Goal: Task Accomplishment & Management: Manage account settings

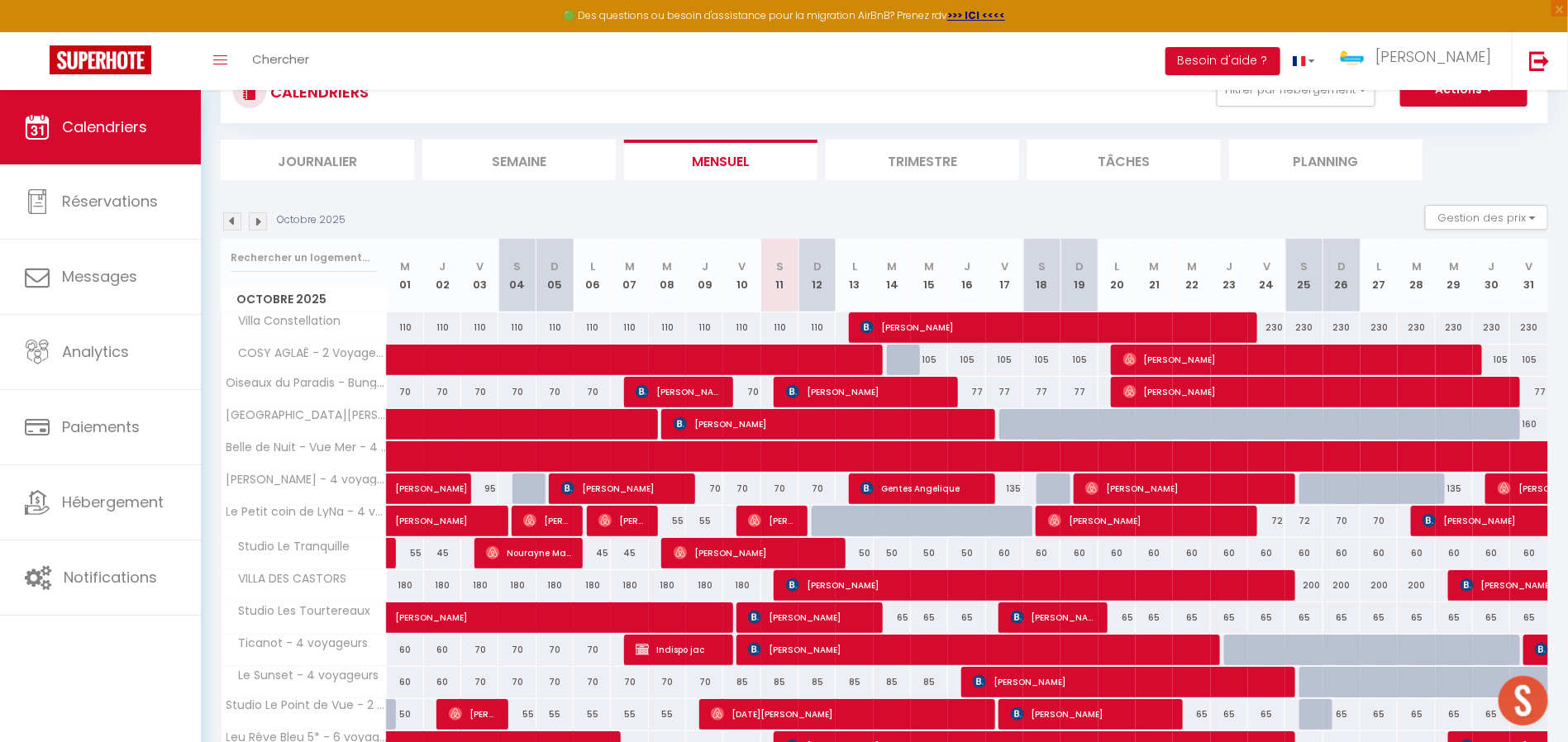
scroll to position [64, 0]
click at [228, 214] on img at bounding box center [232, 221] width 18 height 18
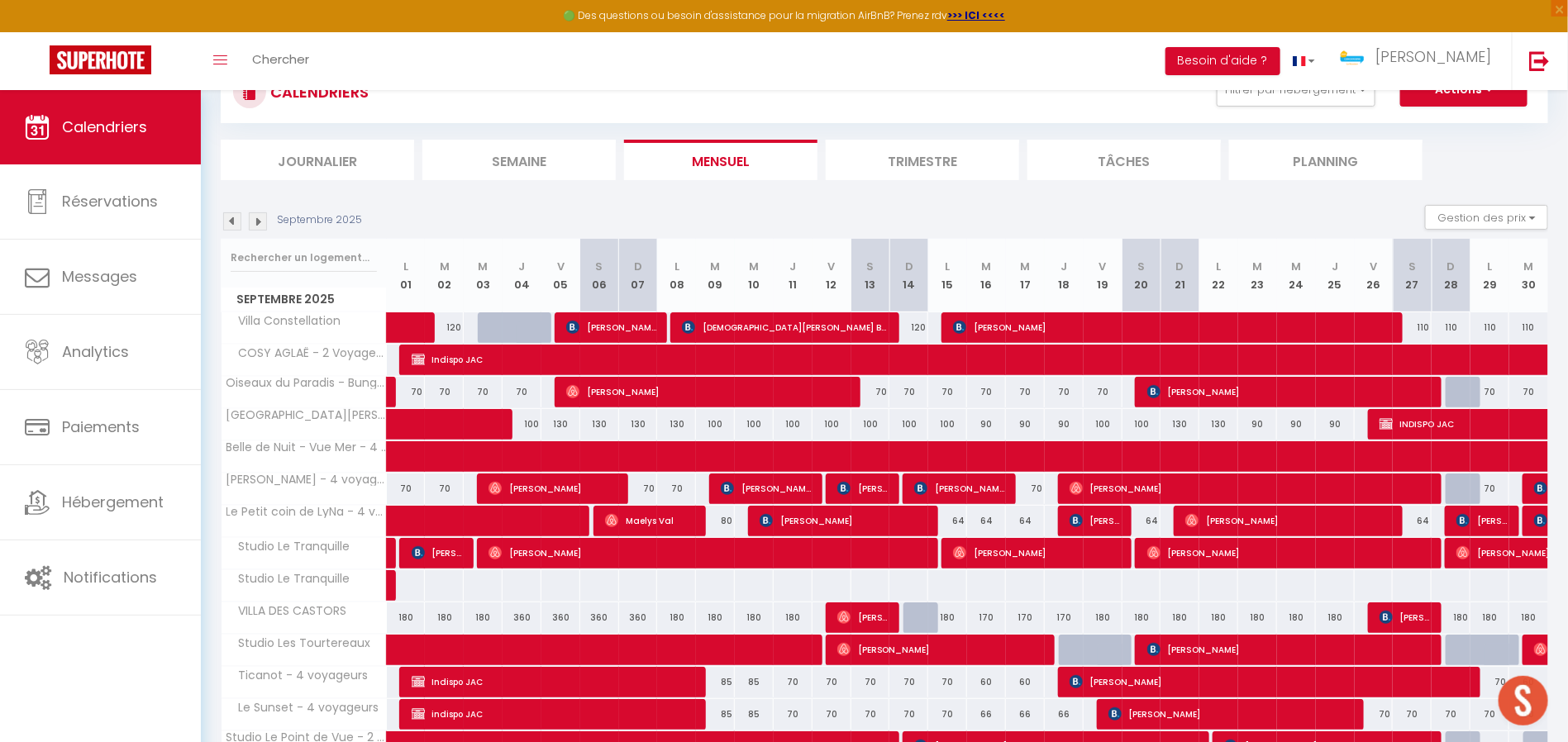
scroll to position [382, 0]
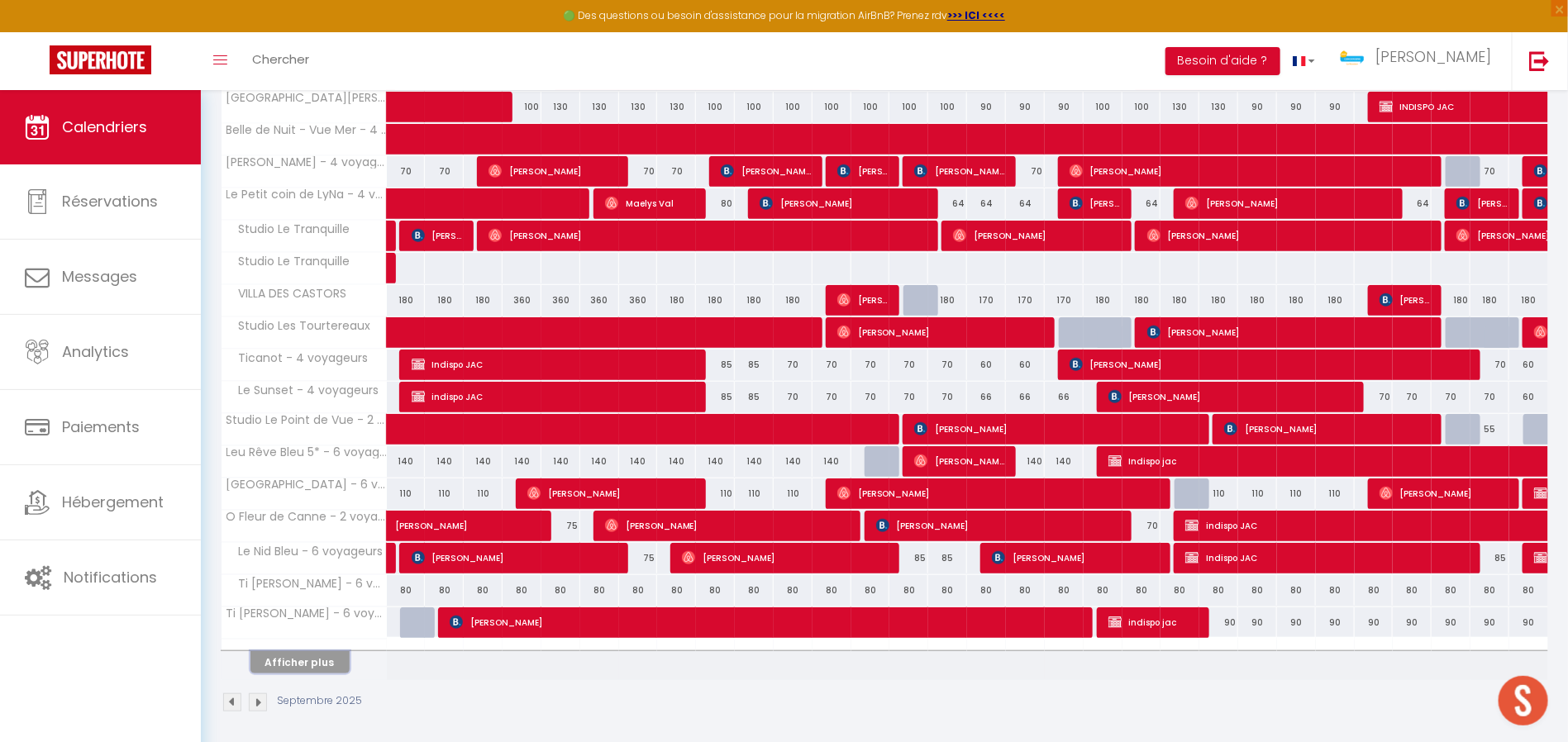
drag, startPoint x: 283, startPoint y: 652, endPoint x: 390, endPoint y: 560, distance: 141.1
click at [283, 652] on button "Afficher plus" at bounding box center [300, 662] width 100 height 22
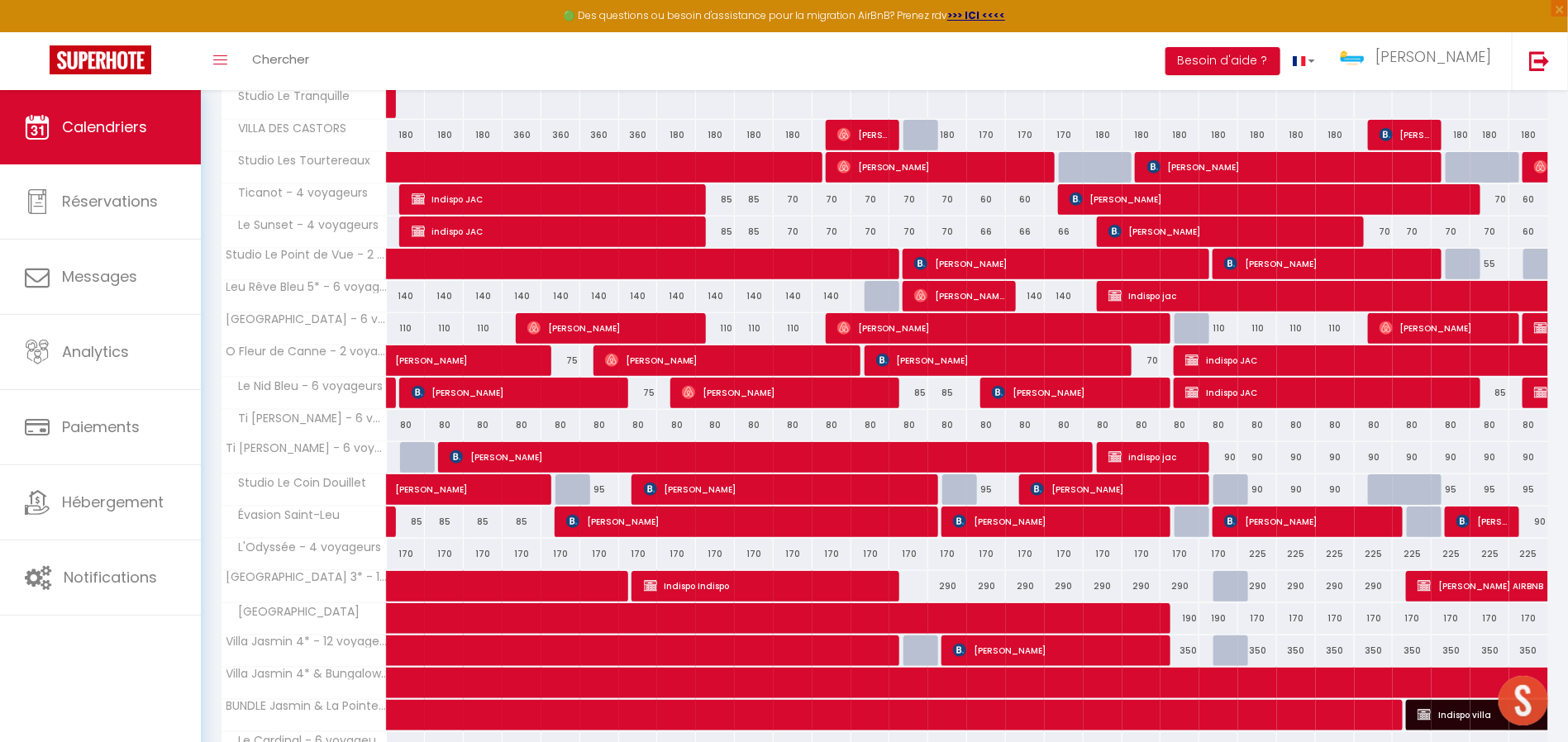
scroll to position [711, 0]
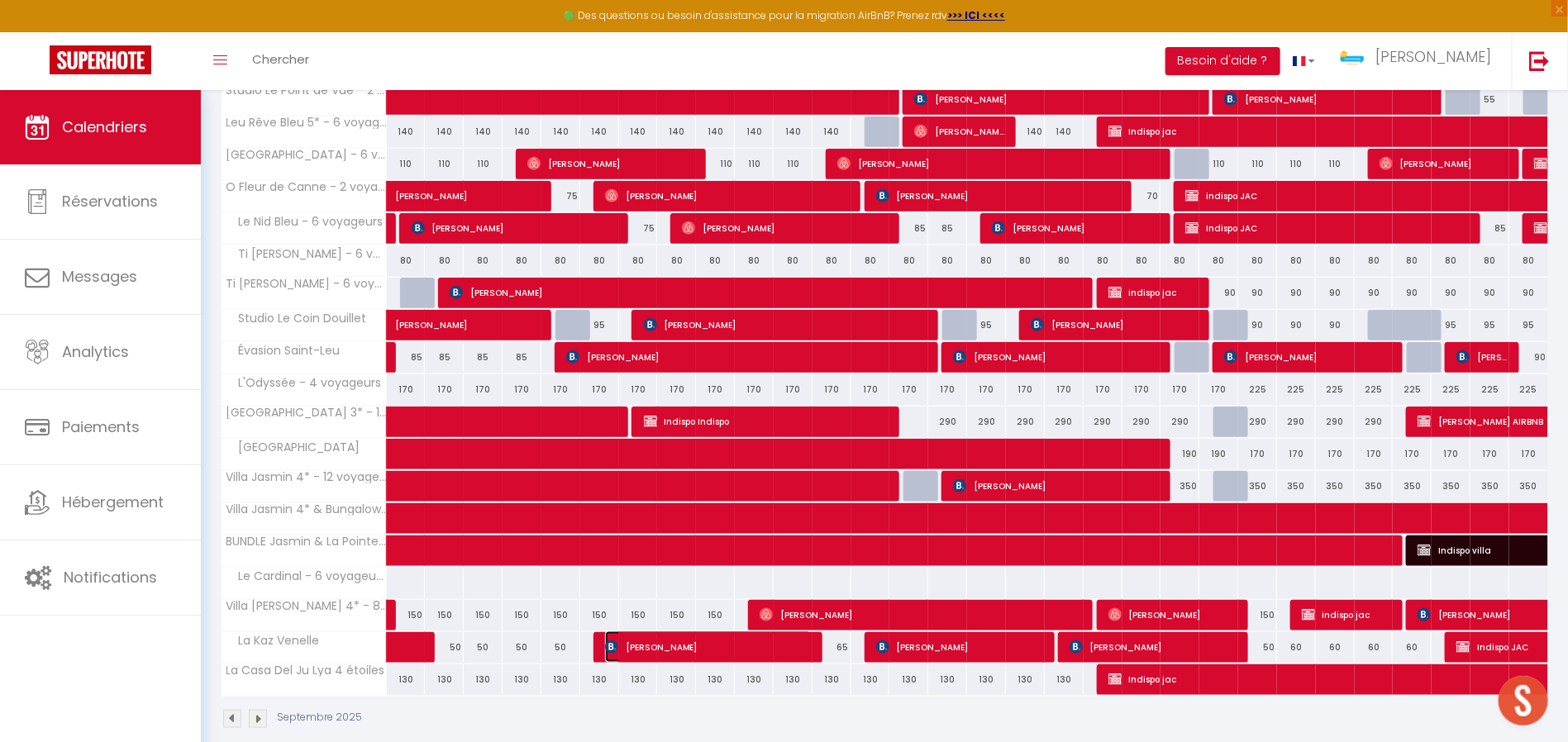
click at [617, 642] on img at bounding box center [611, 646] width 13 height 13
select select "KO"
select select "28169"
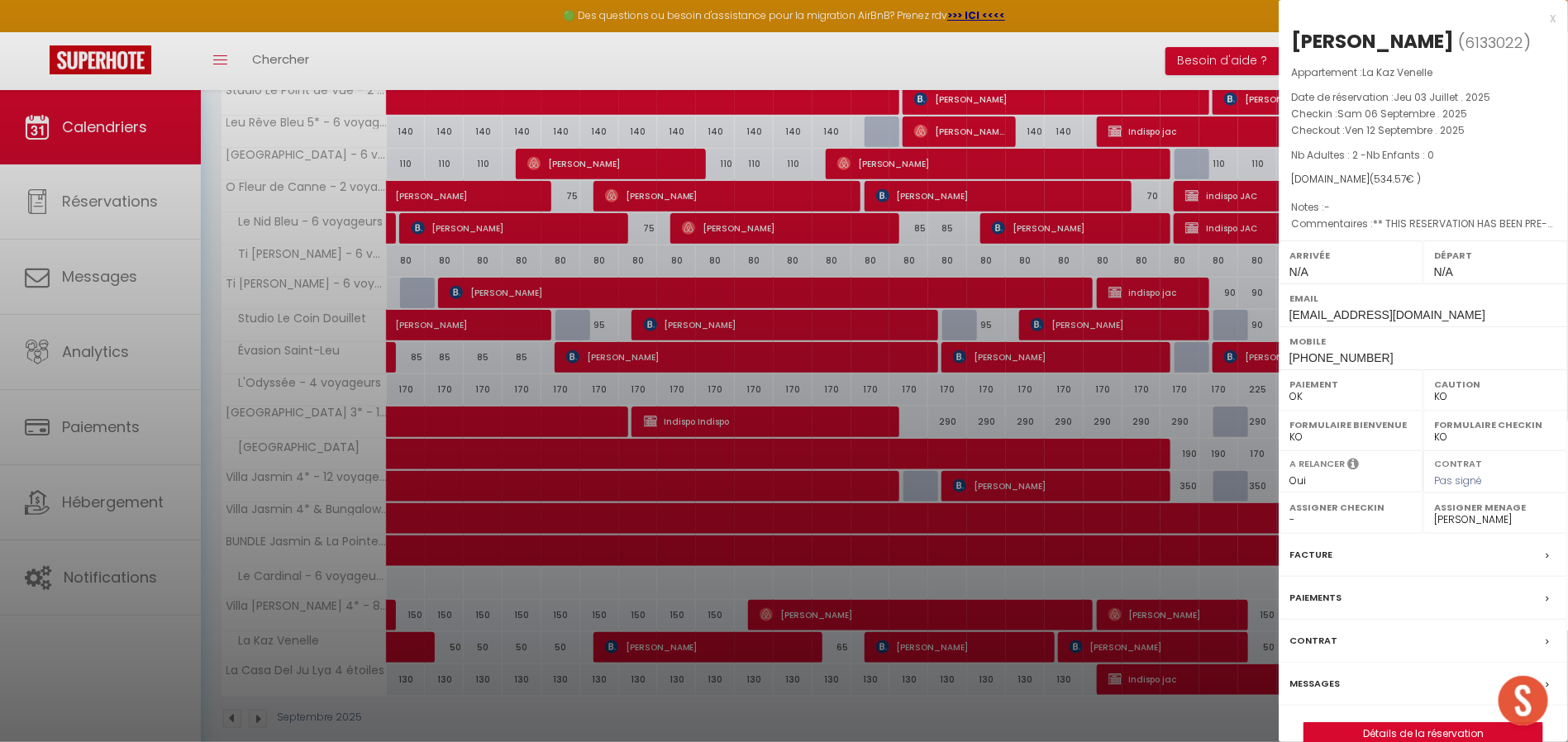
click at [571, 641] on div at bounding box center [784, 371] width 1568 height 742
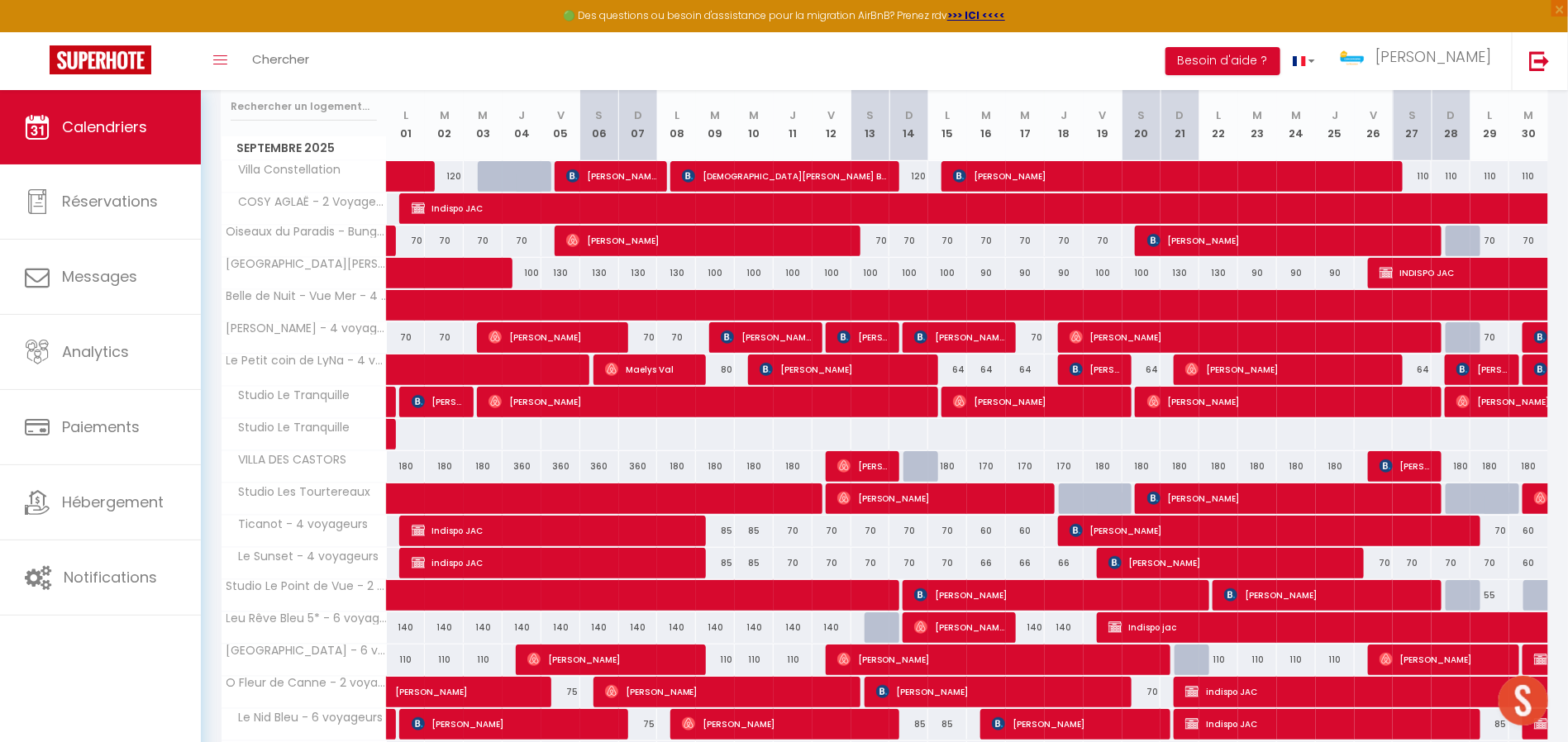
scroll to position [0, 0]
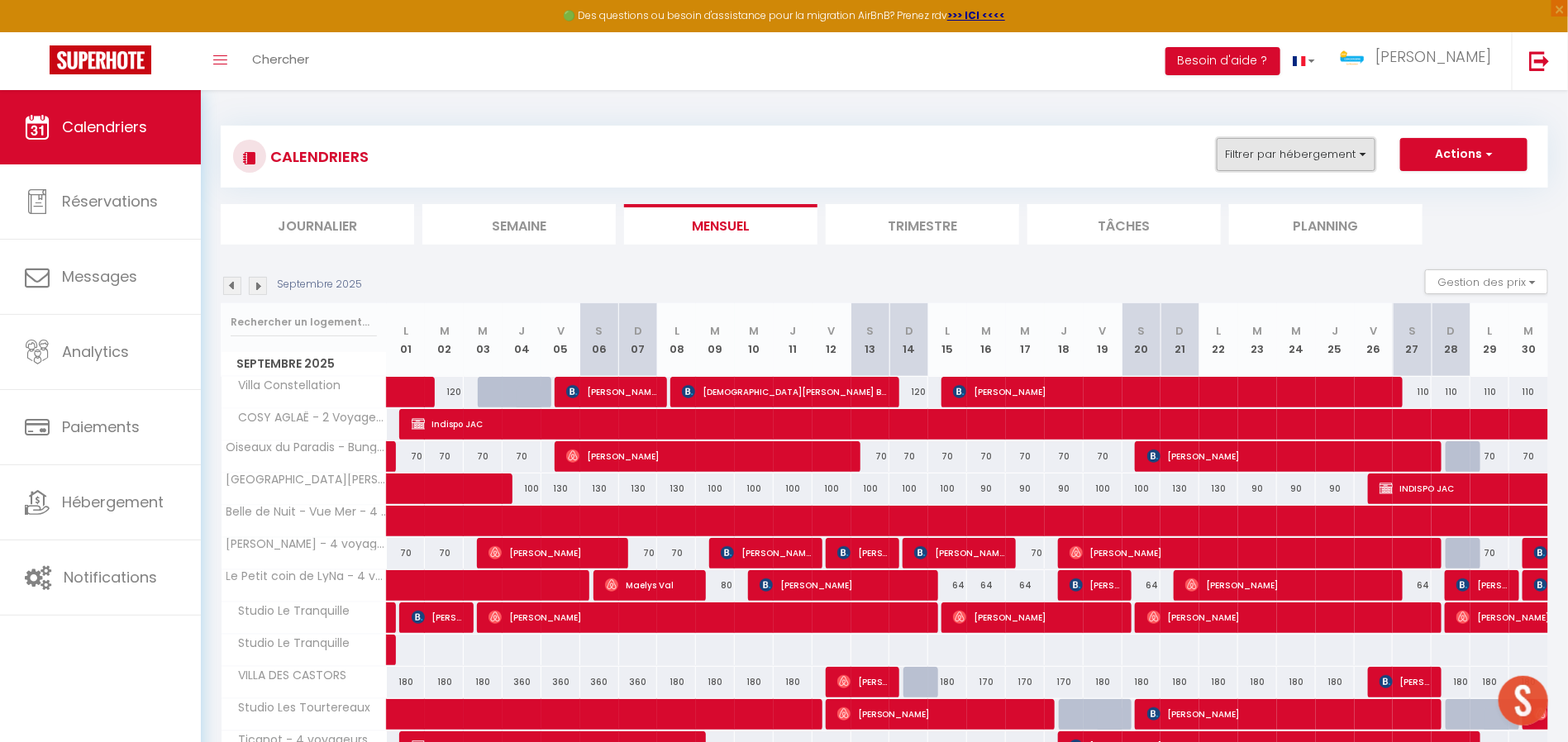
click at [1324, 165] on button "Filtrer par hébergement" at bounding box center [1296, 154] width 159 height 33
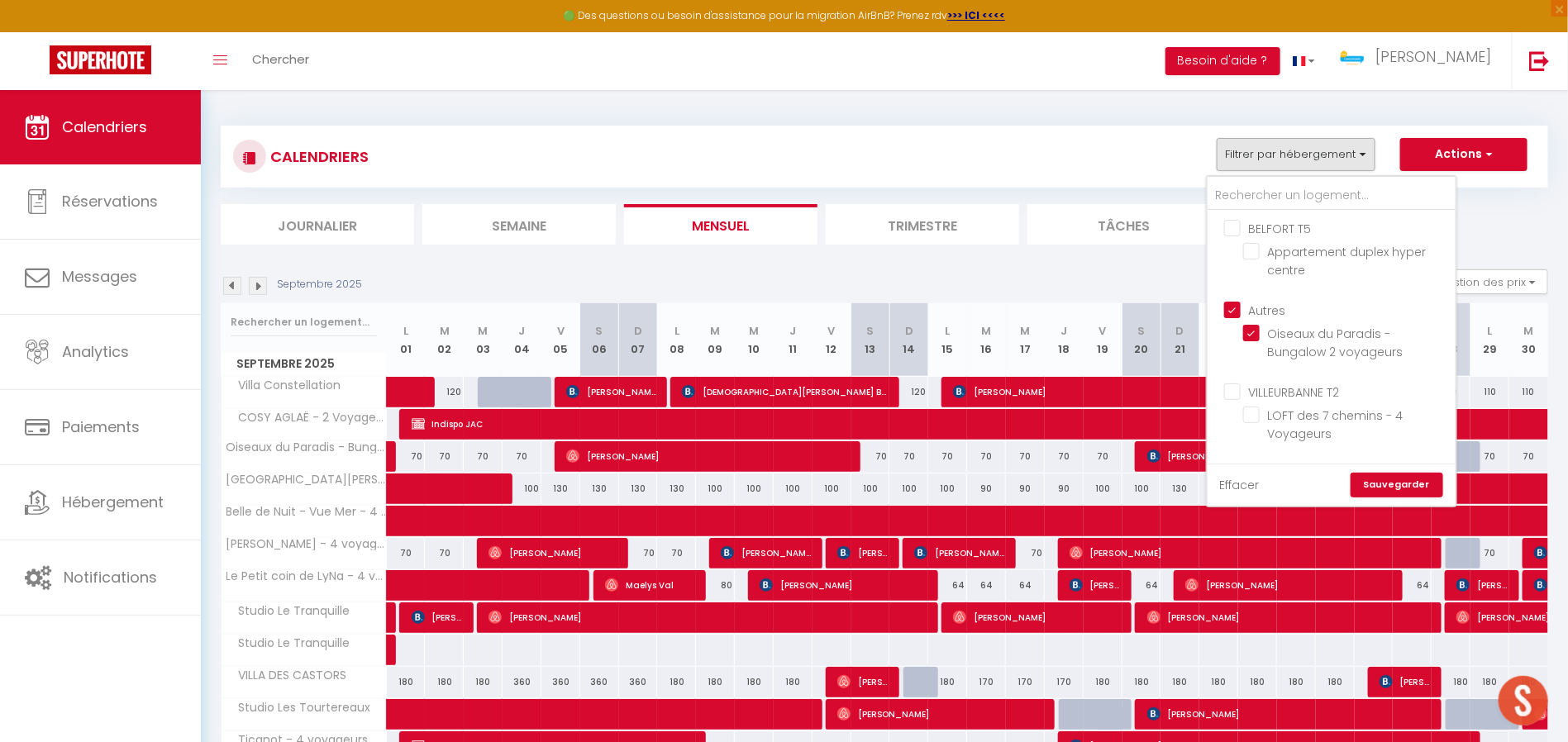
click at [1244, 483] on link "Effacer" at bounding box center [1240, 485] width 39 height 18
checkbox input "false"
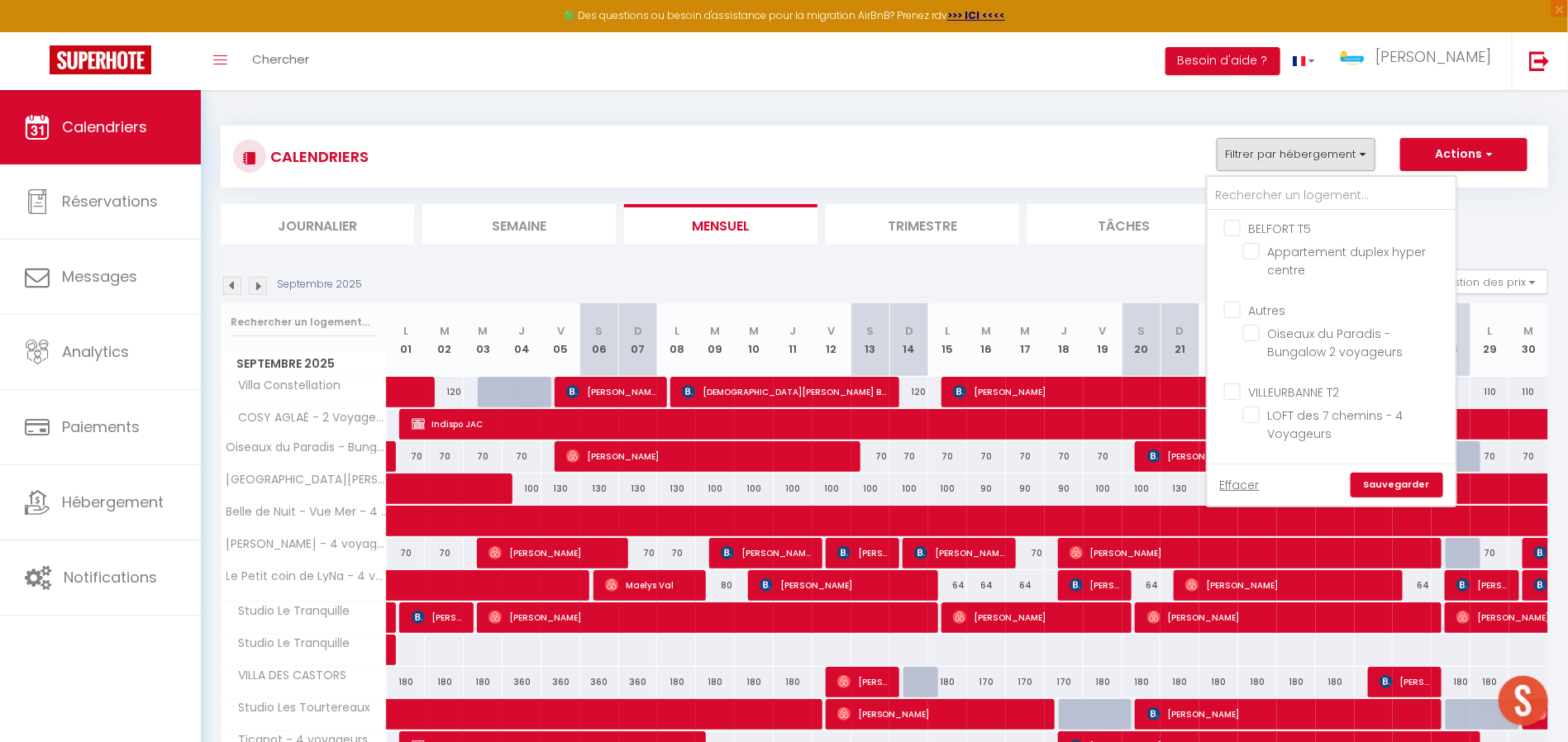
checkbox input "false"
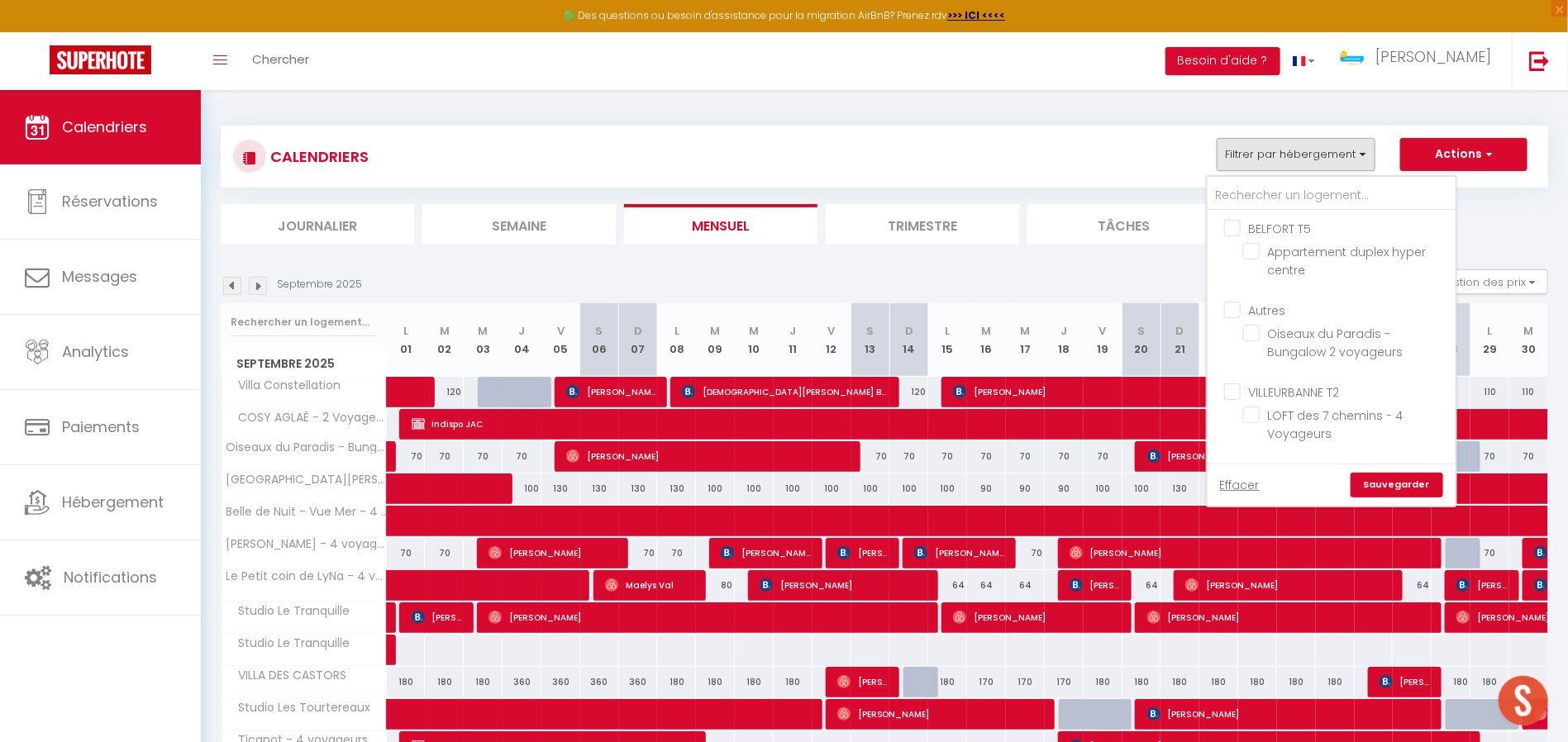
checkbox input "false"
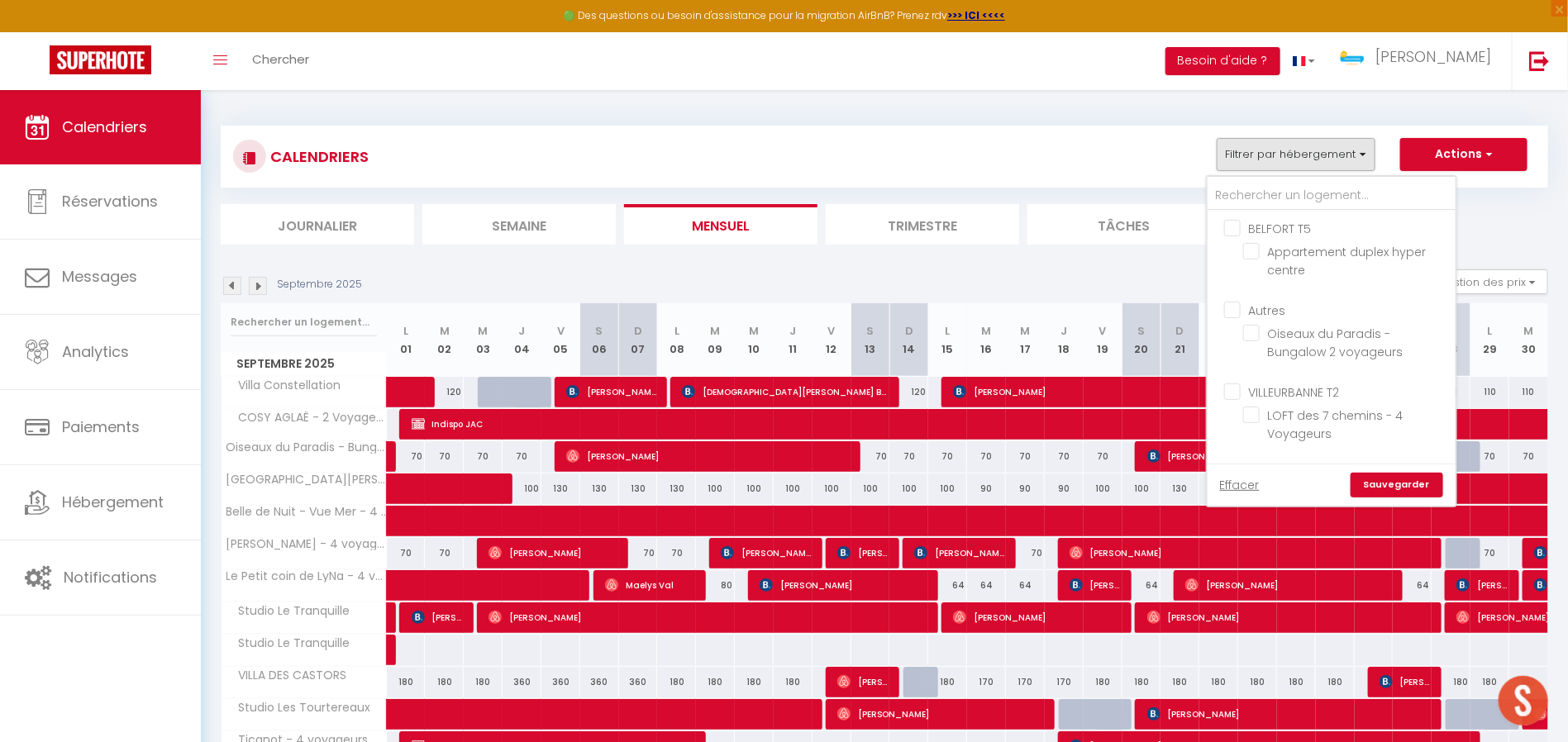
checkbox input "false"
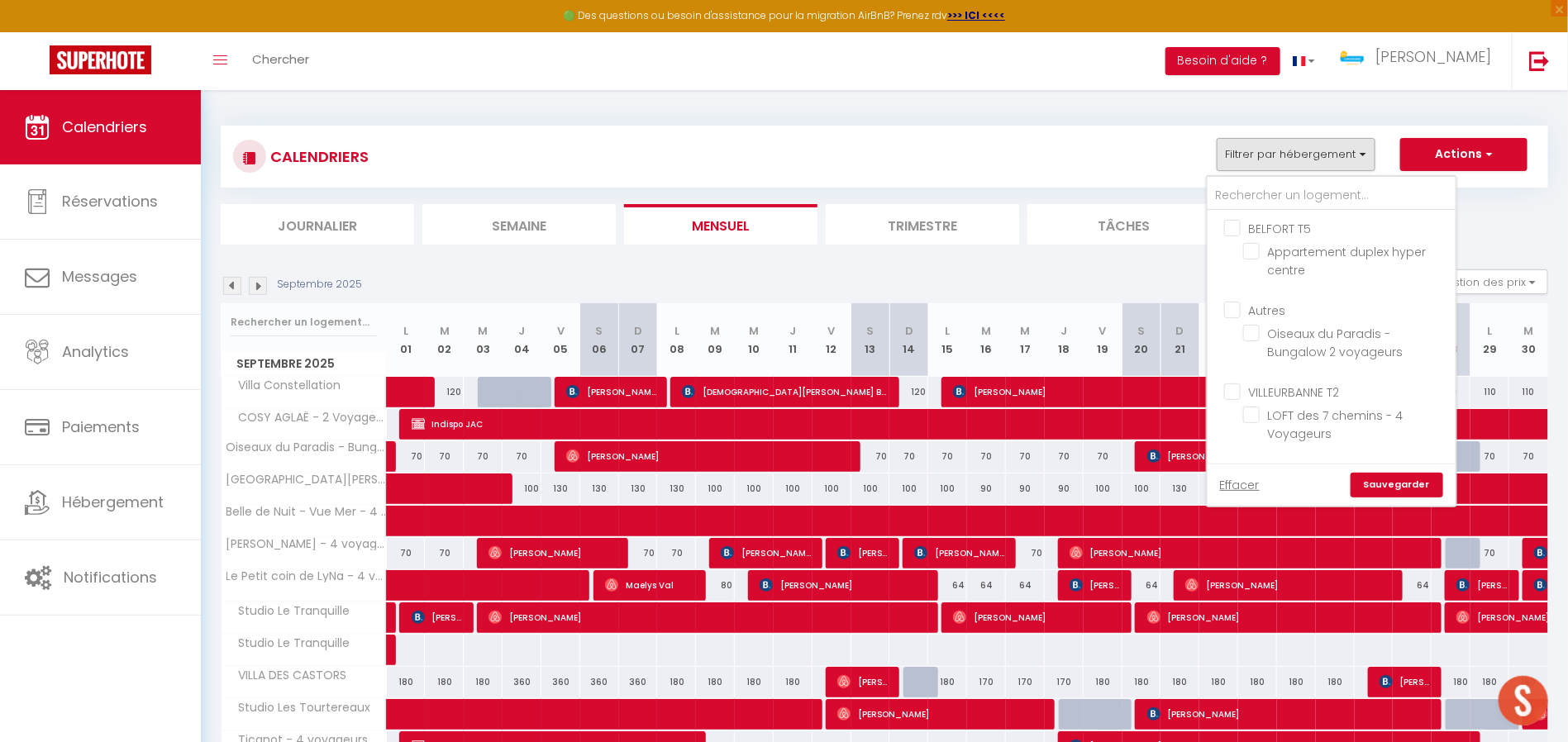
checkbox input "false"
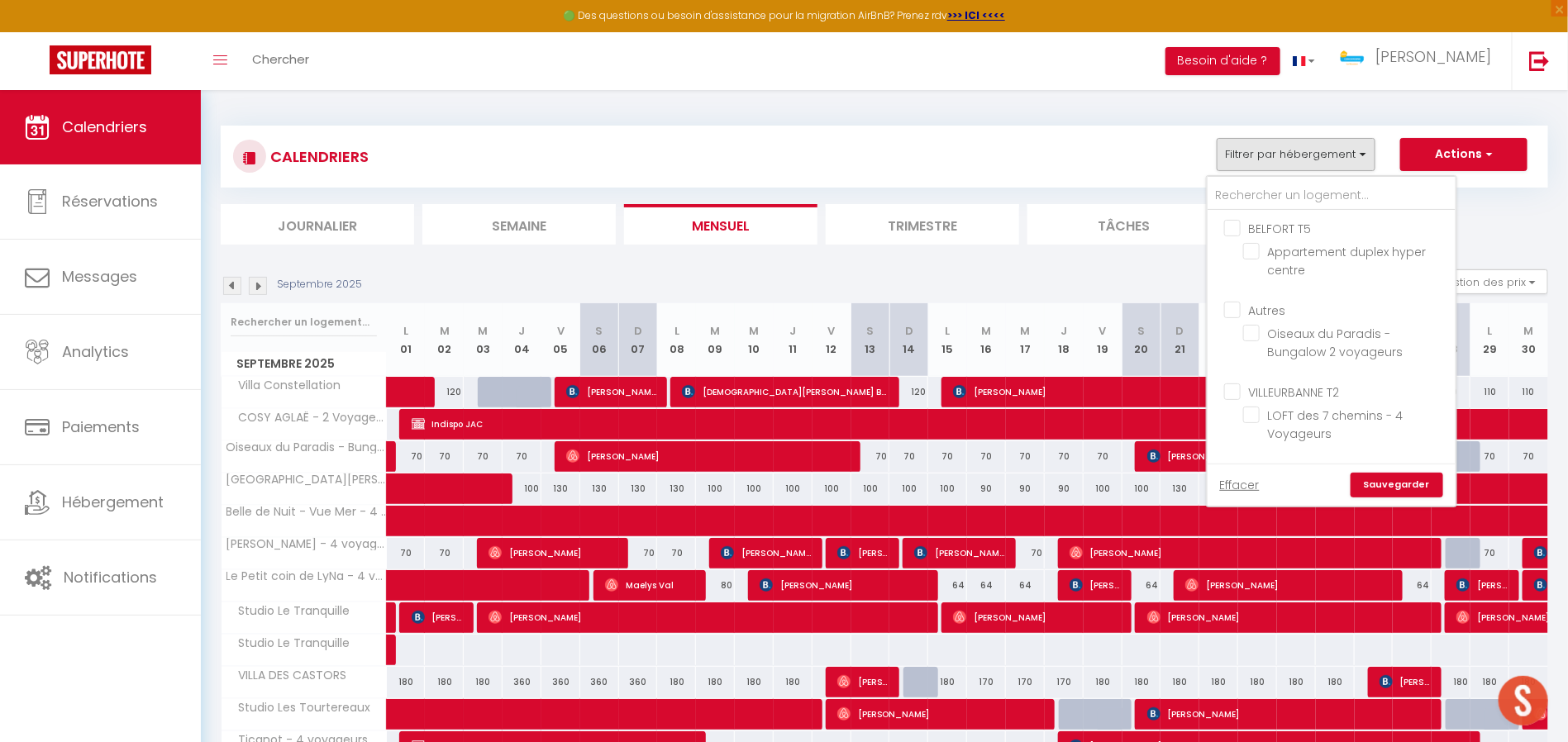
checkbox input "false"
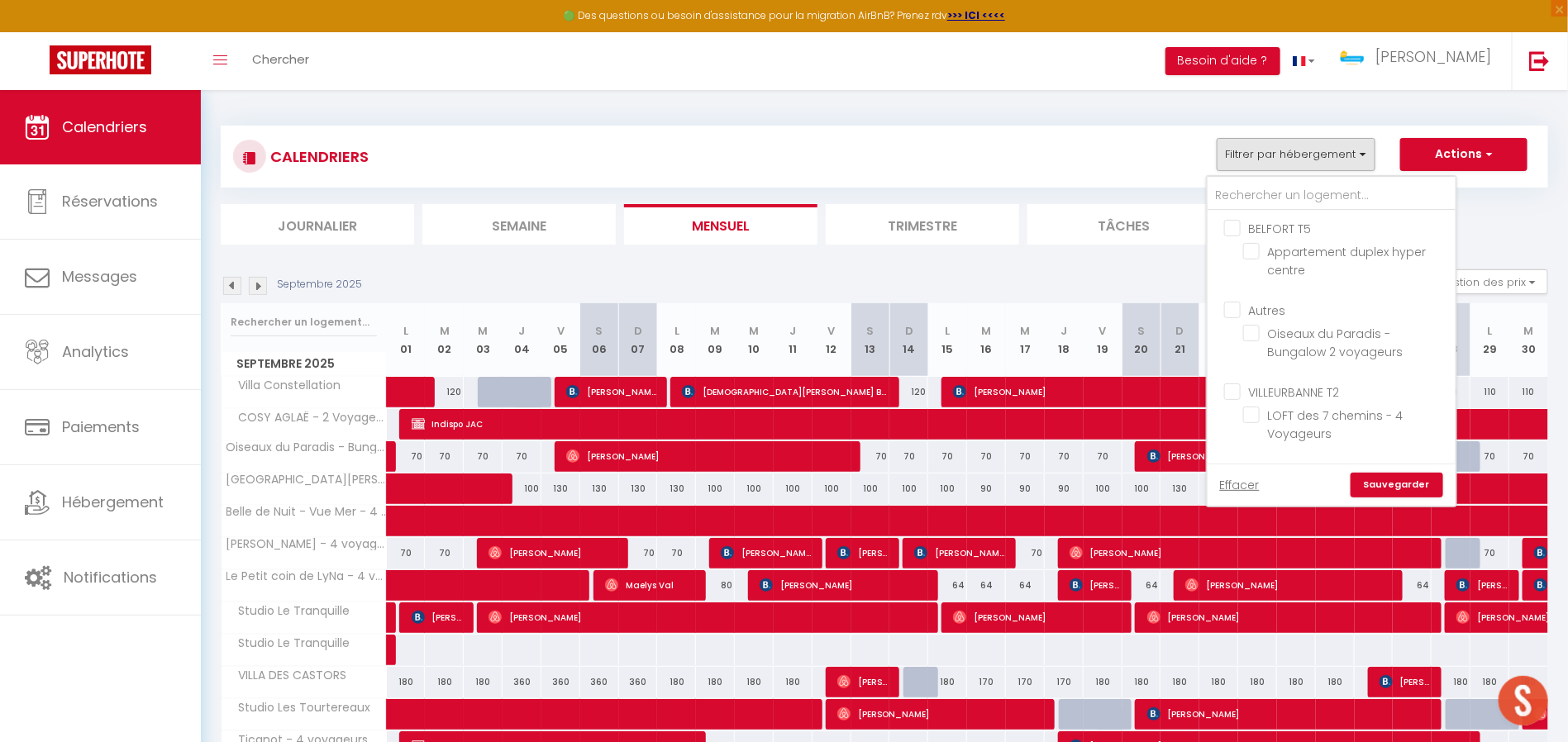
checkbox input "false"
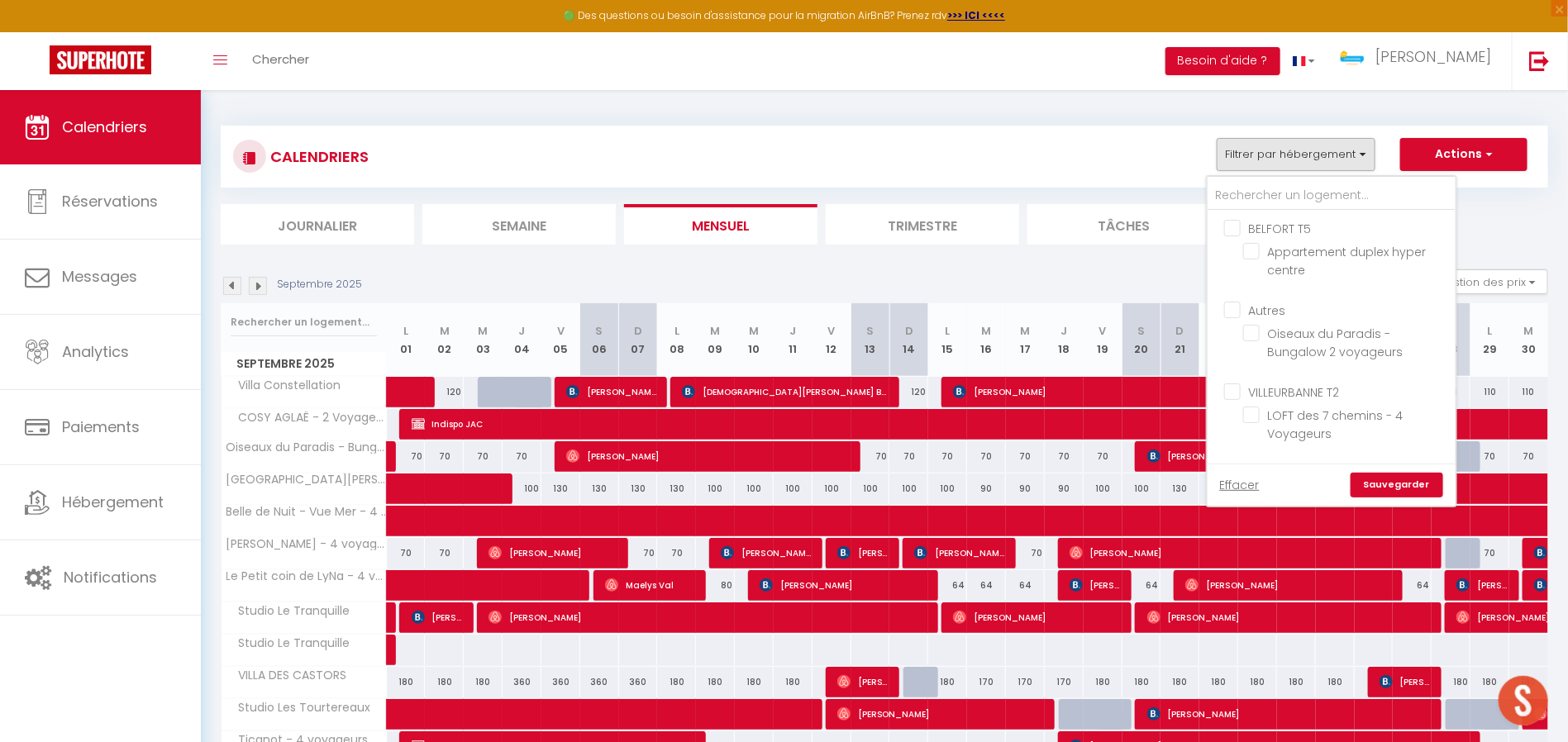
checkbox input "false"
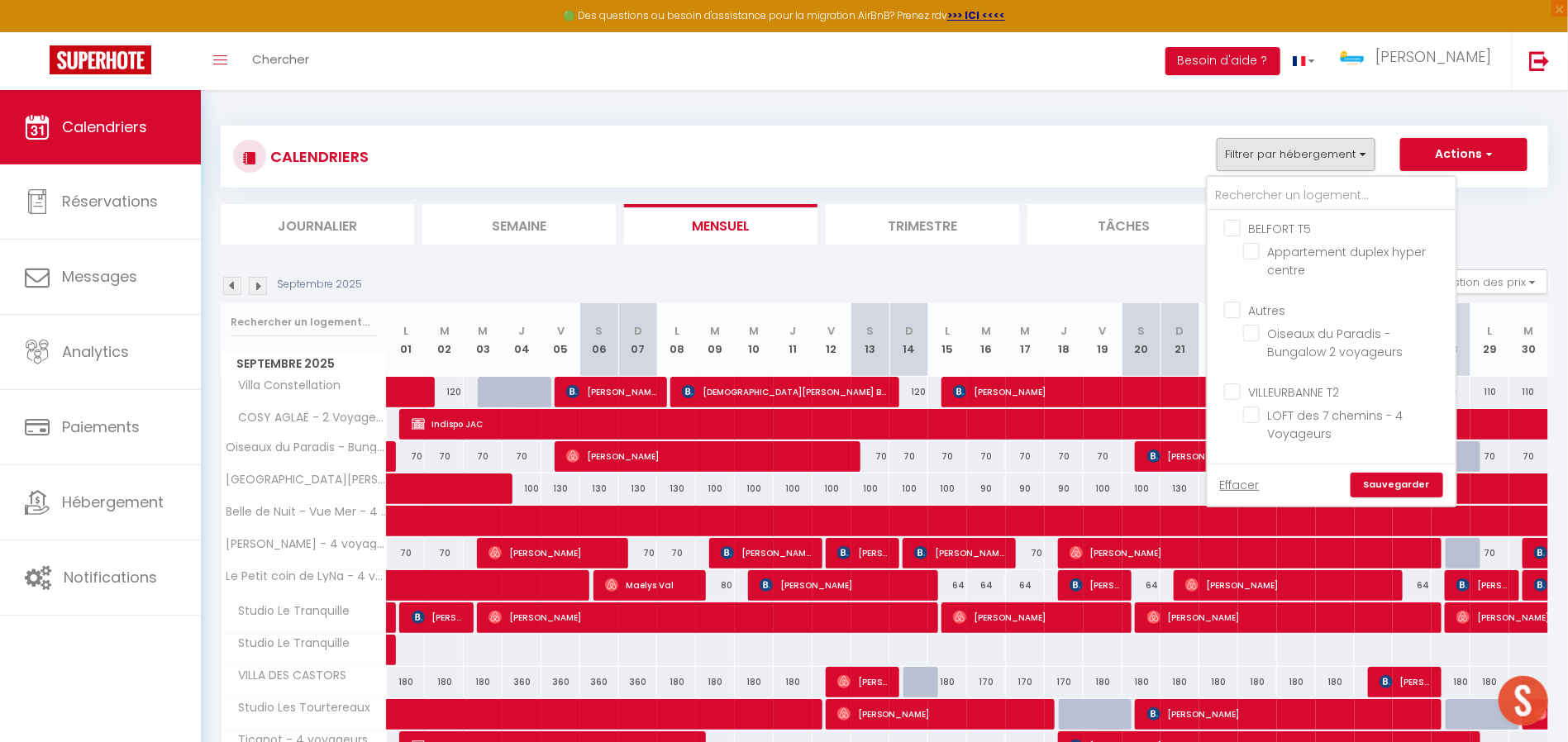
checkbox input "false"
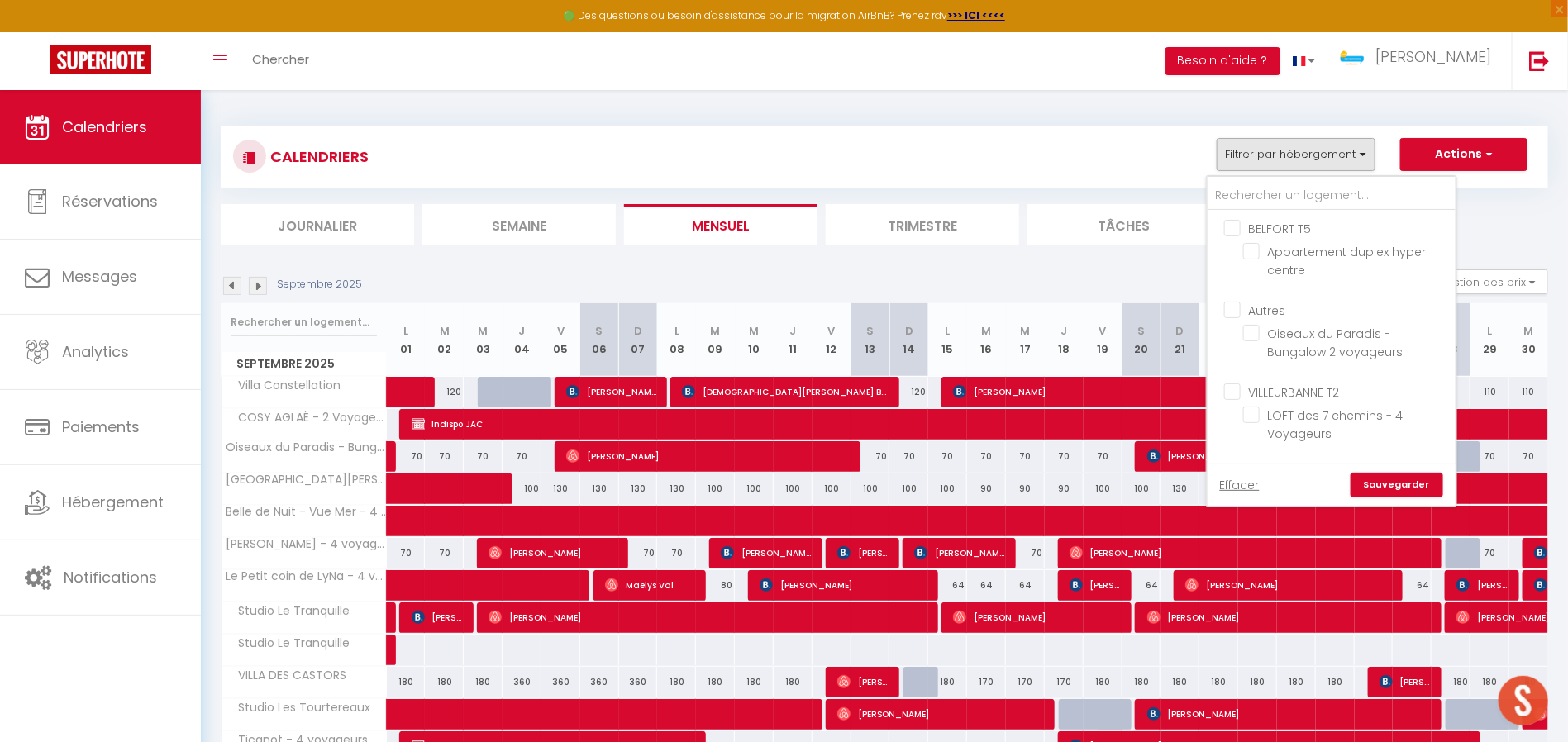
checkbox input "false"
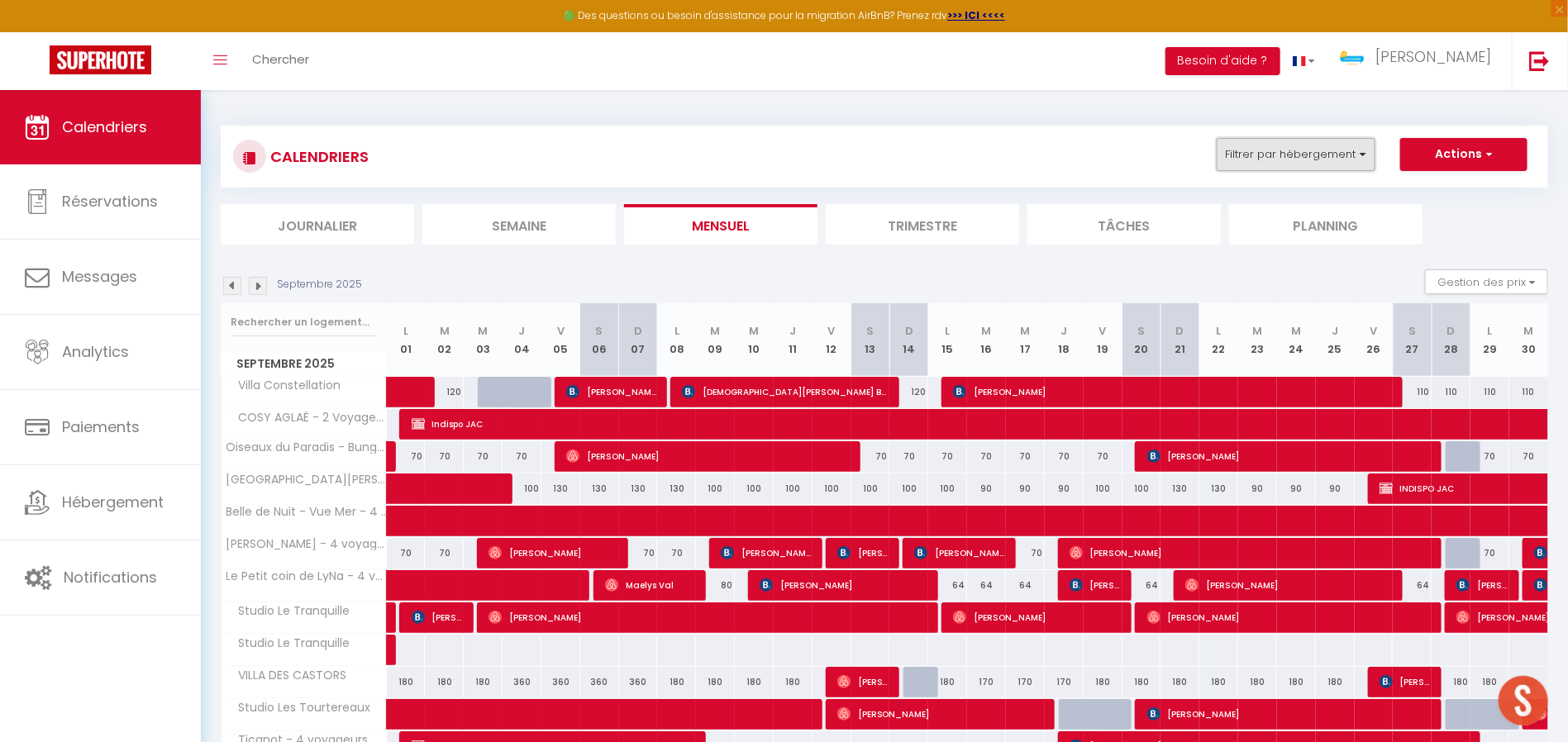
click at [1292, 146] on button "Filtrer par hébergement" at bounding box center [1296, 154] width 159 height 33
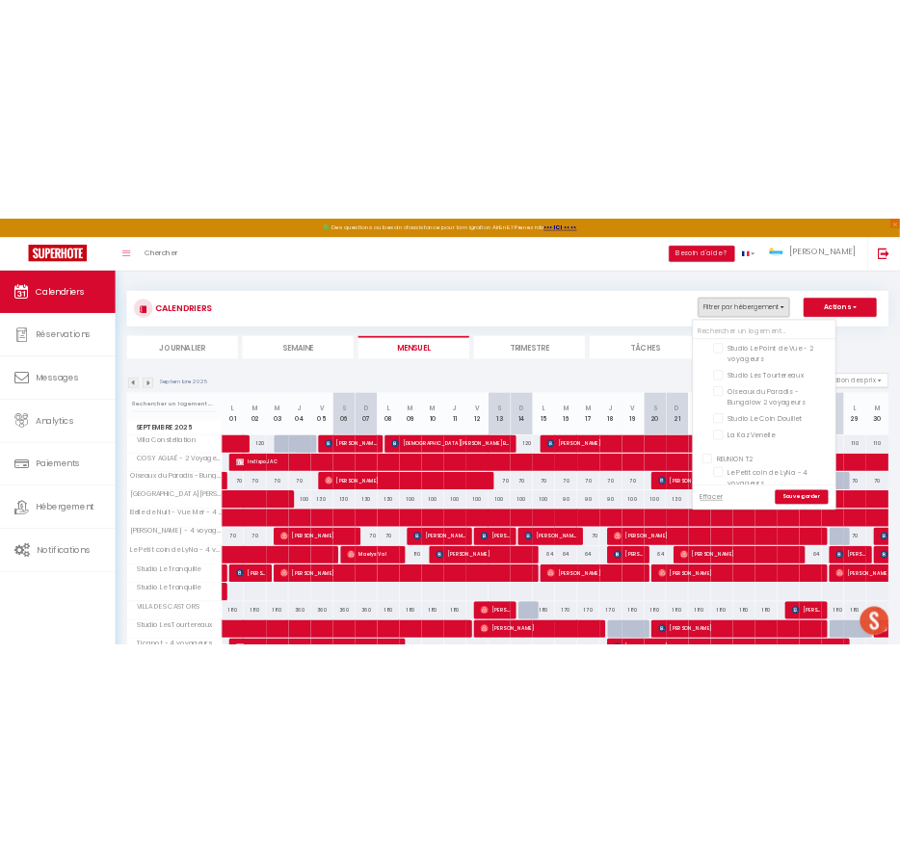
scroll to position [578, 0]
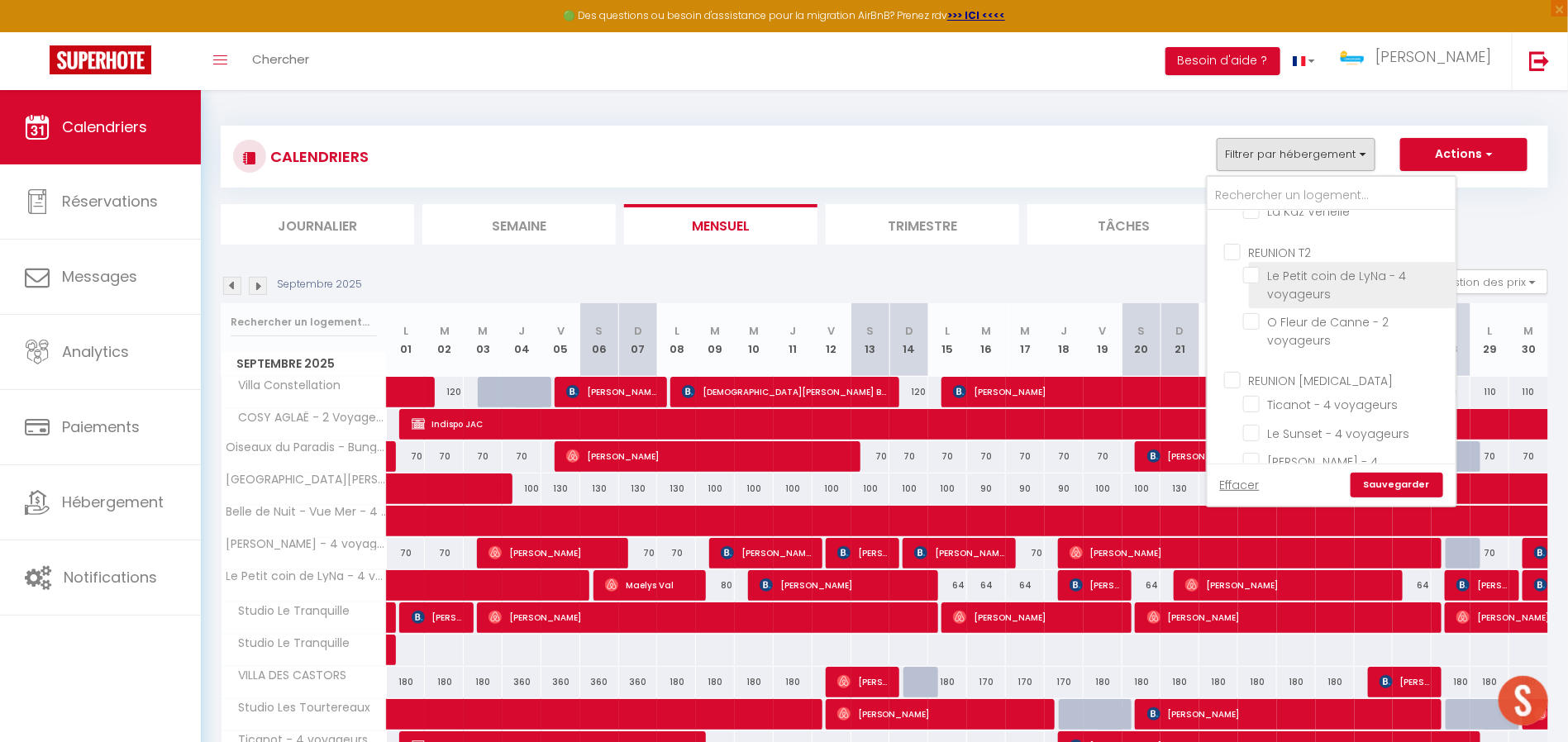
click at [1252, 274] on input "Le Petit coin de LyNa - 4 voyageurs" at bounding box center [1347, 274] width 207 height 16
checkbox input "true"
checkbox input "false"
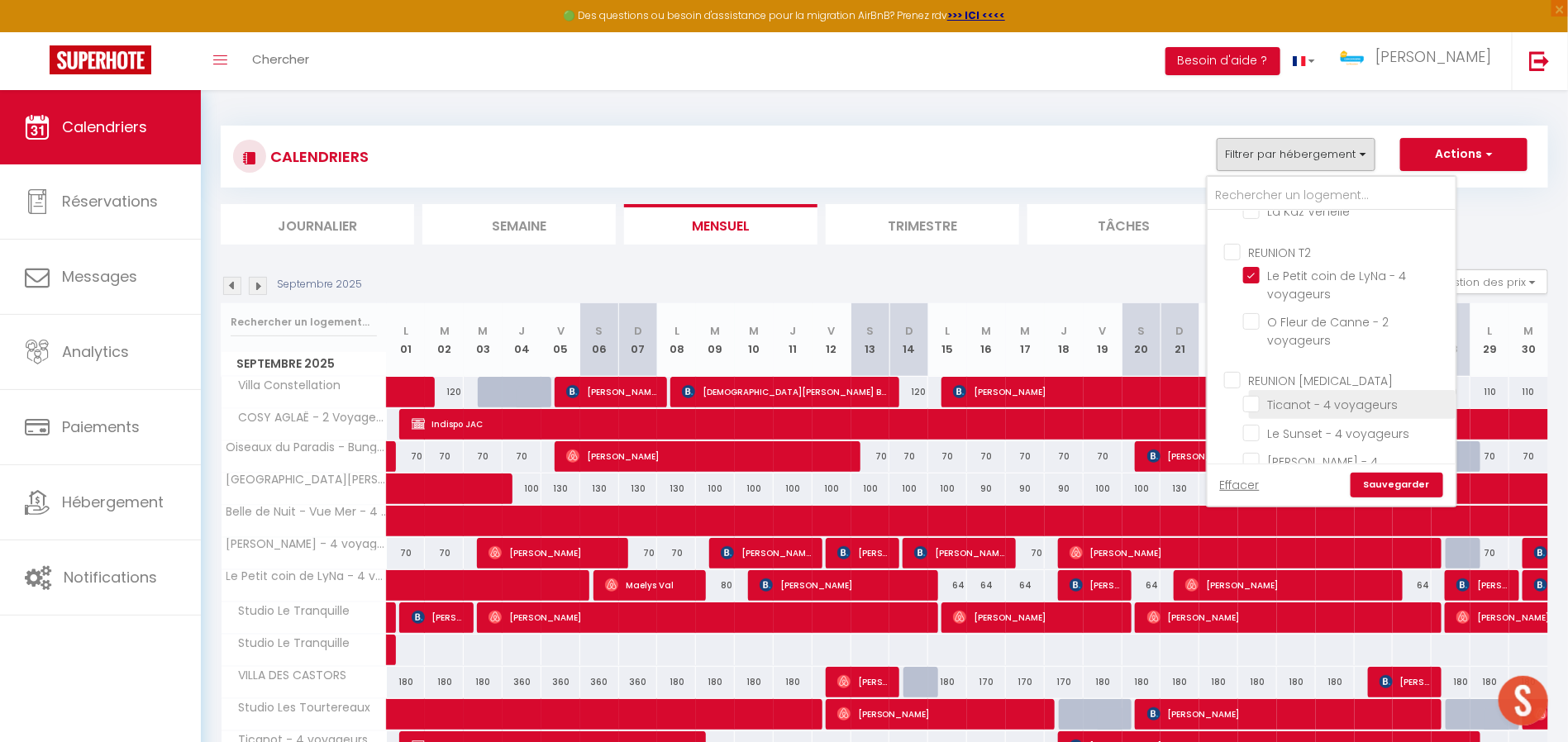
checkbox input "false"
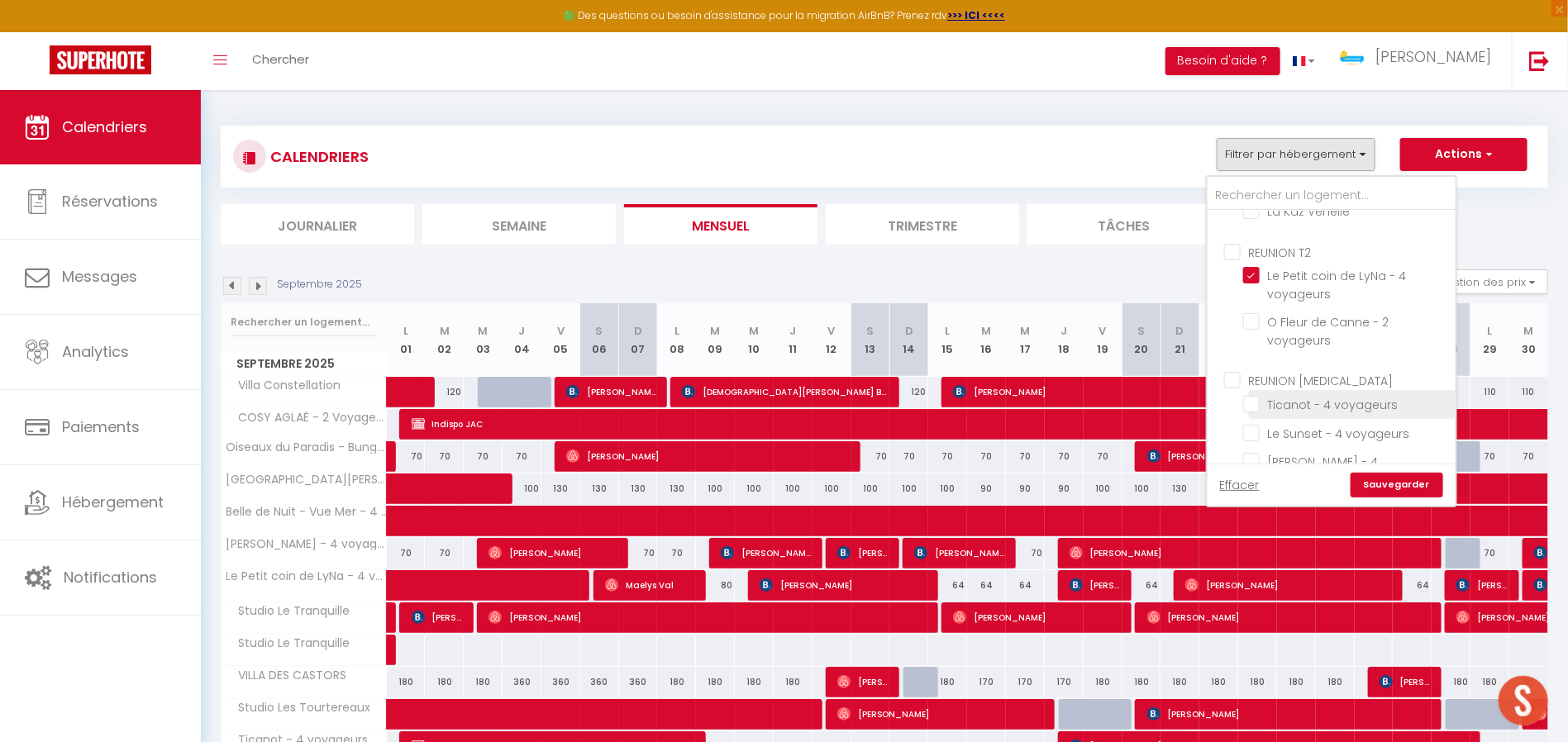
checkbox input "false"
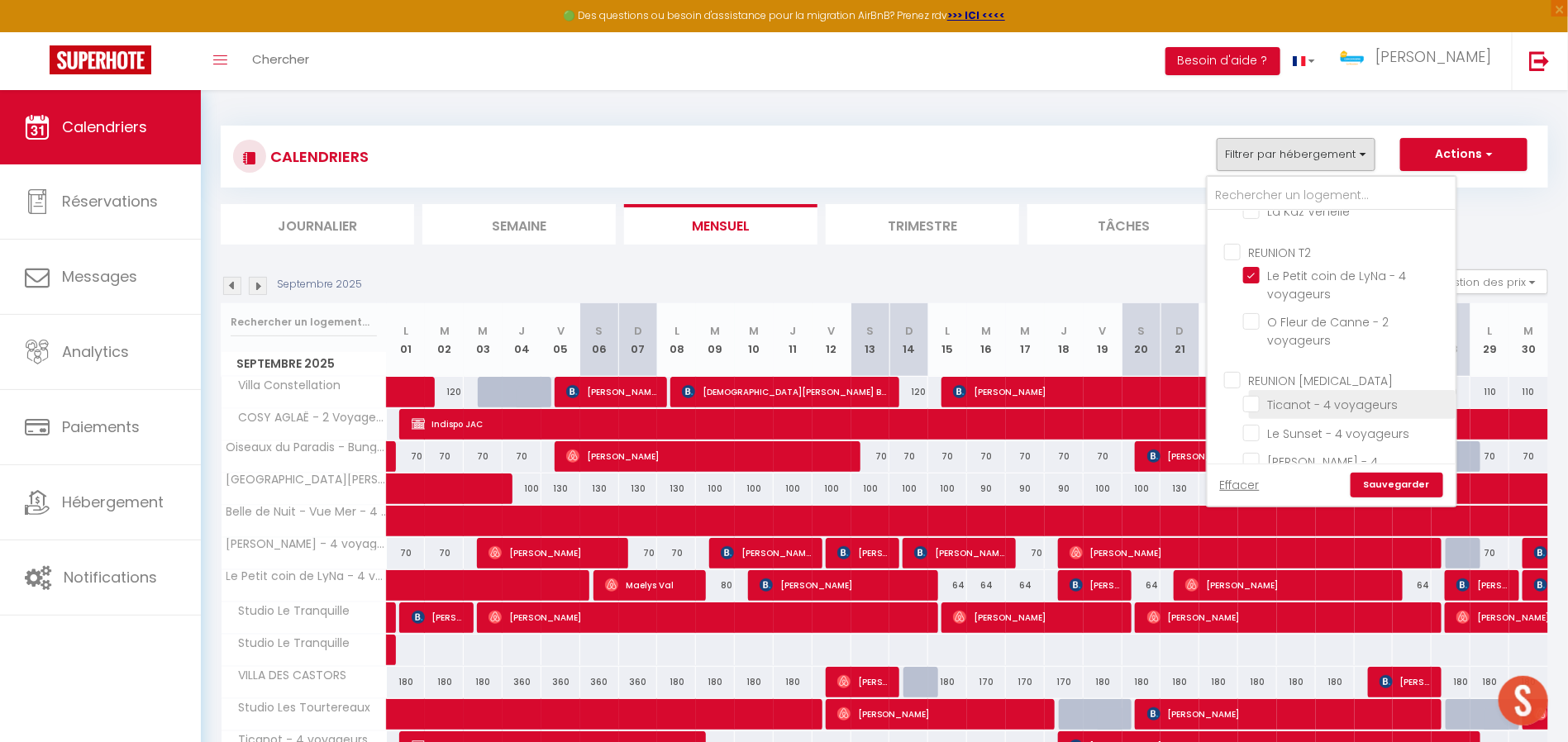
checkbox input "false"
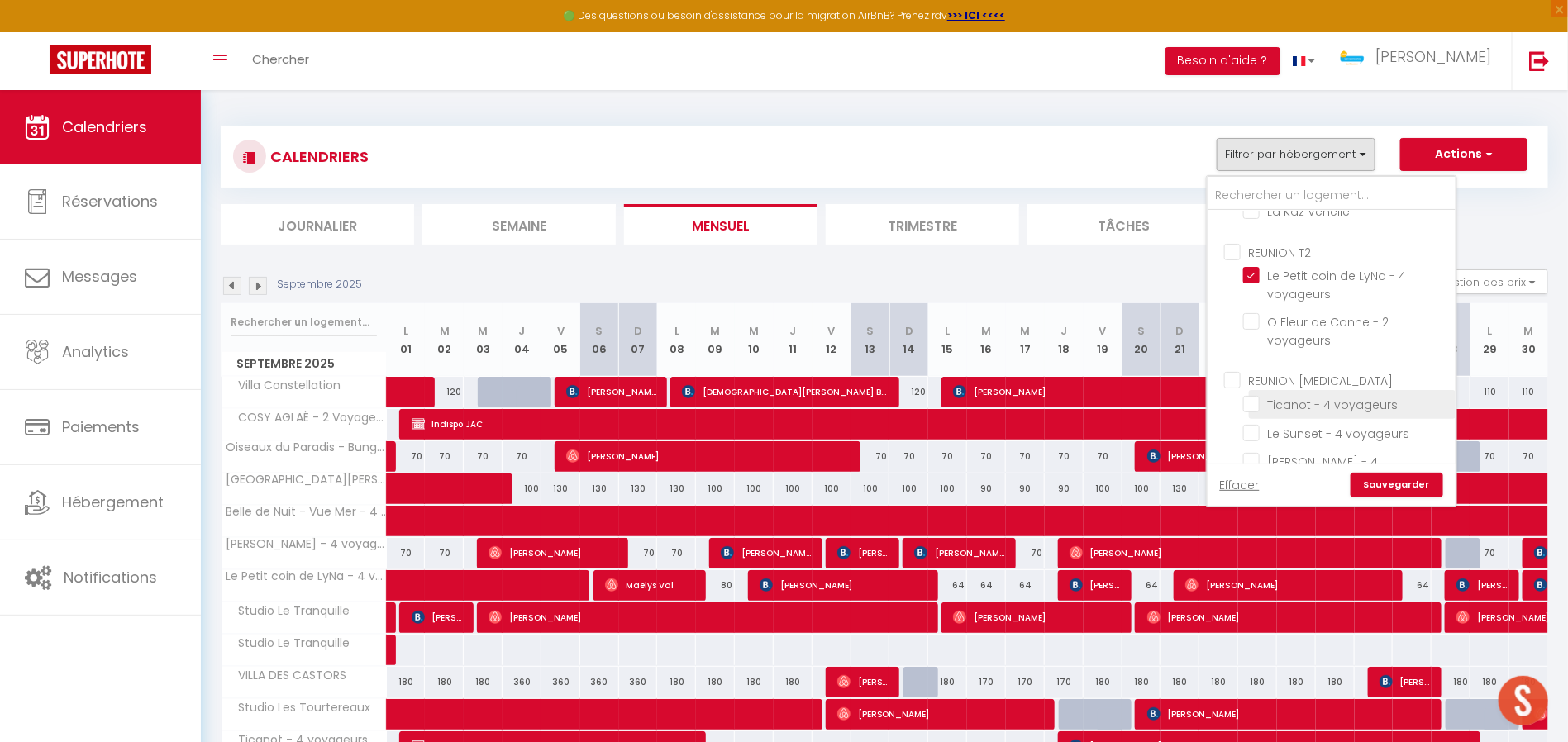
checkbox input "false"
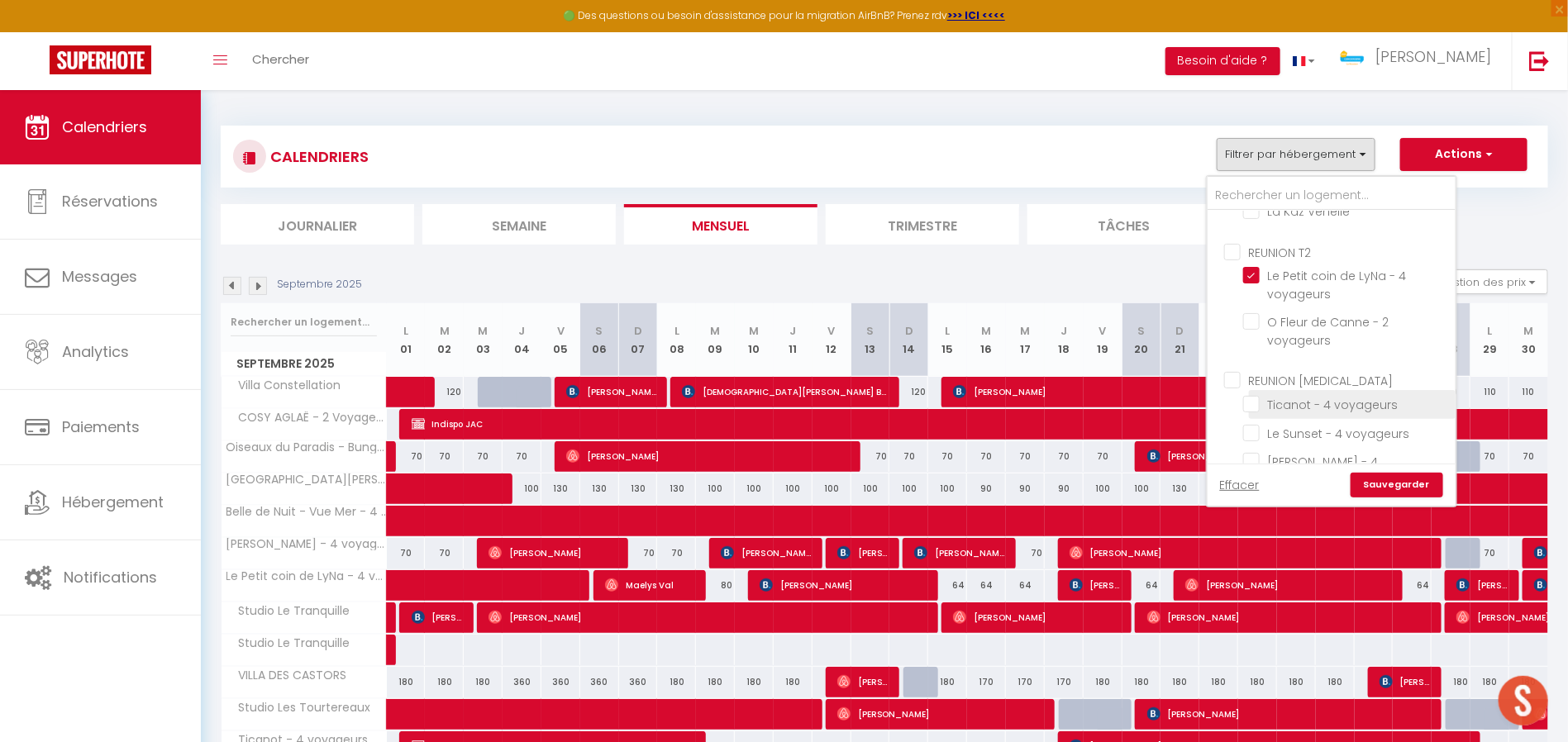
checkbox input "false"
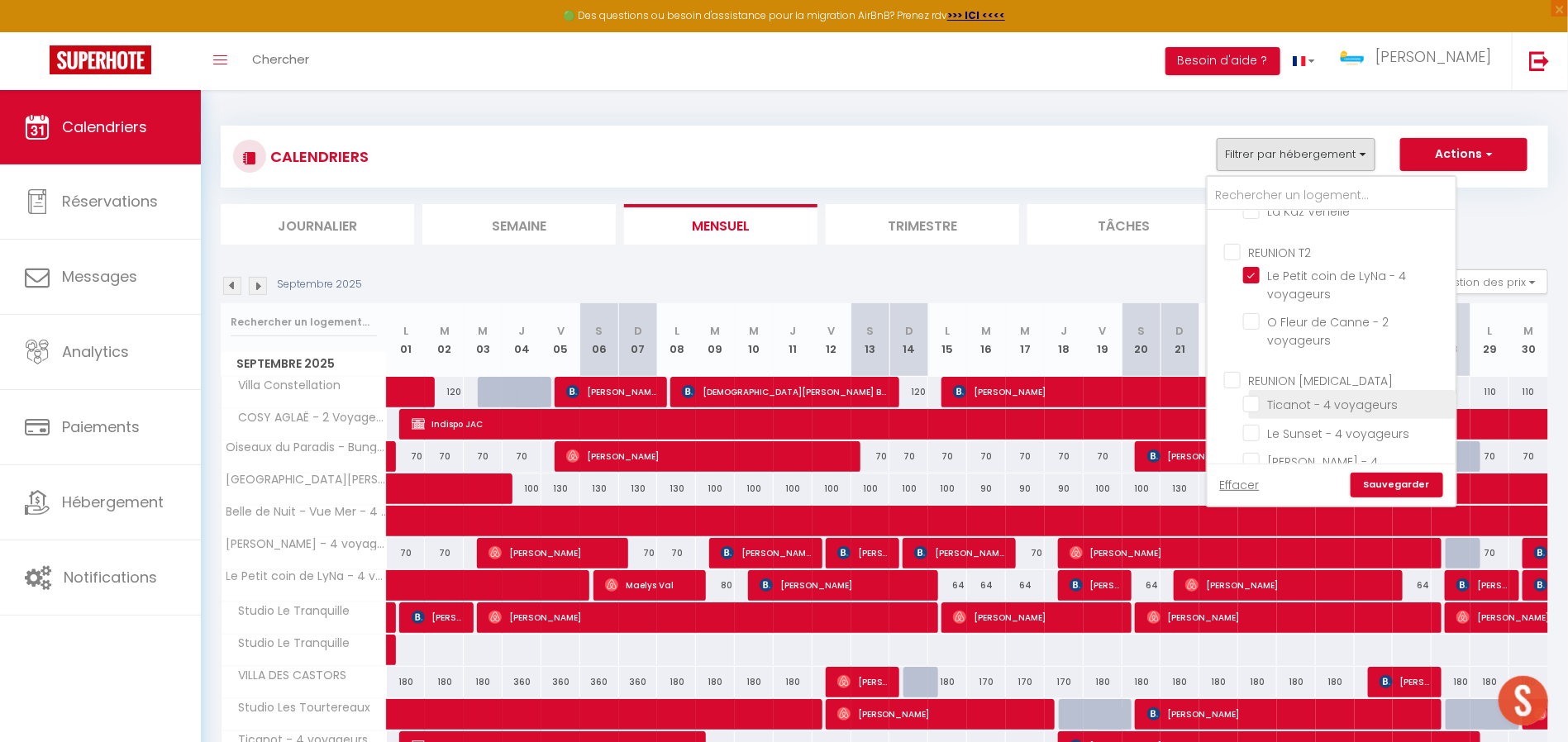
checkbox input "false"
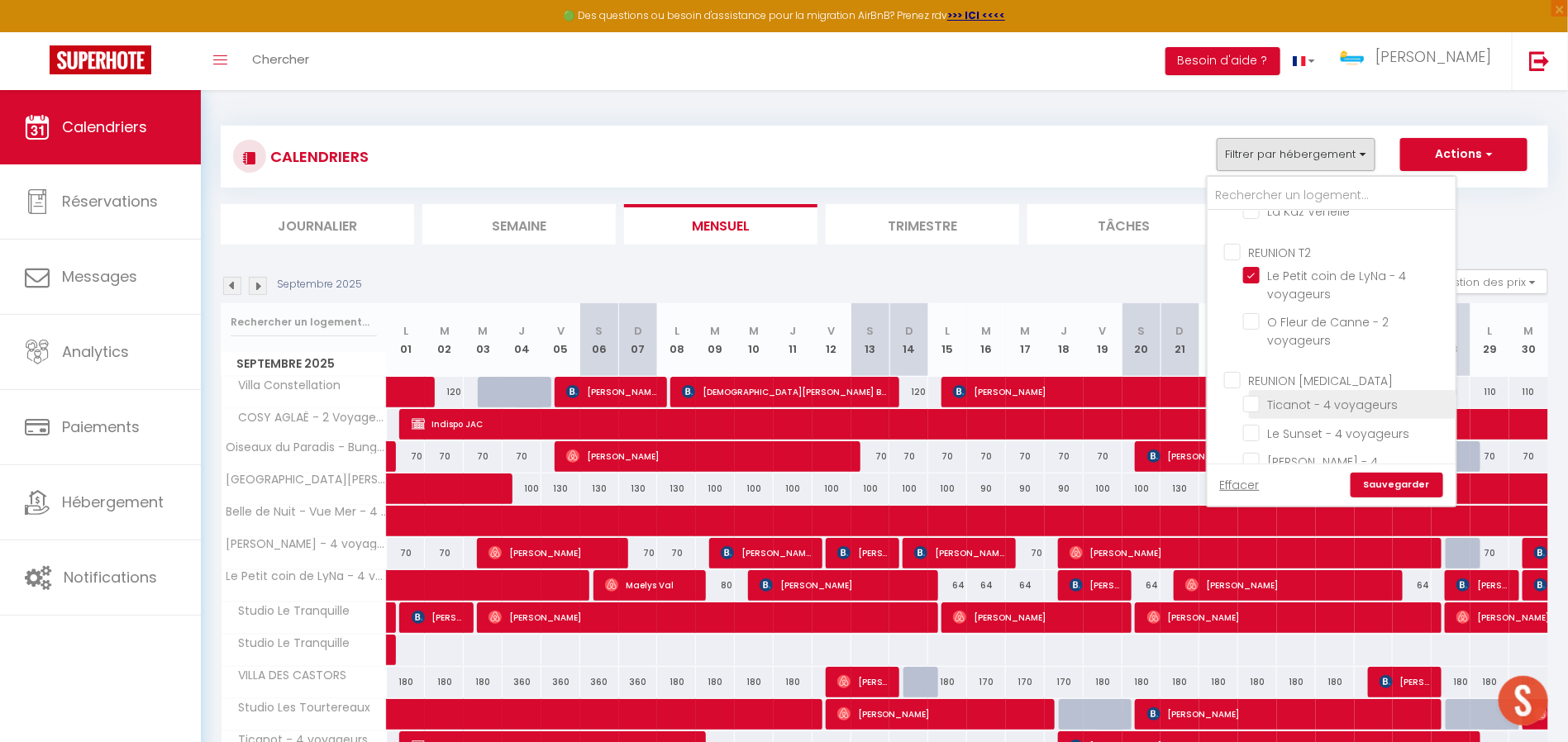
checkbox input "false"
click at [1383, 481] on link "Sauvegarder" at bounding box center [1397, 485] width 93 height 25
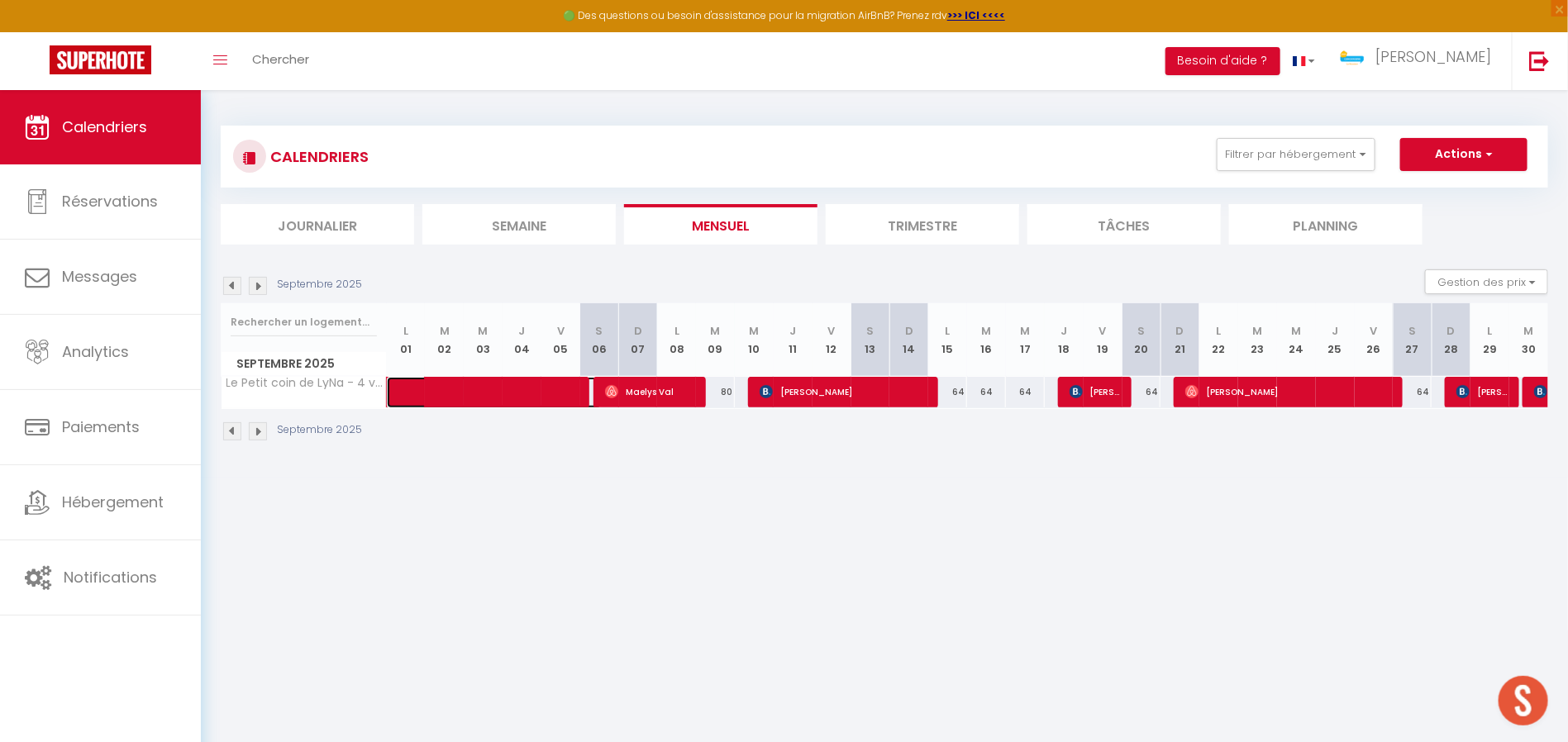
click at [517, 401] on span at bounding box center [507, 392] width 191 height 32
select select "OK"
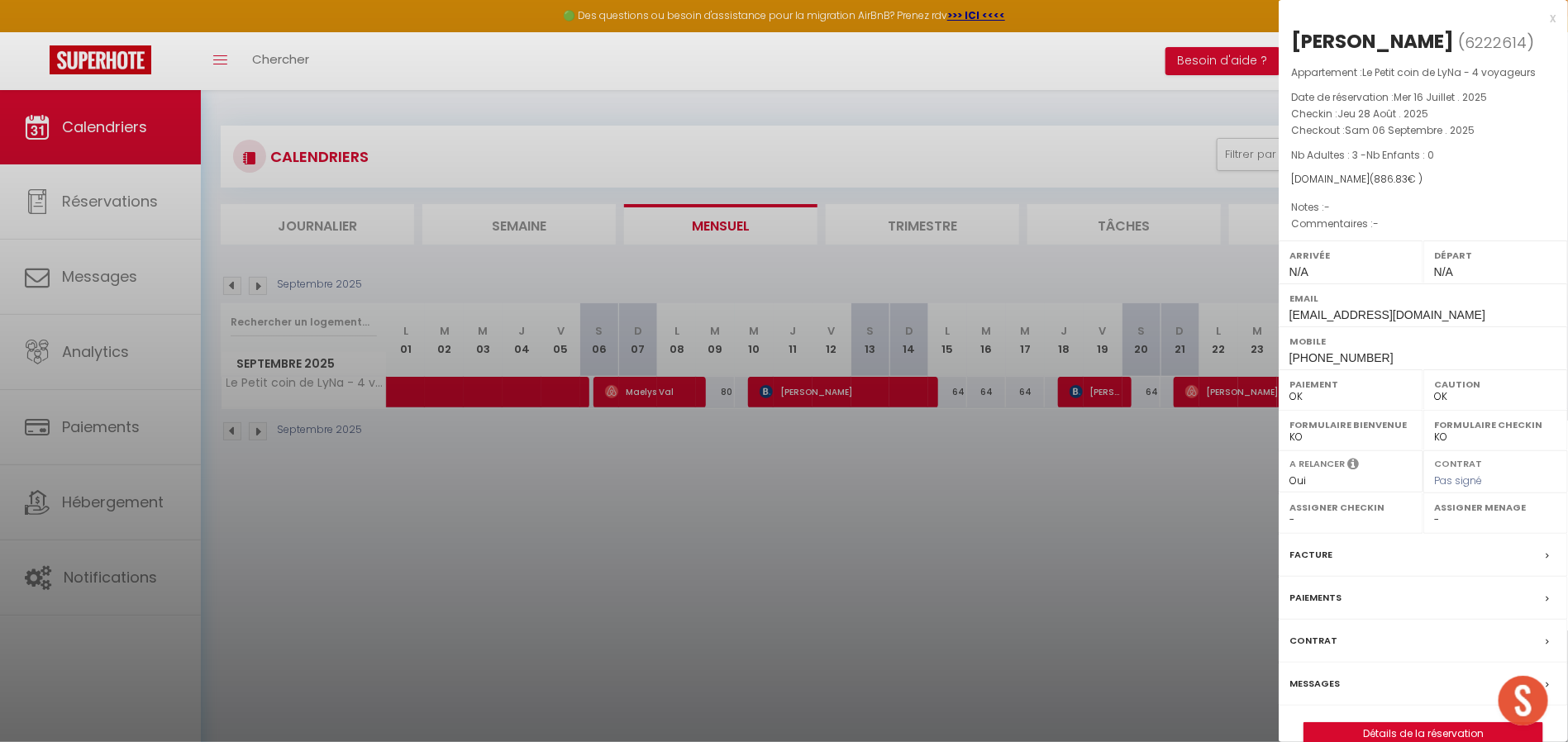
drag, startPoint x: 561, startPoint y: 578, endPoint x: 1543, endPoint y: 359, distance: 1006.1
click at [563, 579] on div at bounding box center [784, 371] width 1568 height 742
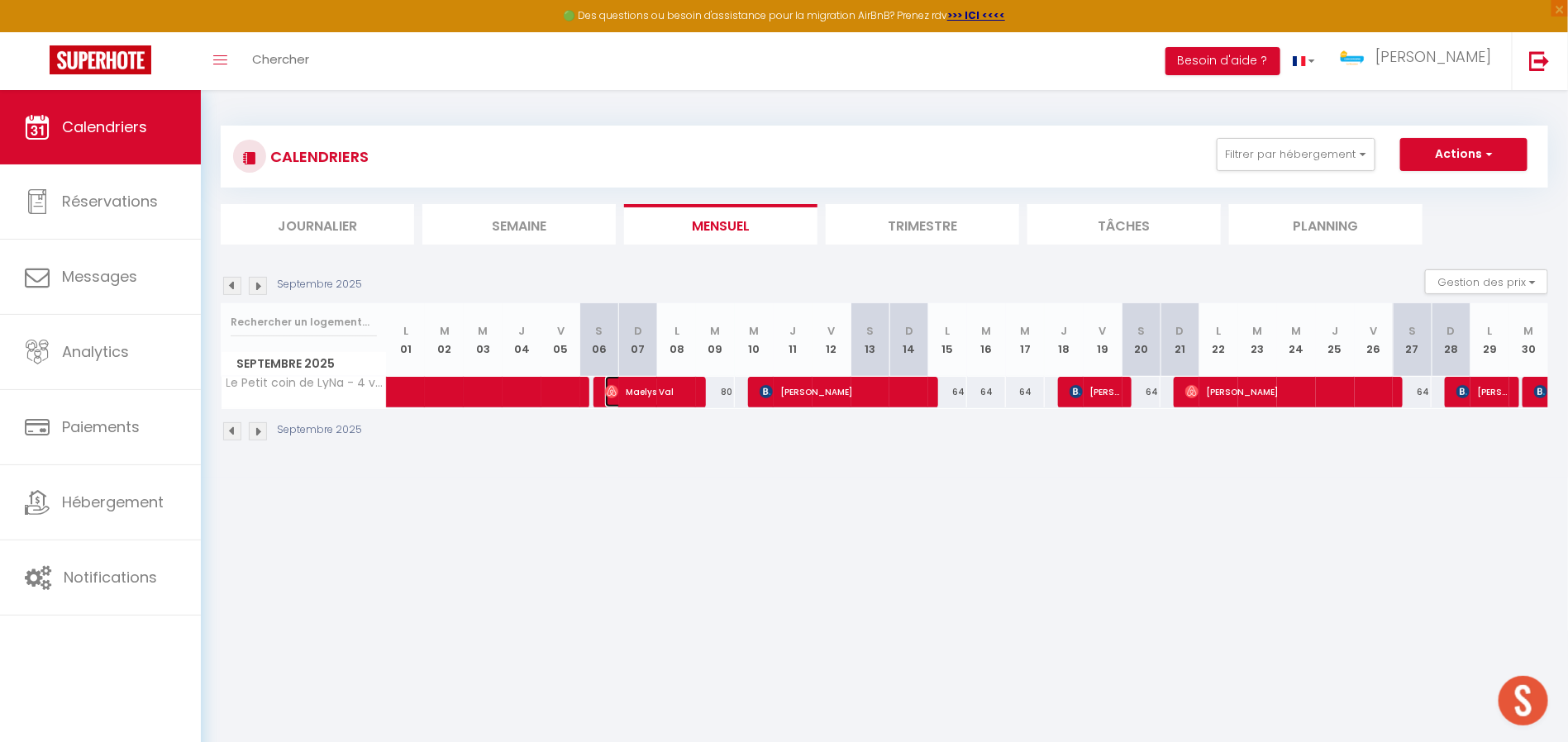
click at [681, 387] on span "Maelys Val" at bounding box center [651, 391] width 91 height 32
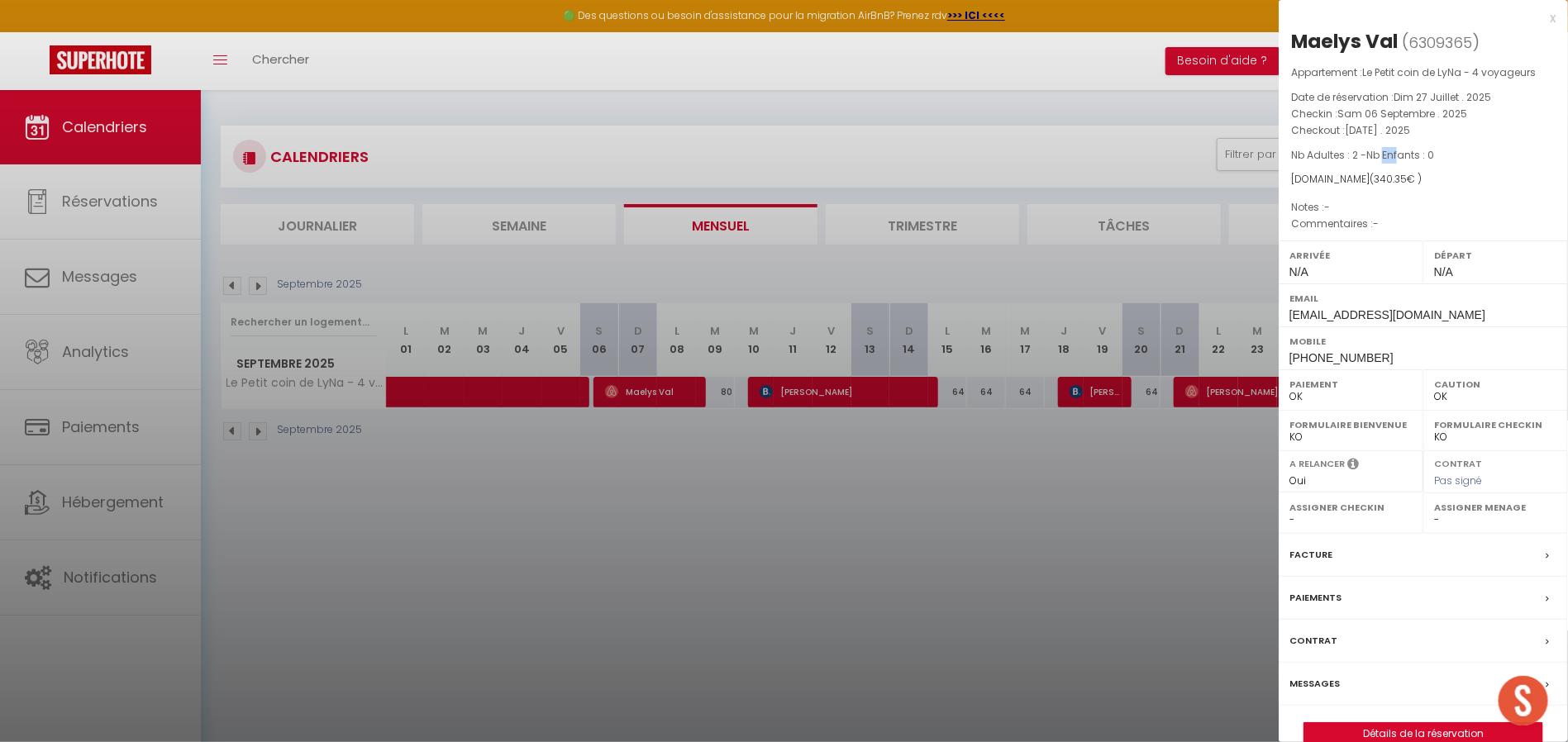
drag, startPoint x: 1384, startPoint y: 139, endPoint x: 1403, endPoint y: 138, distance: 19.0
click at [1403, 138] on div "Appartement : Le Petit coin de LyNa - 4 voyageurs Date de réservation : [DATE] …" at bounding box center [1423, 148] width 289 height 168
click at [1405, 131] on span "[DATE] . 2025" at bounding box center [1377, 130] width 65 height 14
click at [966, 474] on div at bounding box center [784, 371] width 1568 height 742
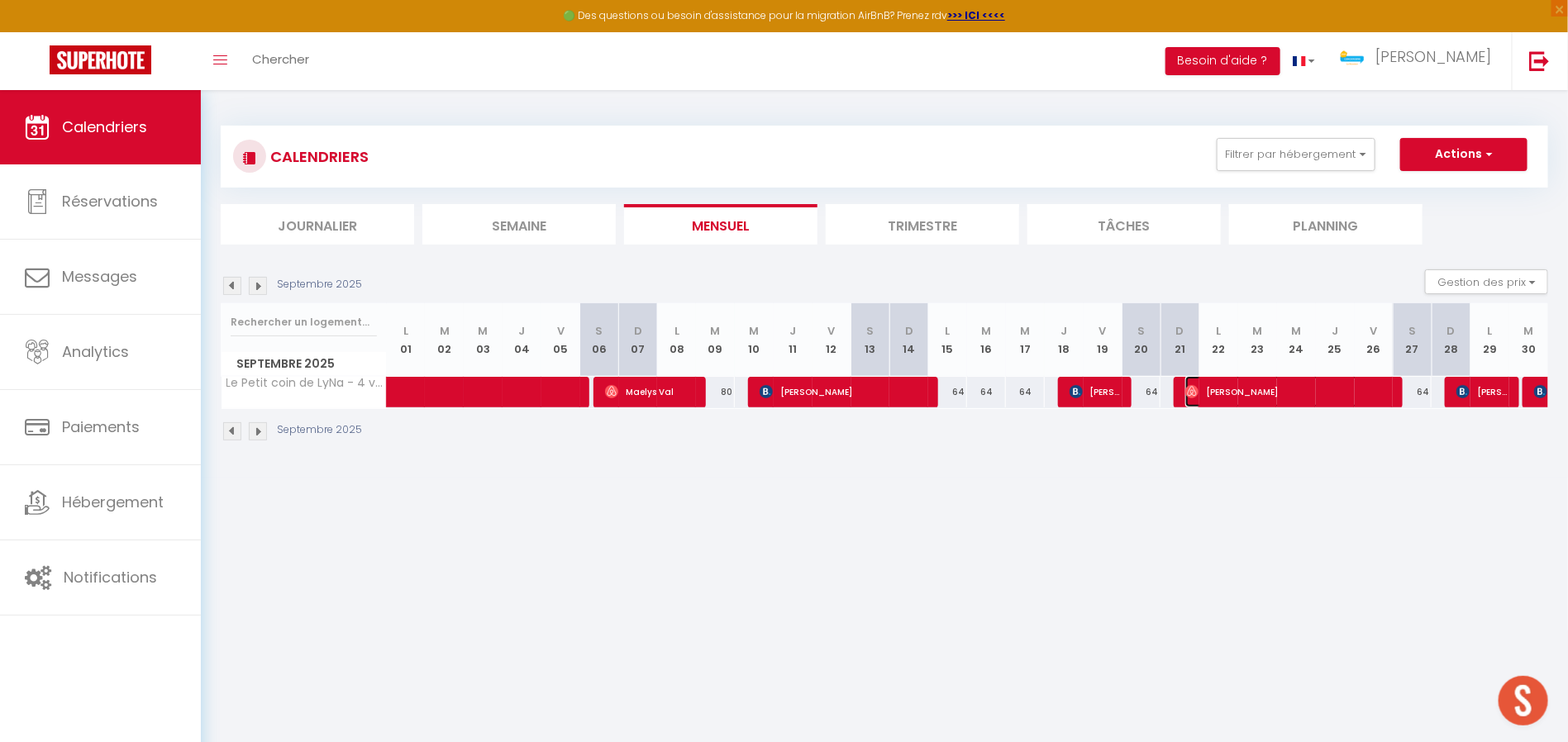
click at [1280, 401] on span "[PERSON_NAME]" at bounding box center [1289, 391] width 208 height 32
select select "28169"
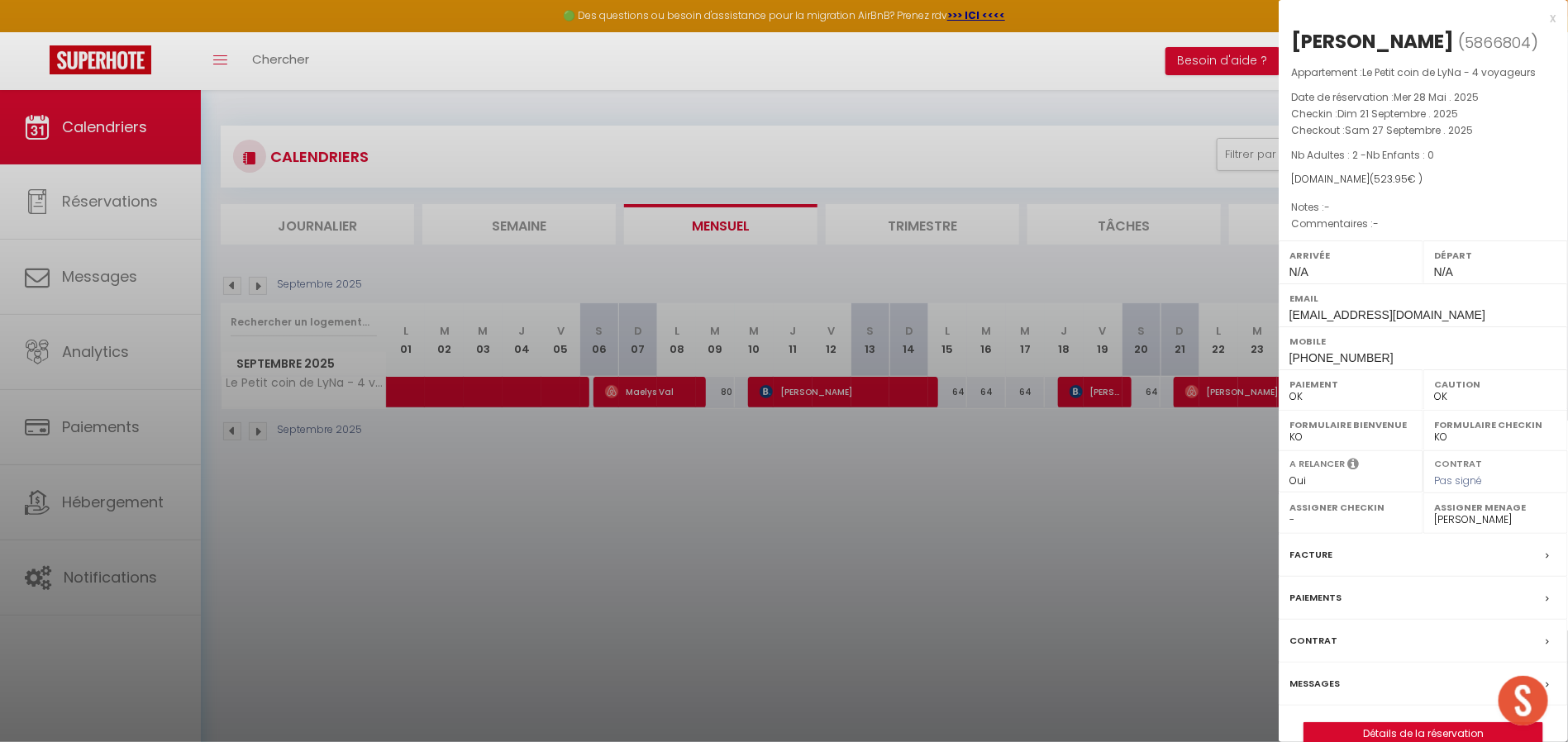
click at [1185, 493] on div at bounding box center [784, 371] width 1568 height 742
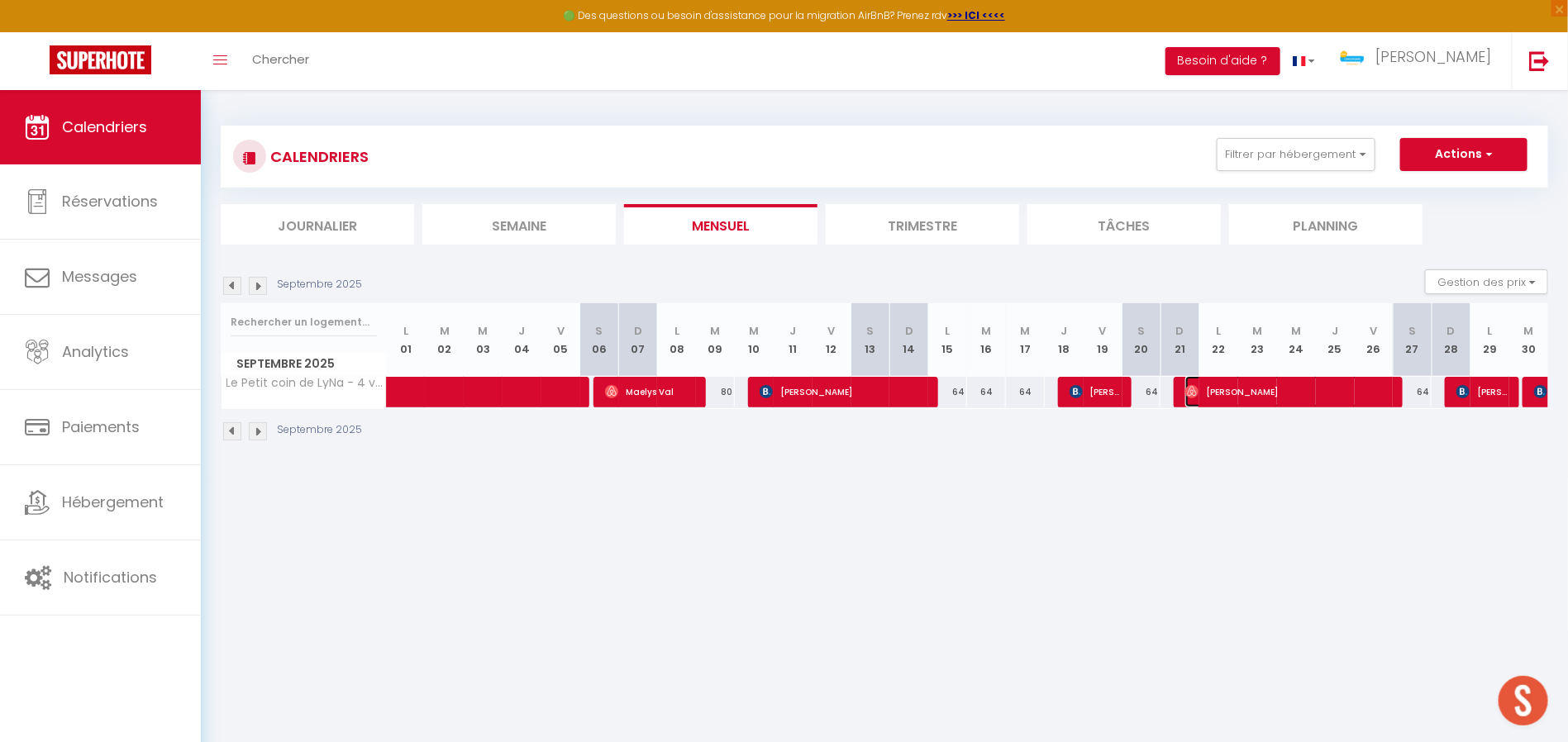
click at [1298, 389] on span "[PERSON_NAME]" at bounding box center [1289, 391] width 208 height 32
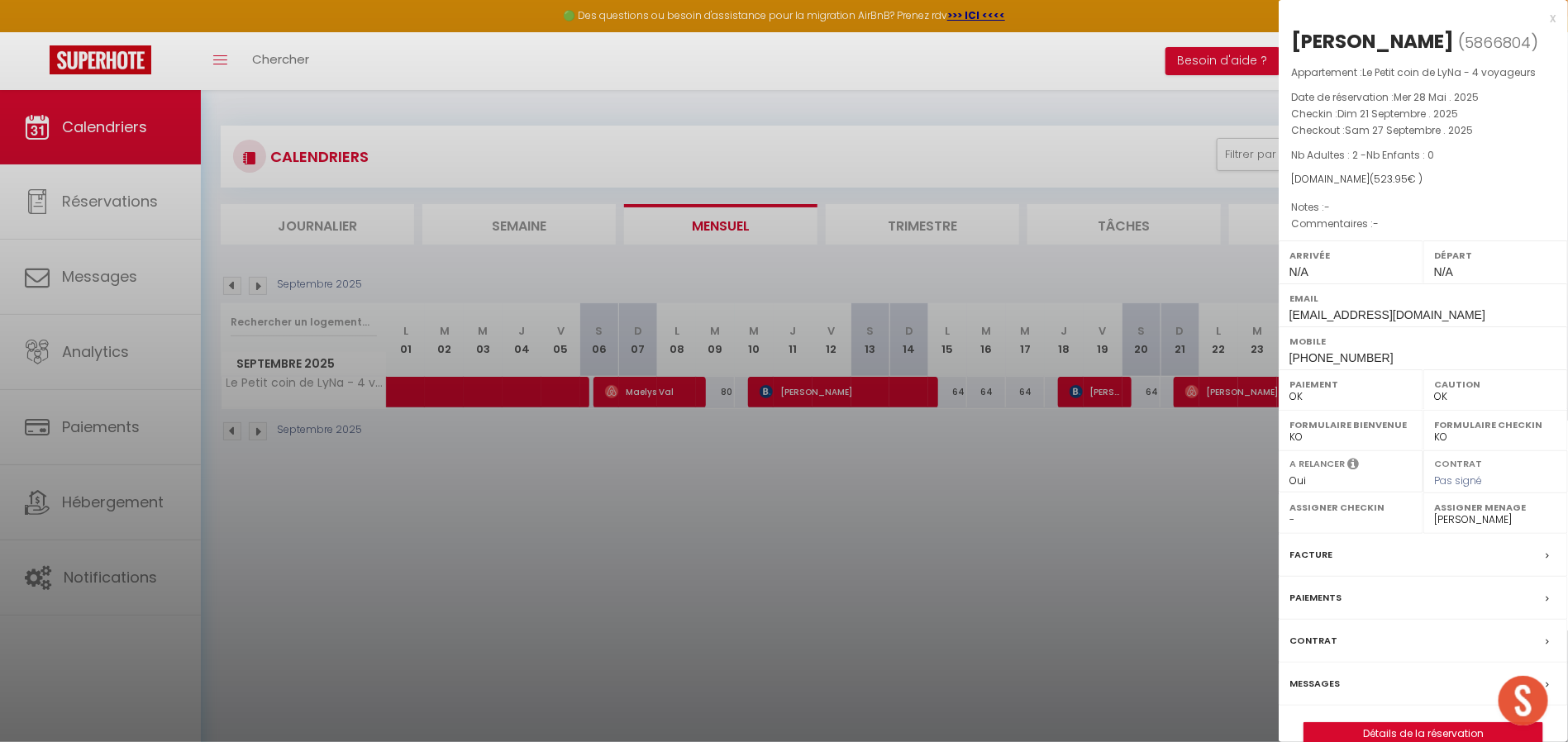
drag, startPoint x: 1517, startPoint y: 44, endPoint x: 1290, endPoint y: 45, distance: 227.0
click at [1290, 45] on div "[PERSON_NAME] ( 5866804 ) Appartement : Le Petit coin de LyNa - 4 voyageurs Dat…" at bounding box center [1423, 387] width 289 height 717
copy div "[PERSON_NAME]"
click at [1282, 486] on div "A relancer Oui Non" at bounding box center [1351, 471] width 145 height 42
click at [1217, 508] on div at bounding box center [784, 371] width 1568 height 742
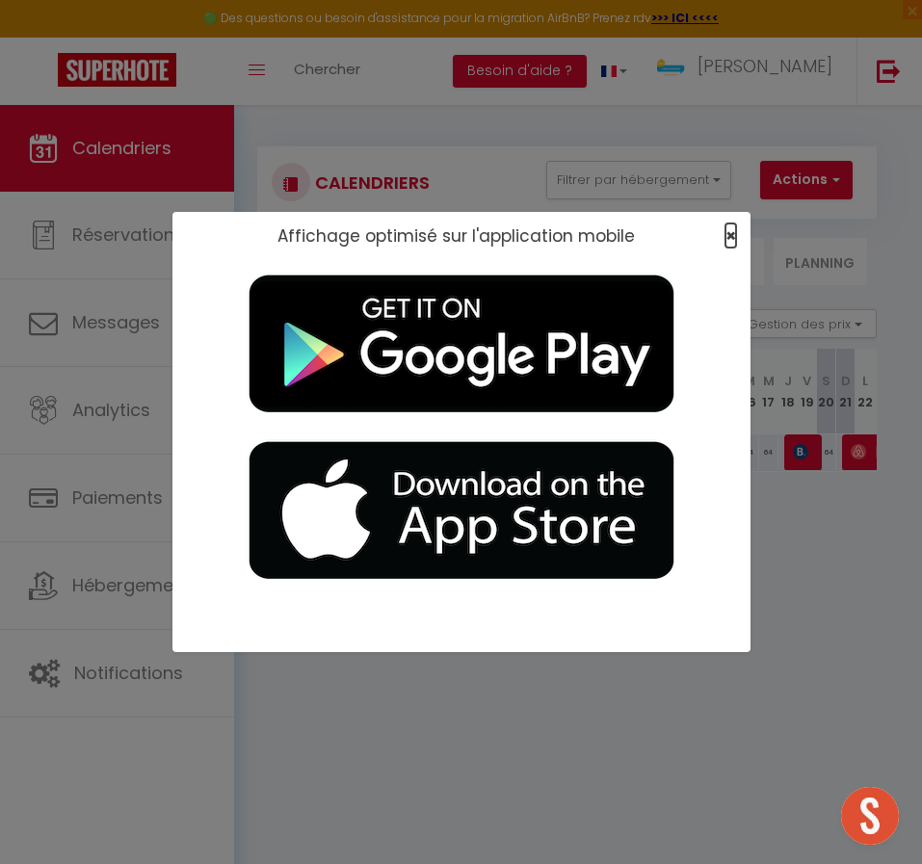
click at [725, 227] on span "×" at bounding box center [730, 235] width 11 height 24
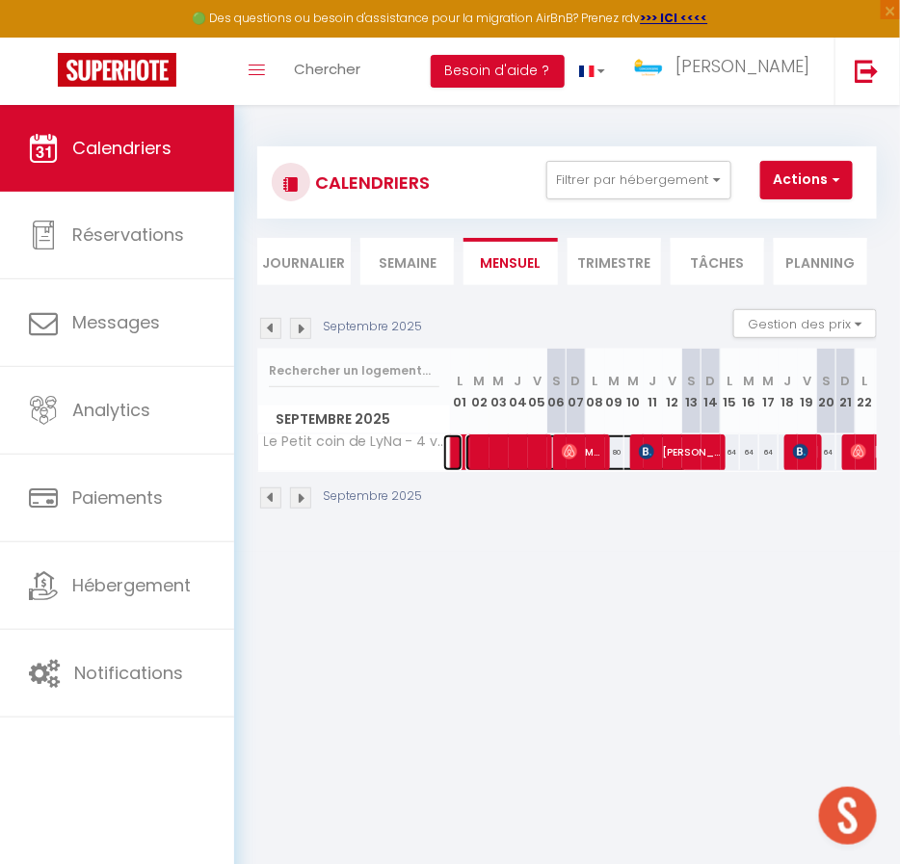
click at [508, 448] on span at bounding box center [576, 452] width 222 height 37
select select
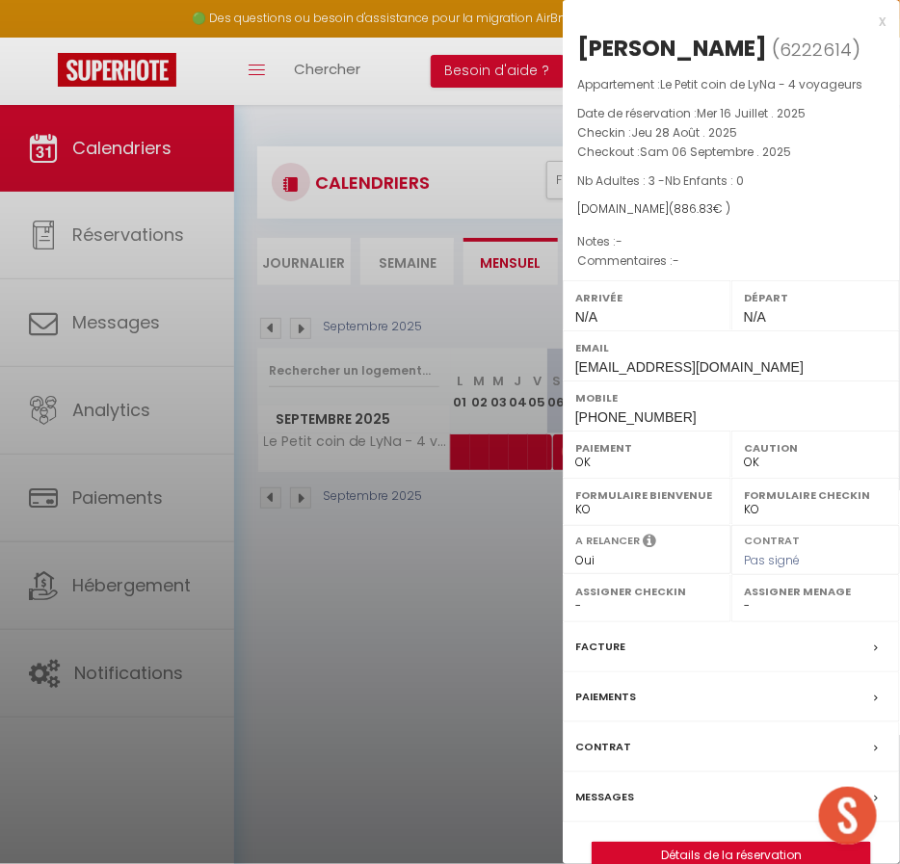
click at [519, 586] on div at bounding box center [450, 432] width 900 height 864
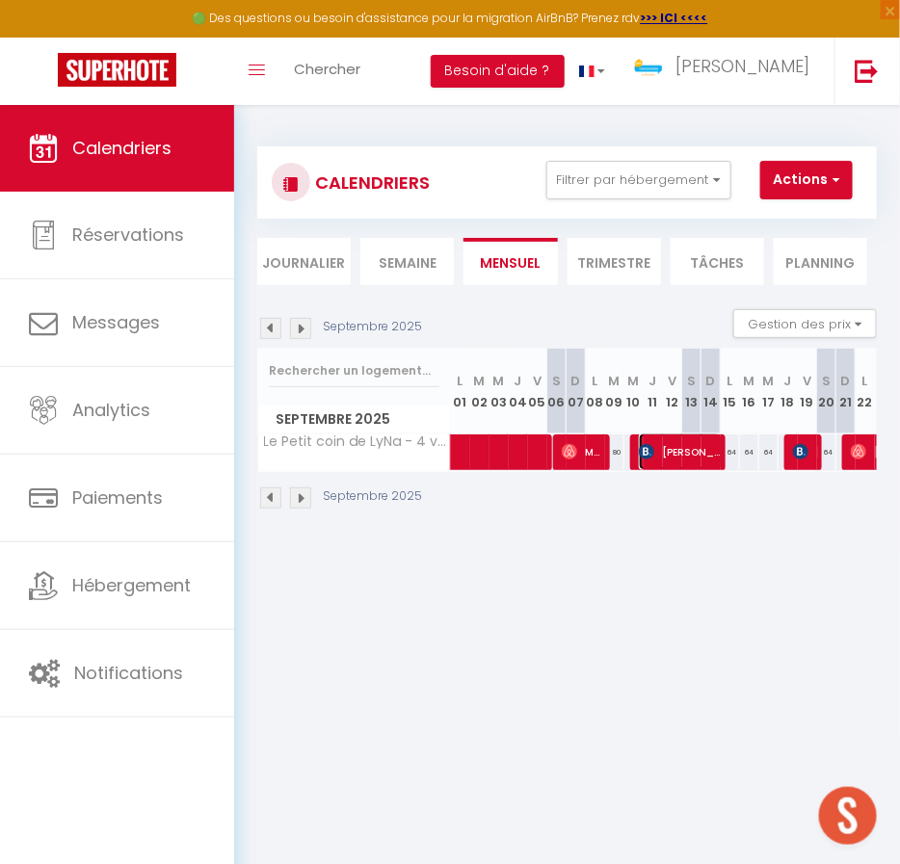
click at [655, 455] on span "[PERSON_NAME]" at bounding box center [681, 451] width 84 height 37
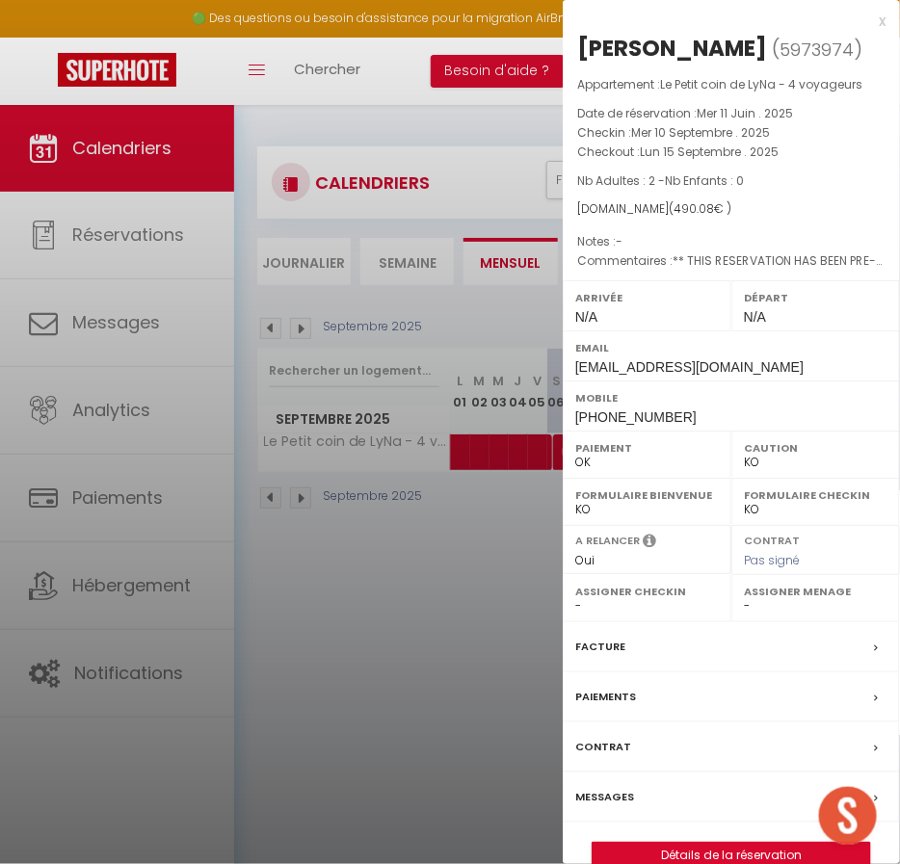
drag, startPoint x: 696, startPoint y: 209, endPoint x: 665, endPoint y: 205, distance: 32.0
click at [668, 205] on span "( 490.08 € )" at bounding box center [699, 208] width 63 height 16
click at [445, 607] on div at bounding box center [450, 432] width 900 height 864
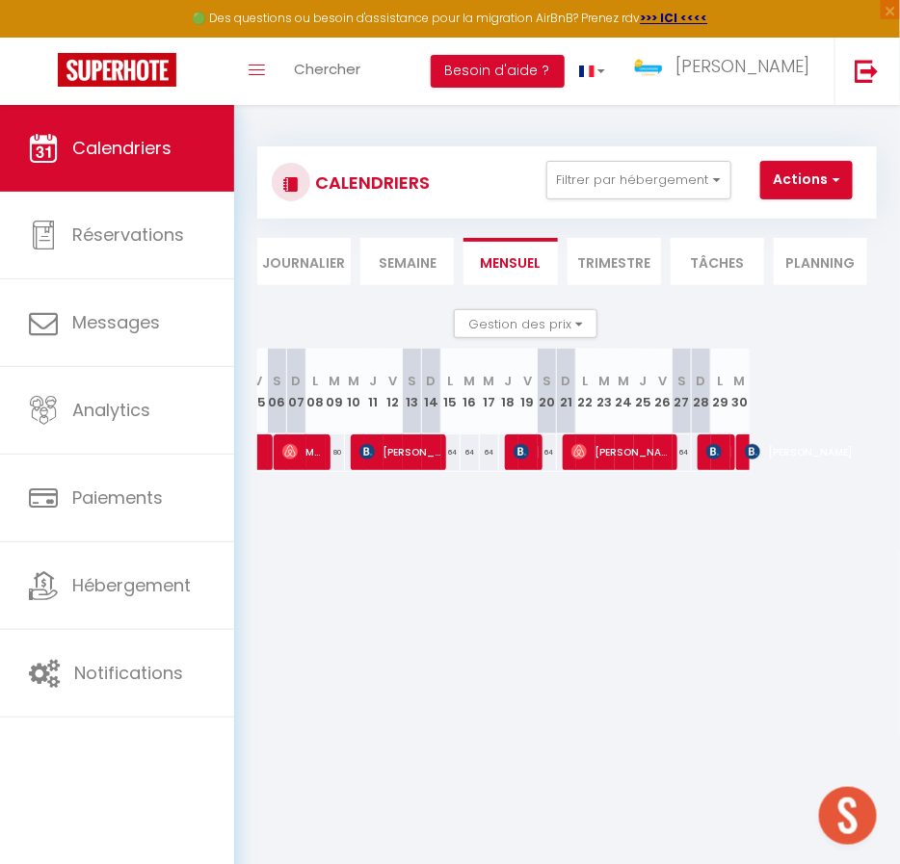
scroll to position [0, 273]
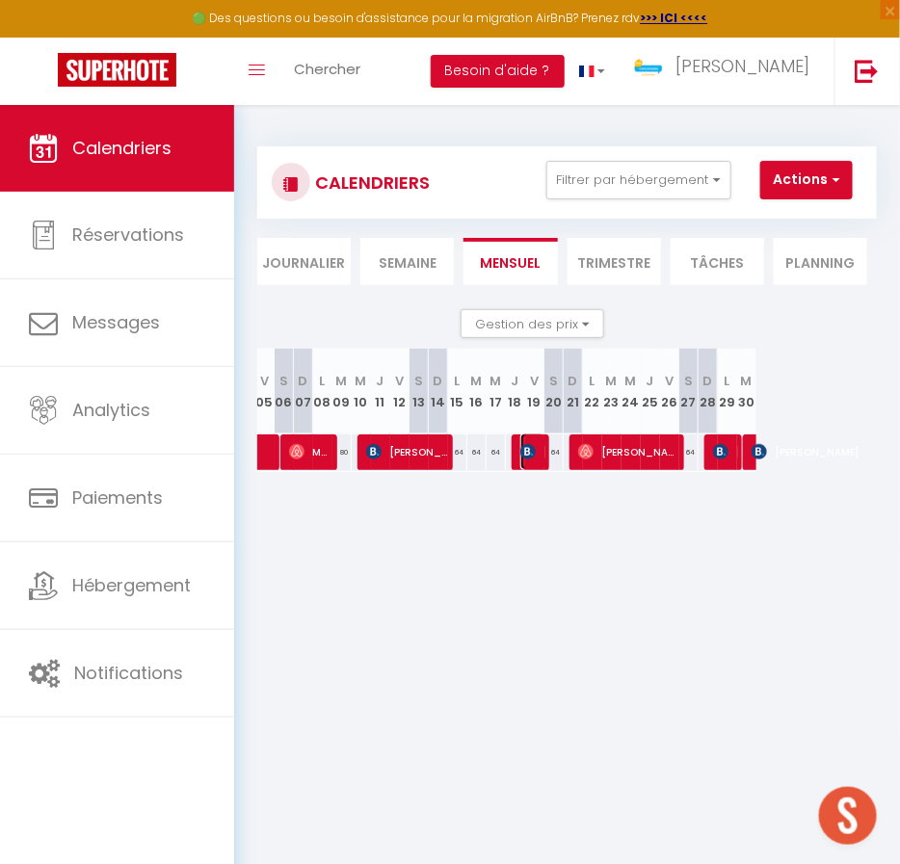
click at [520, 458] on img at bounding box center [527, 451] width 15 height 15
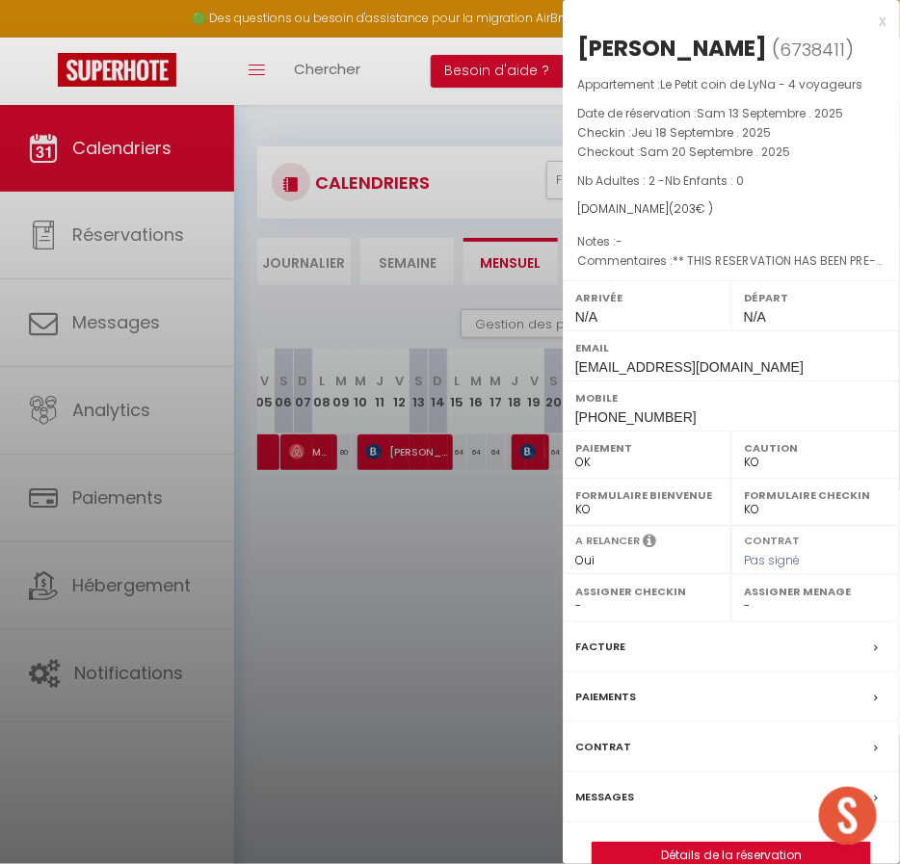
click at [477, 587] on div at bounding box center [450, 432] width 900 height 864
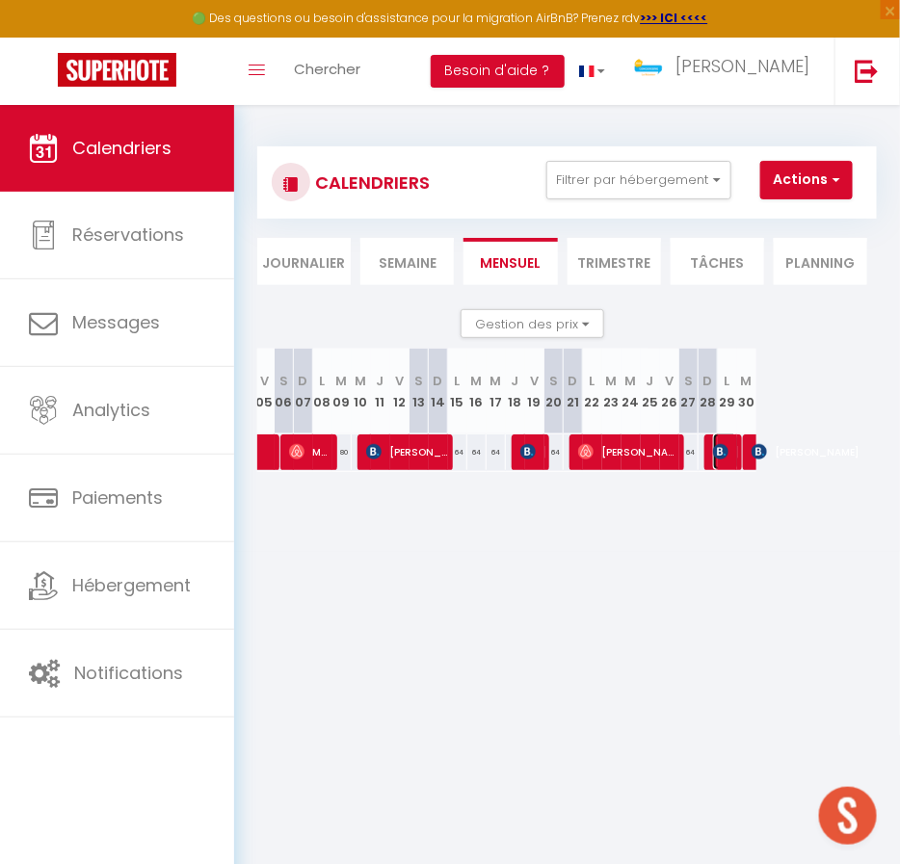
click at [718, 436] on span "[PERSON_NAME]" at bounding box center [726, 451] width 26 height 37
select select "OK"
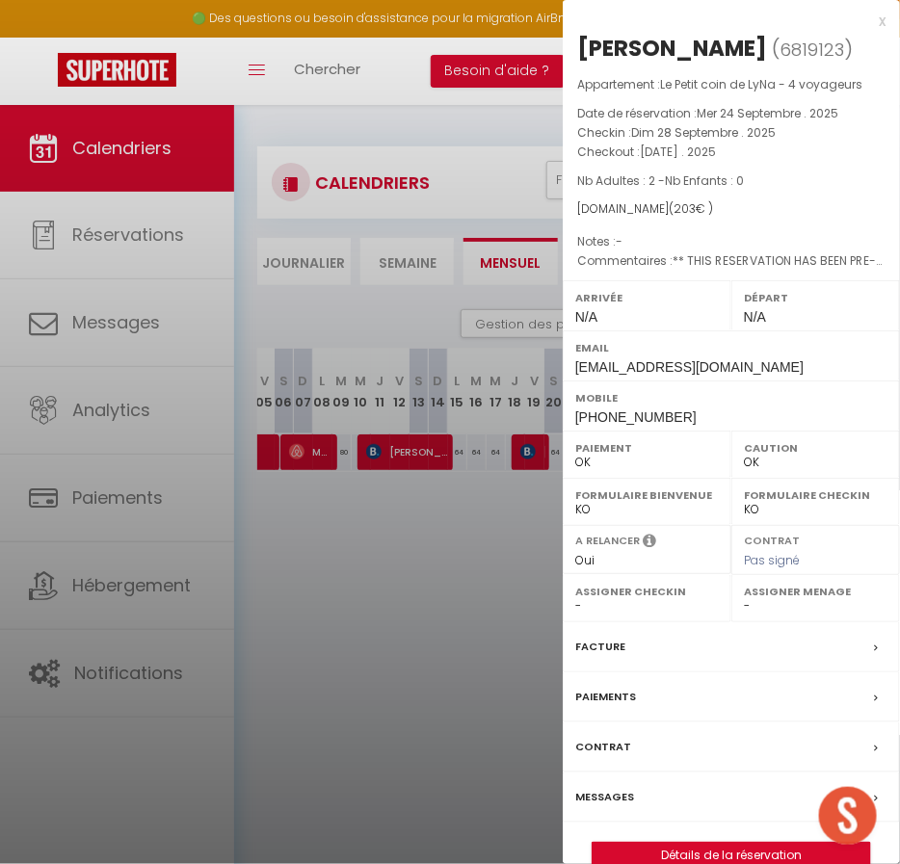
click at [427, 604] on div at bounding box center [450, 432] width 900 height 864
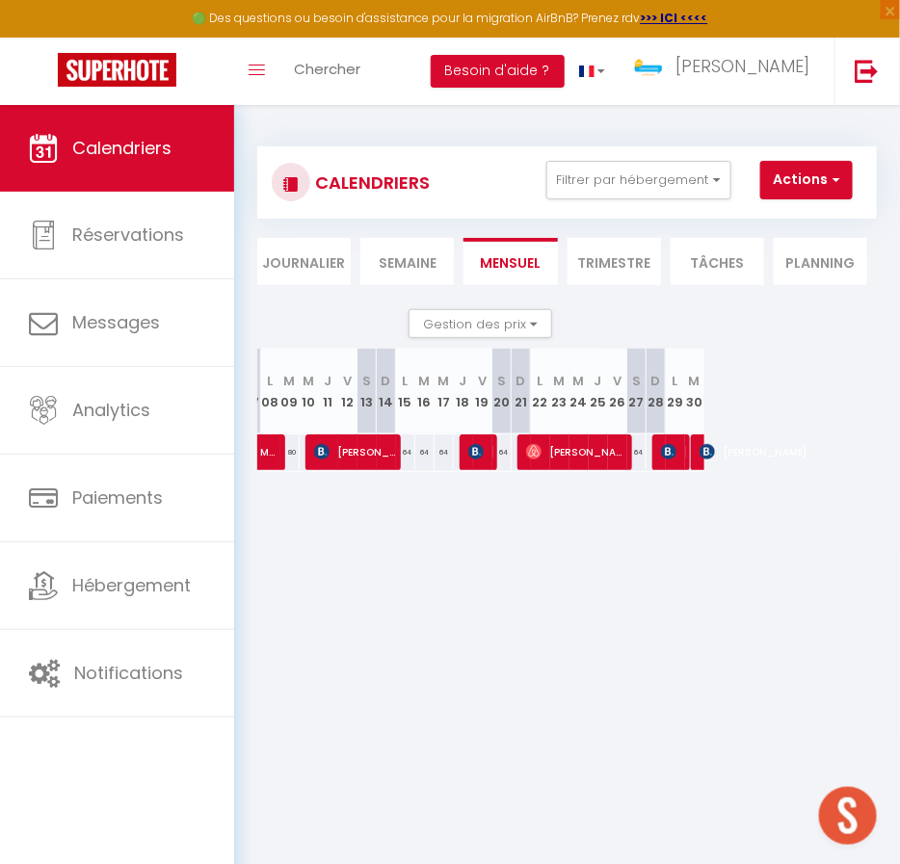
scroll to position [0, 345]
drag, startPoint x: 638, startPoint y: 549, endPoint x: 563, endPoint y: 561, distance: 75.1
click at [563, 552] on div "CALENDRIERS Filtrer par hébergement BELFORT T5 Appartement duplex hyper centre …" at bounding box center [567, 328] width 666 height 447
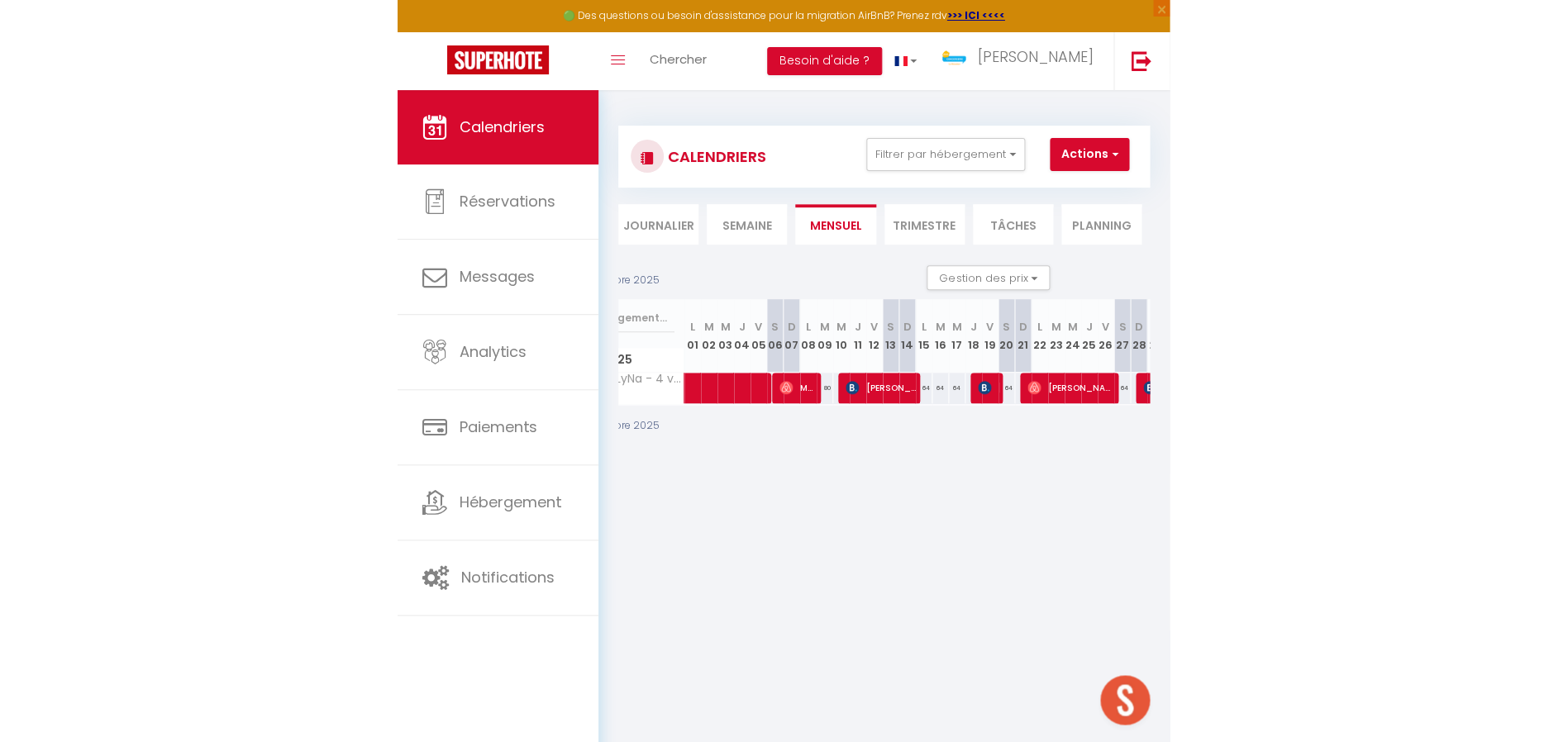
scroll to position [0, 106]
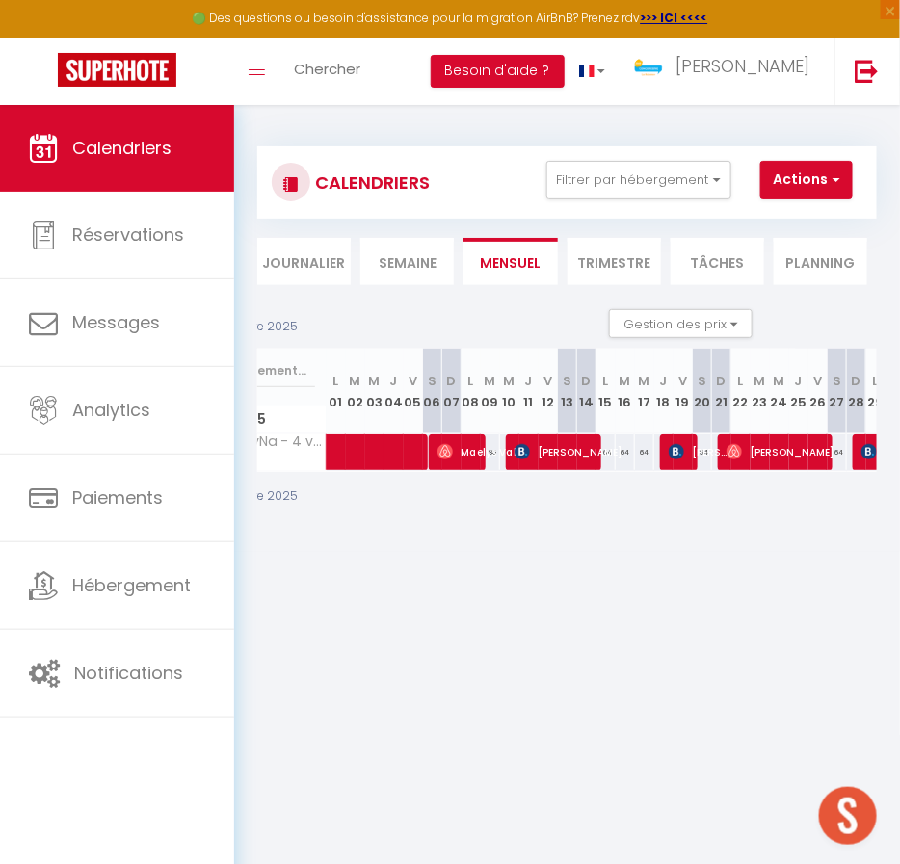
checkbox input "false"
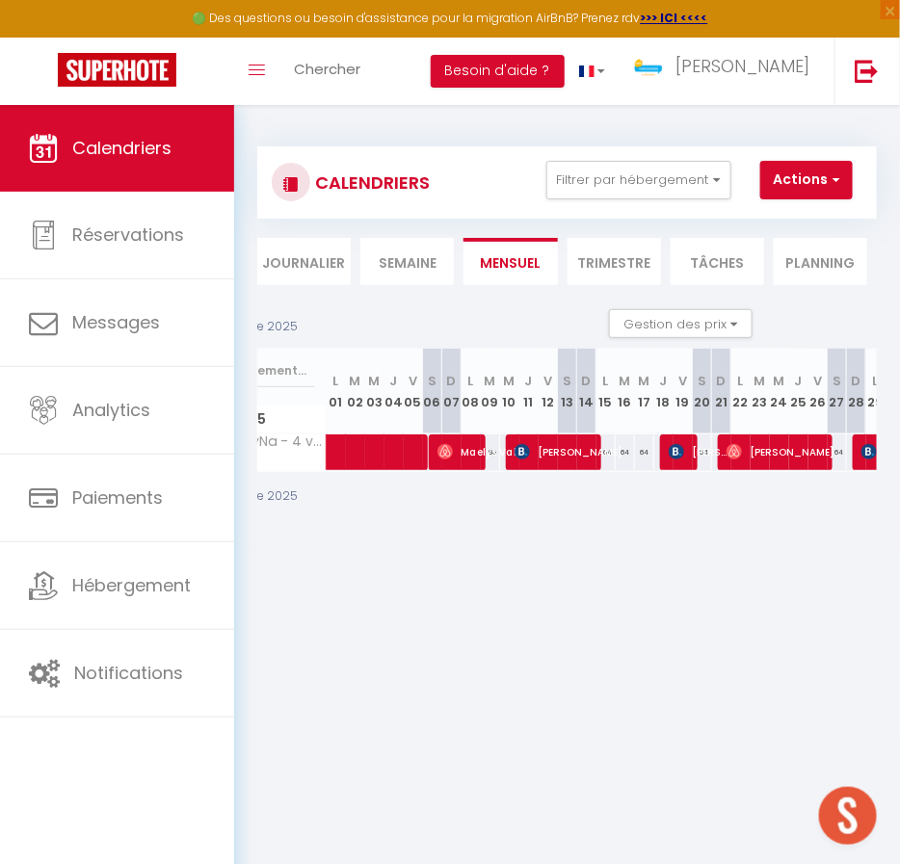
checkbox input "false"
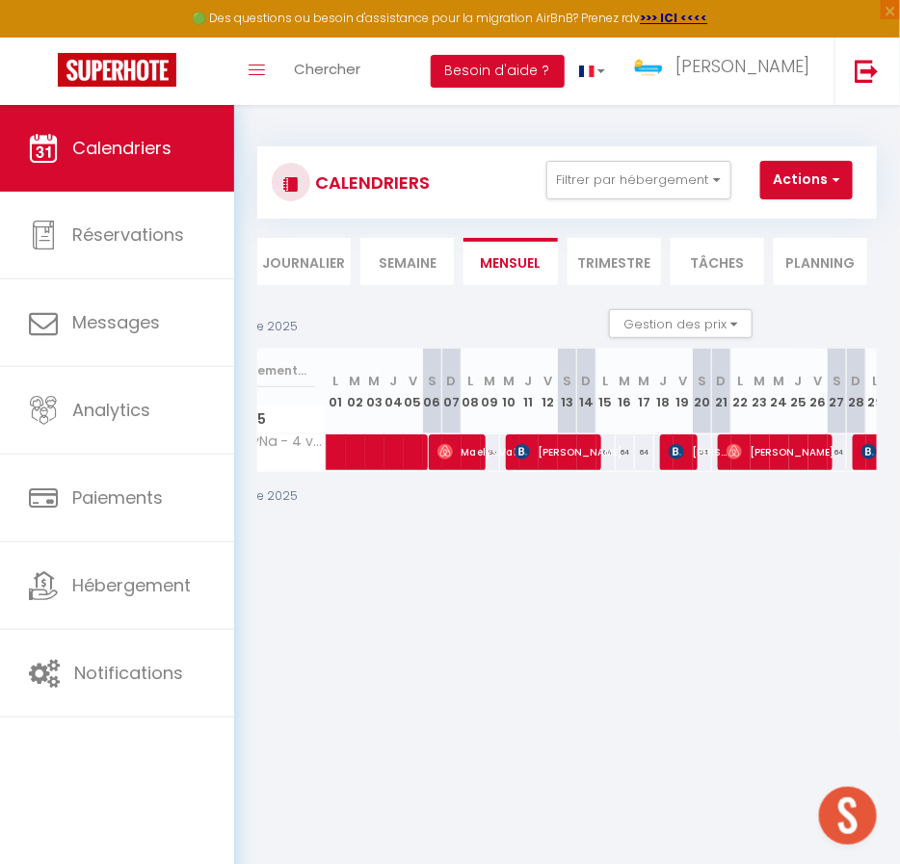
checkbox input "false"
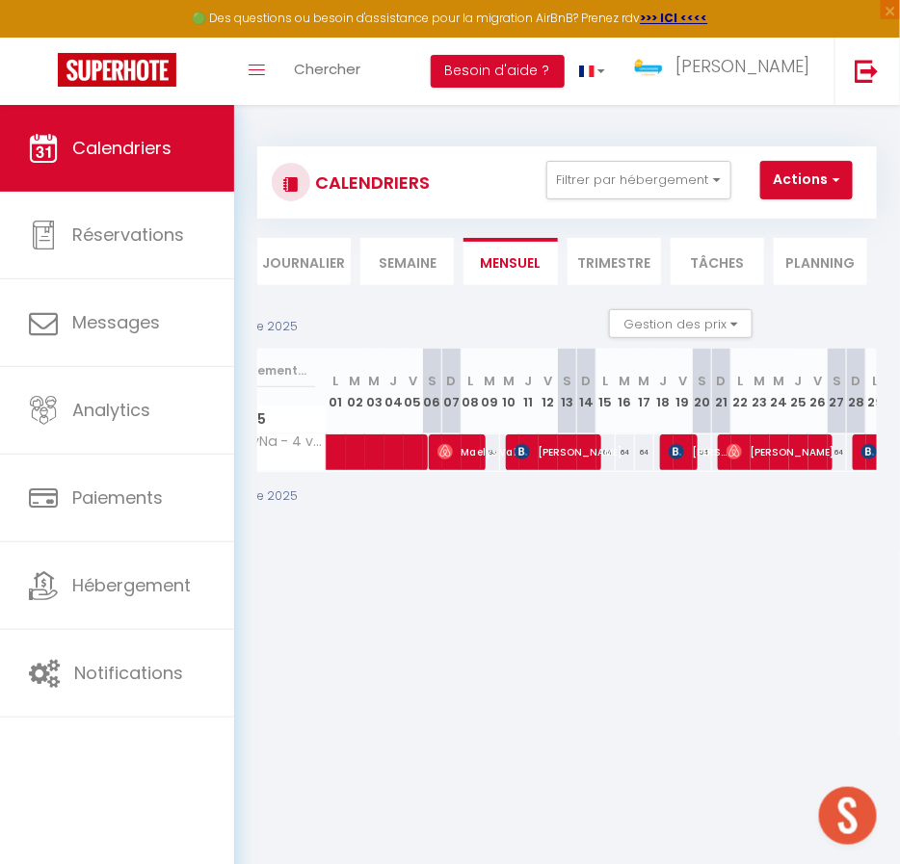
checkbox input "false"
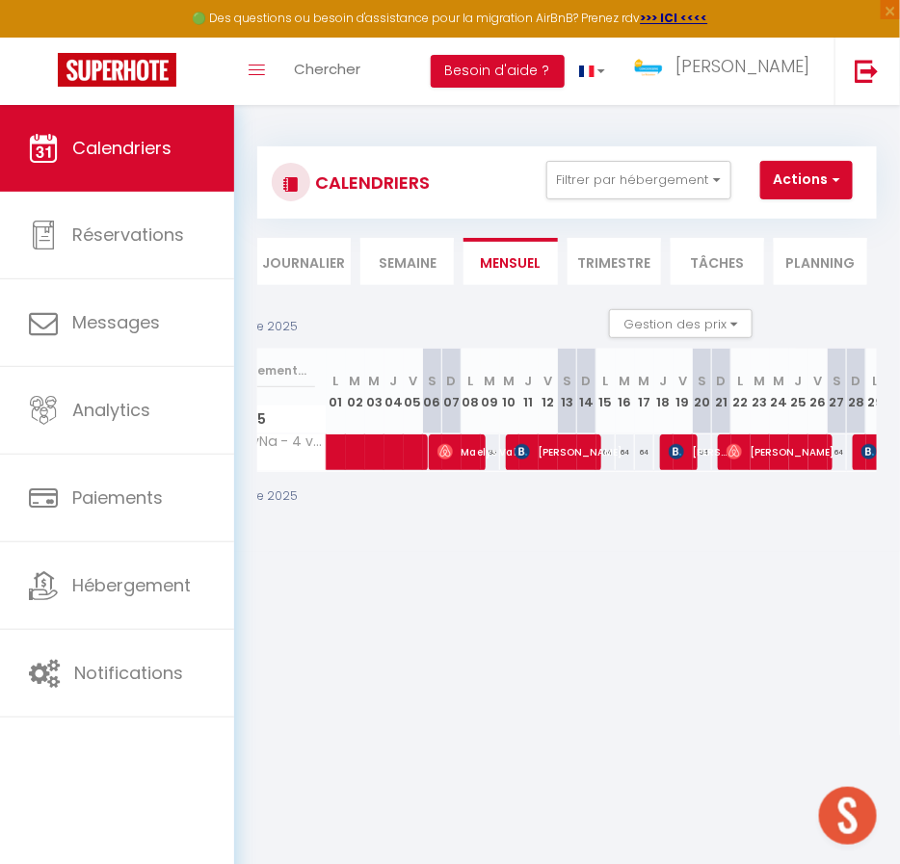
checkbox input "false"
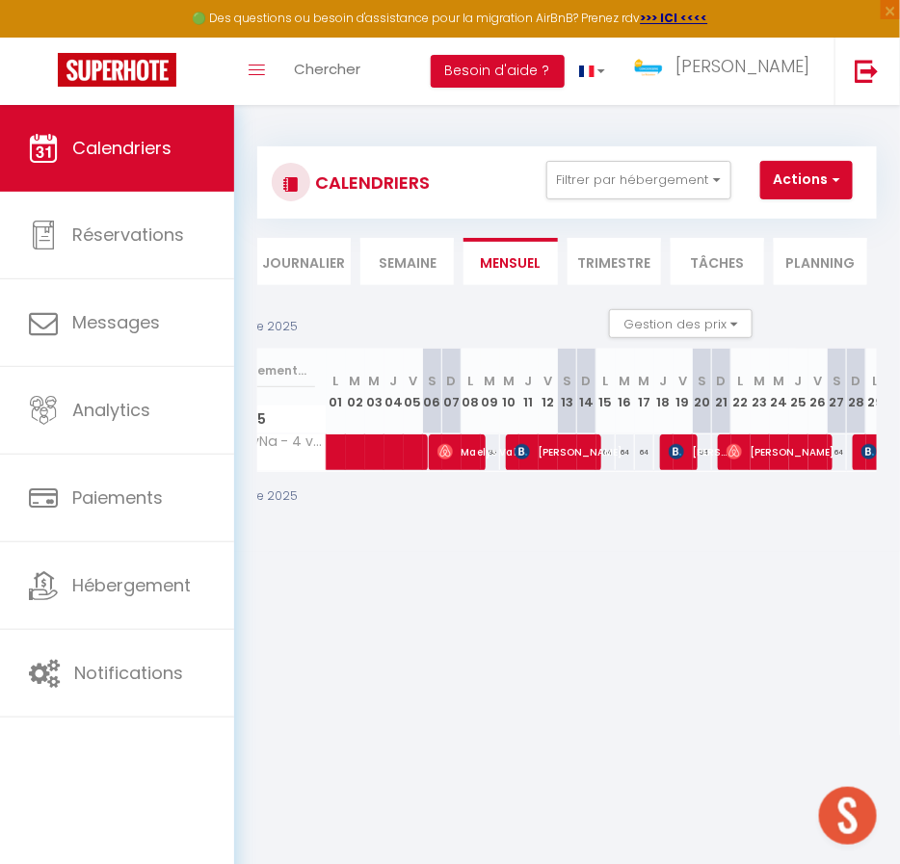
checkbox input "false"
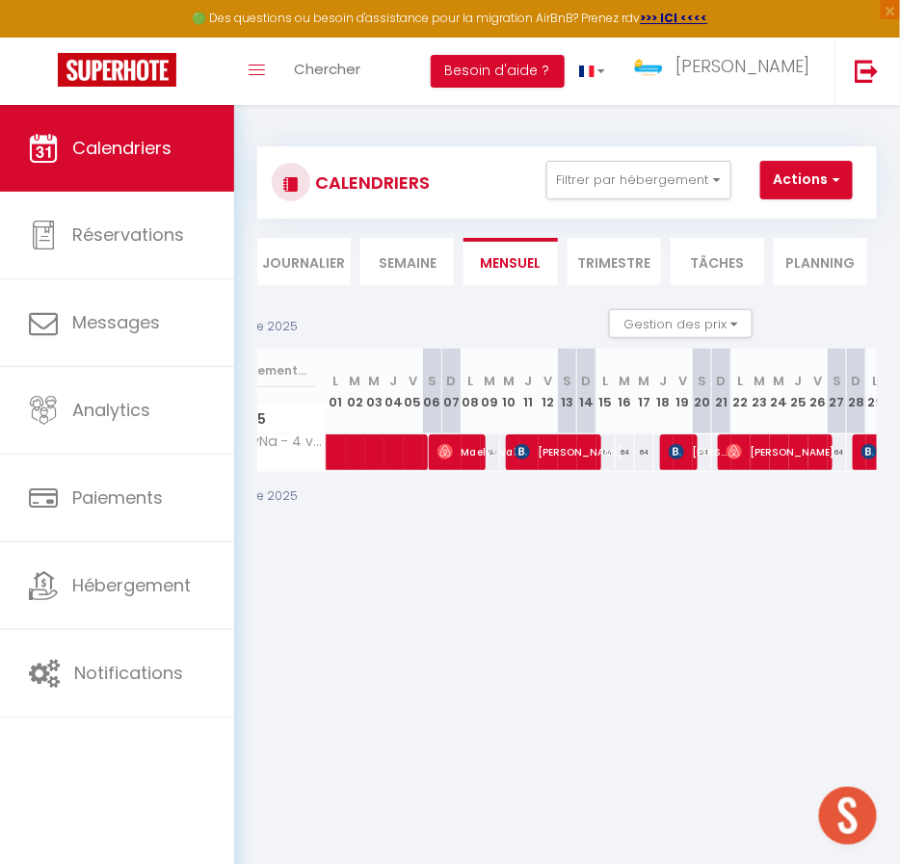
checkbox input "false"
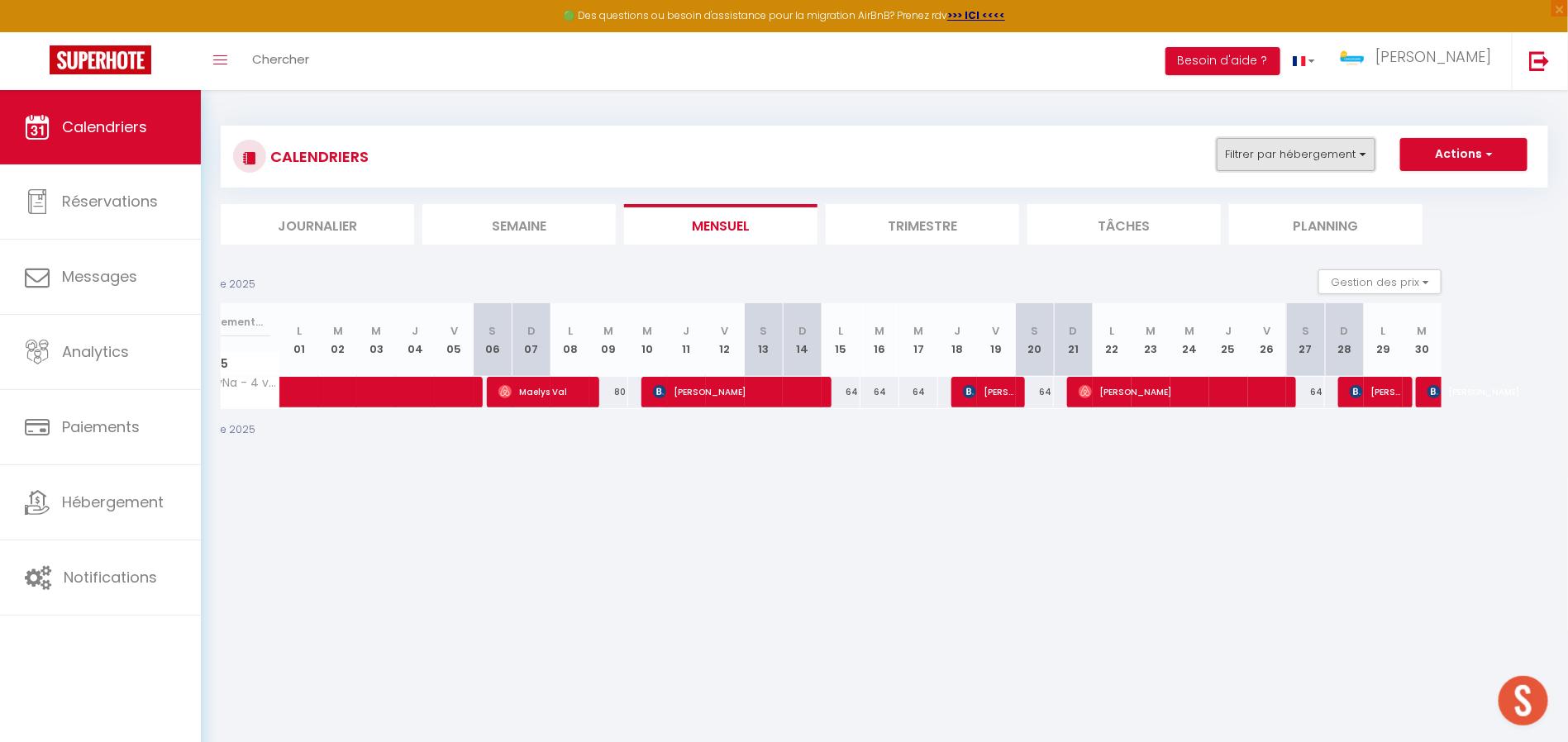
click at [1311, 149] on button "Filtrer par hébergement" at bounding box center [1296, 154] width 159 height 33
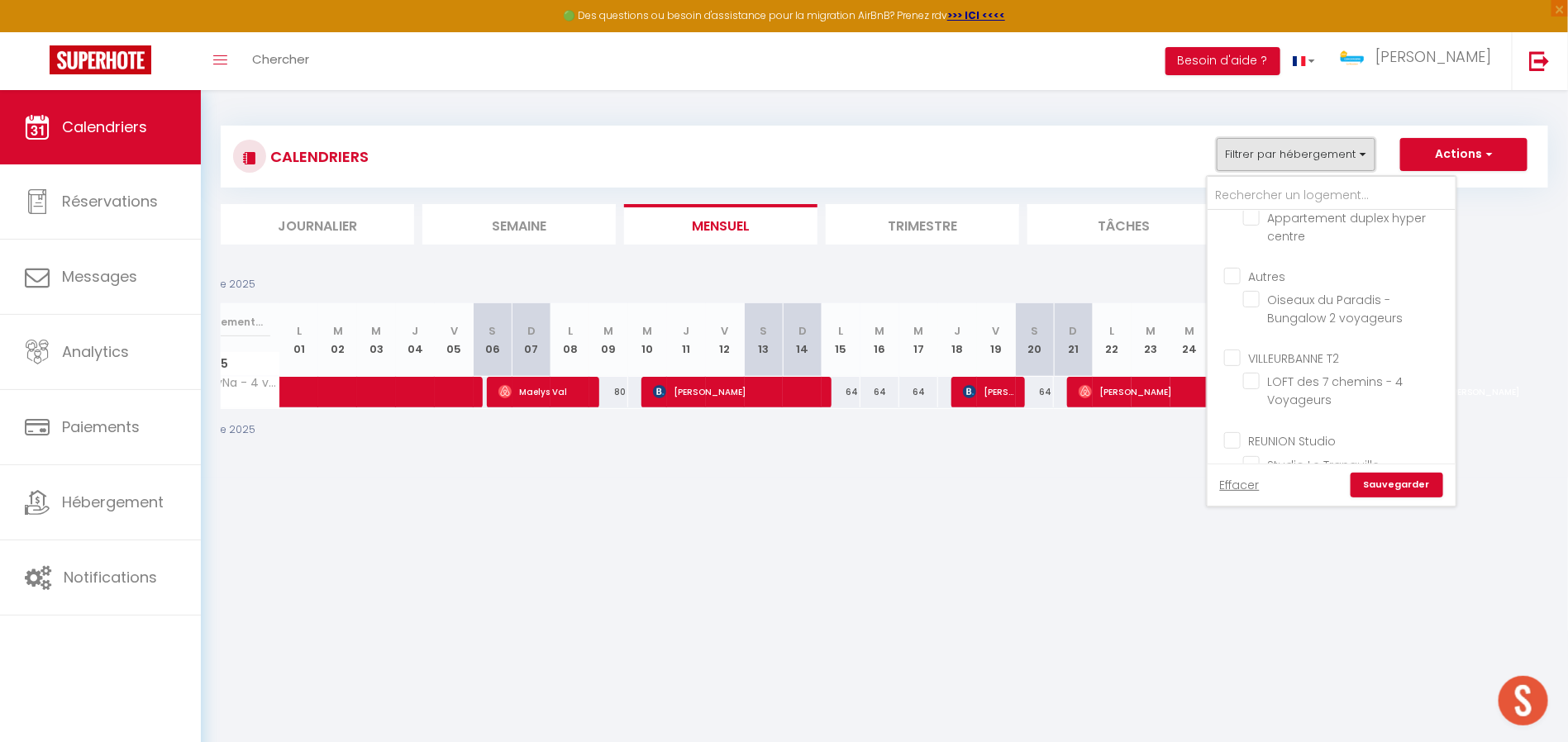
scroll to position [0, 0]
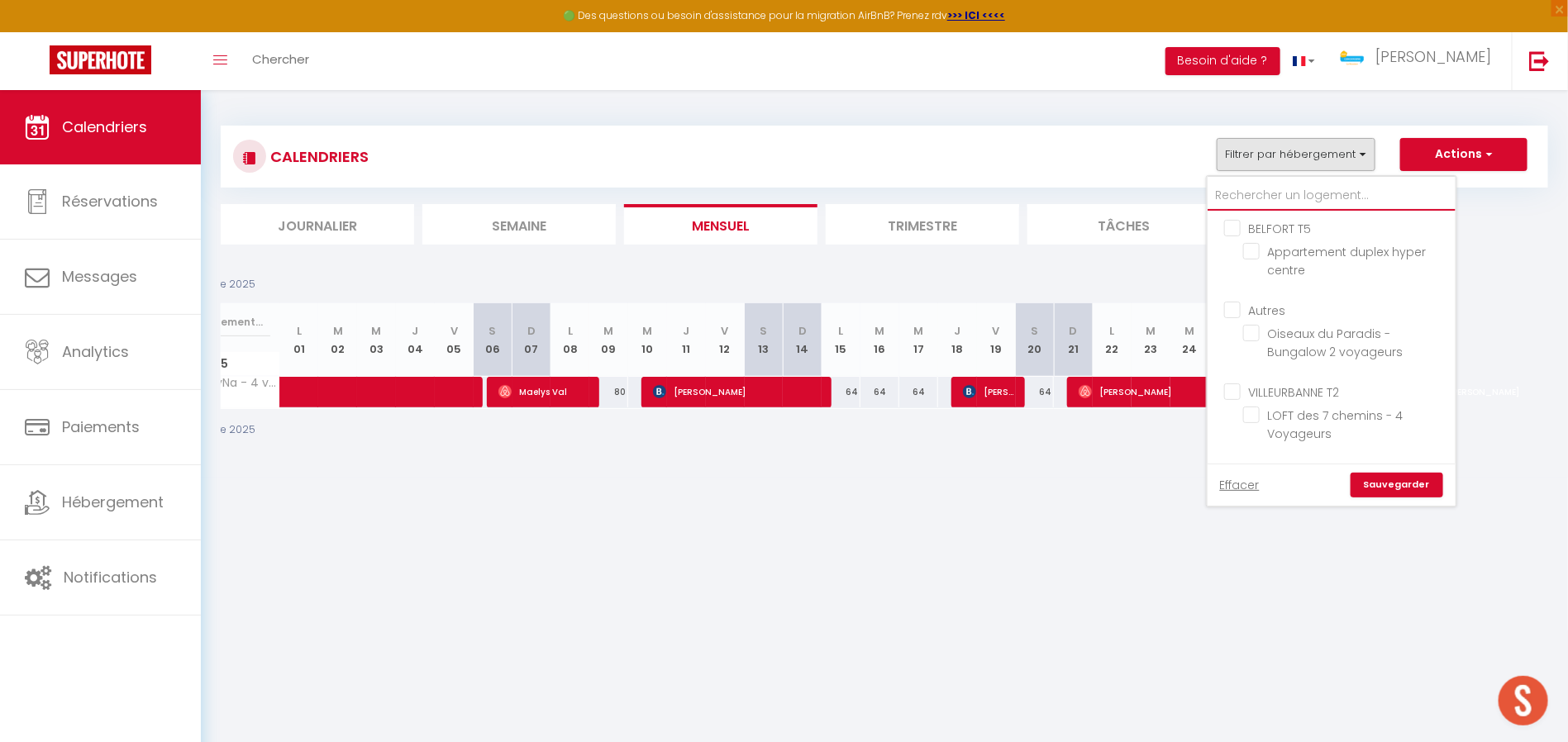
click at [1290, 181] on input "text" at bounding box center [1331, 196] width 248 height 30
type input "e"
checkbox input "false"
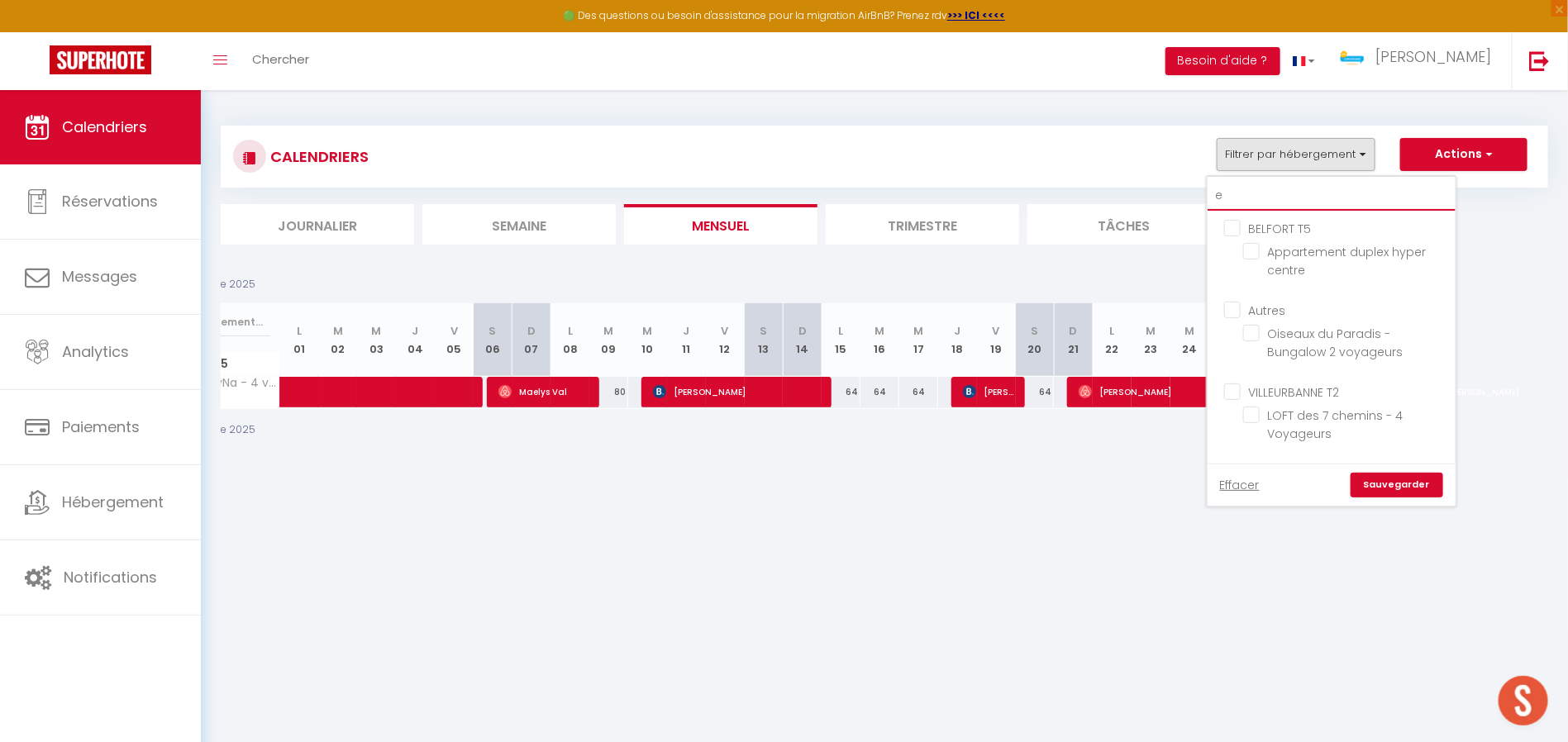
checkbox input "false"
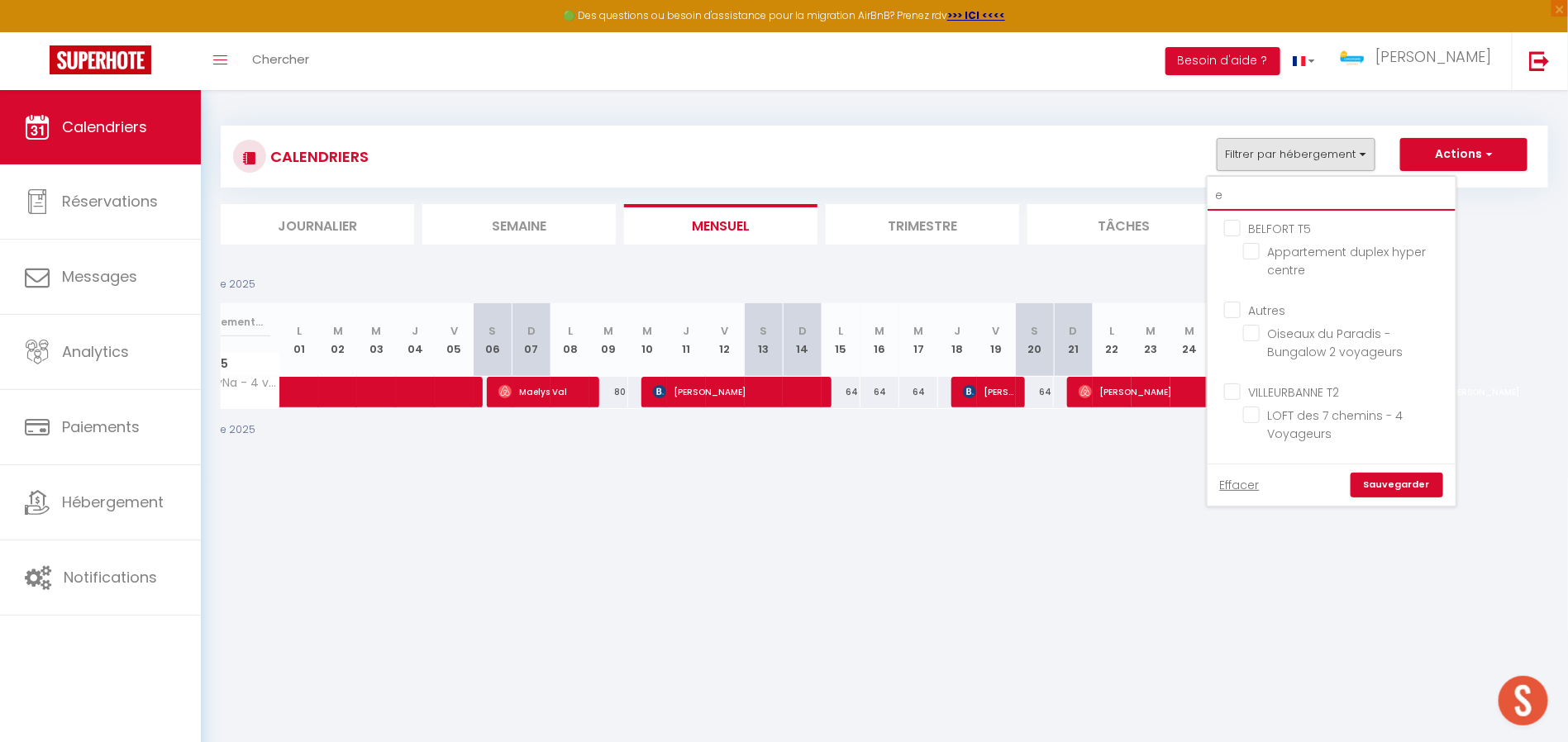
checkbox input "false"
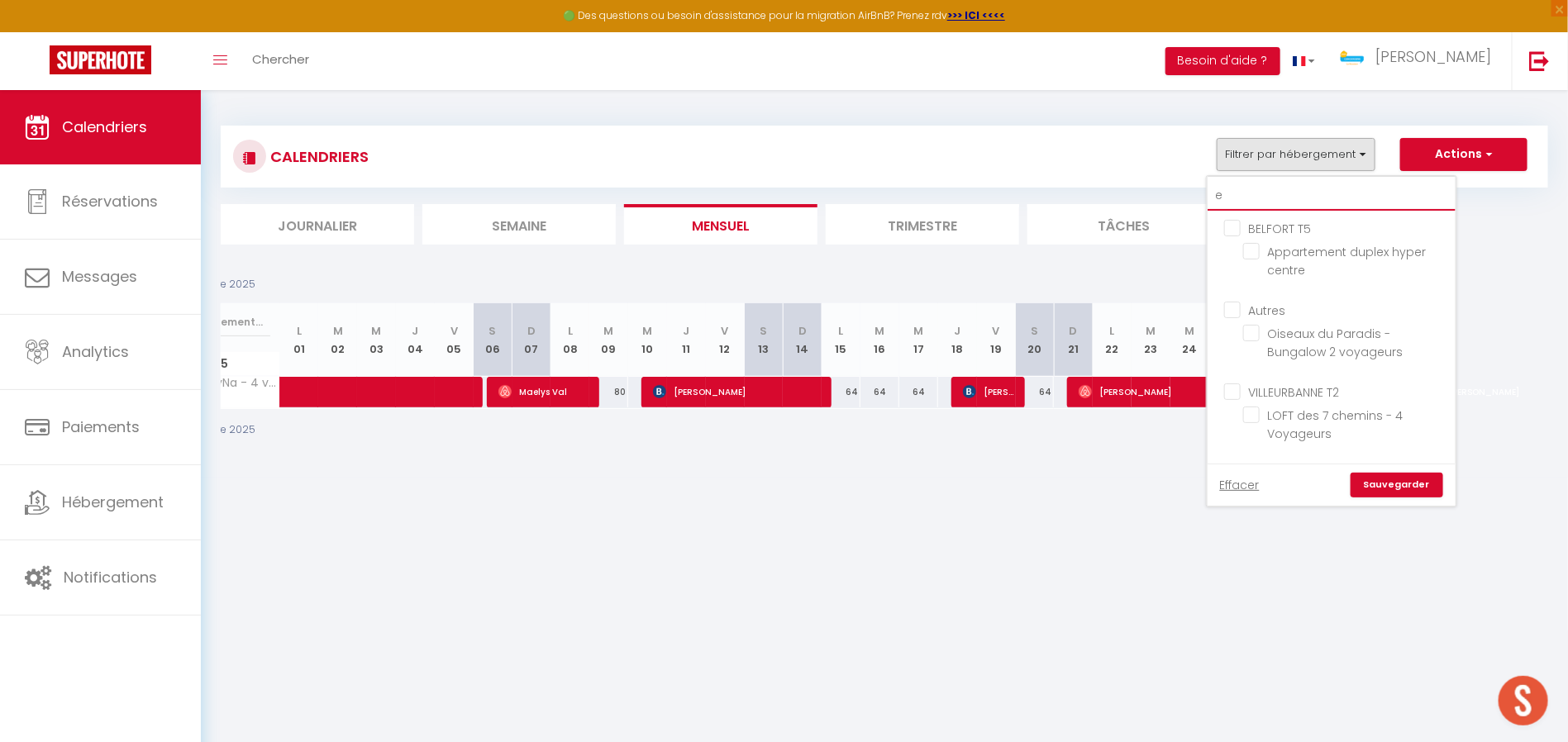
checkbox input "false"
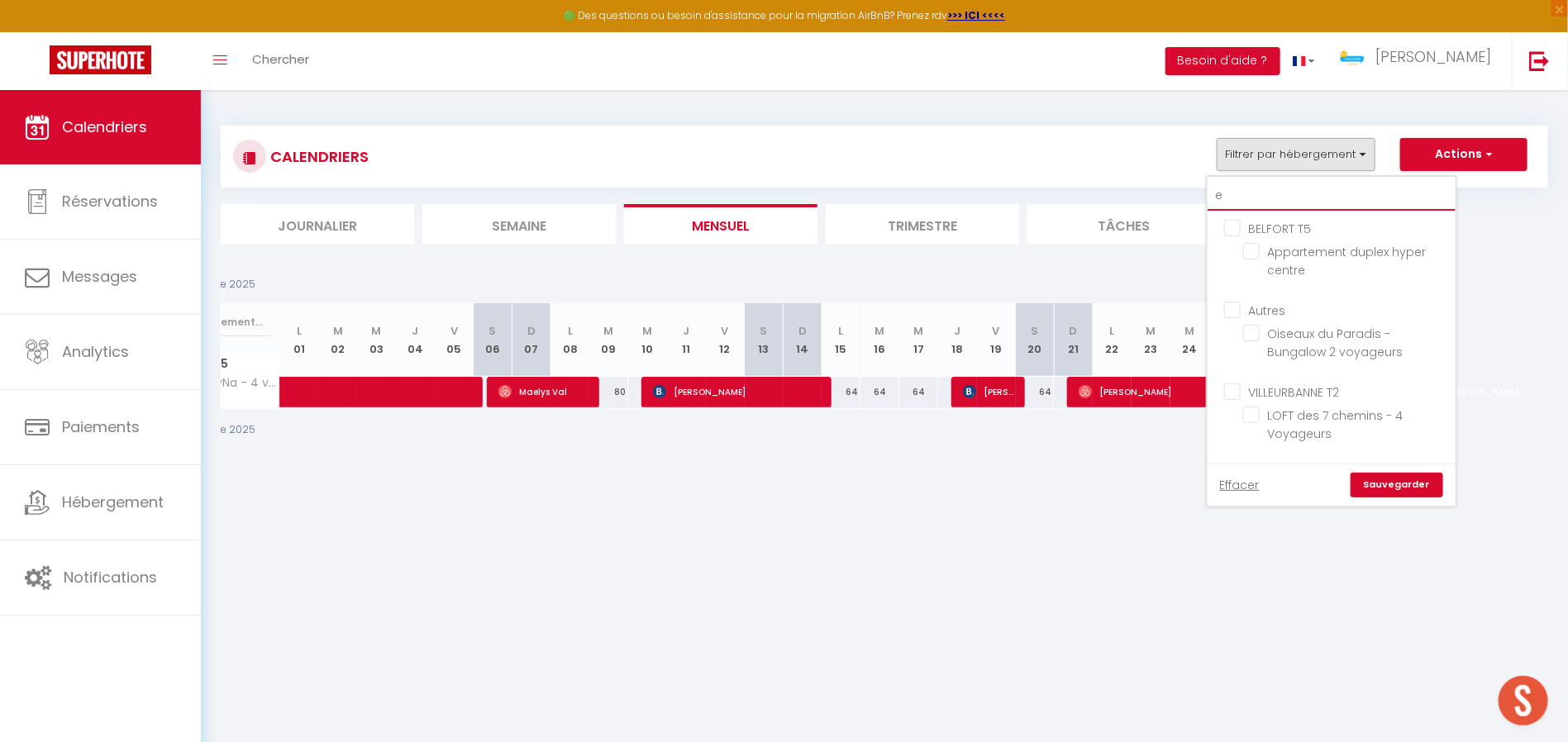
checkbox input "false"
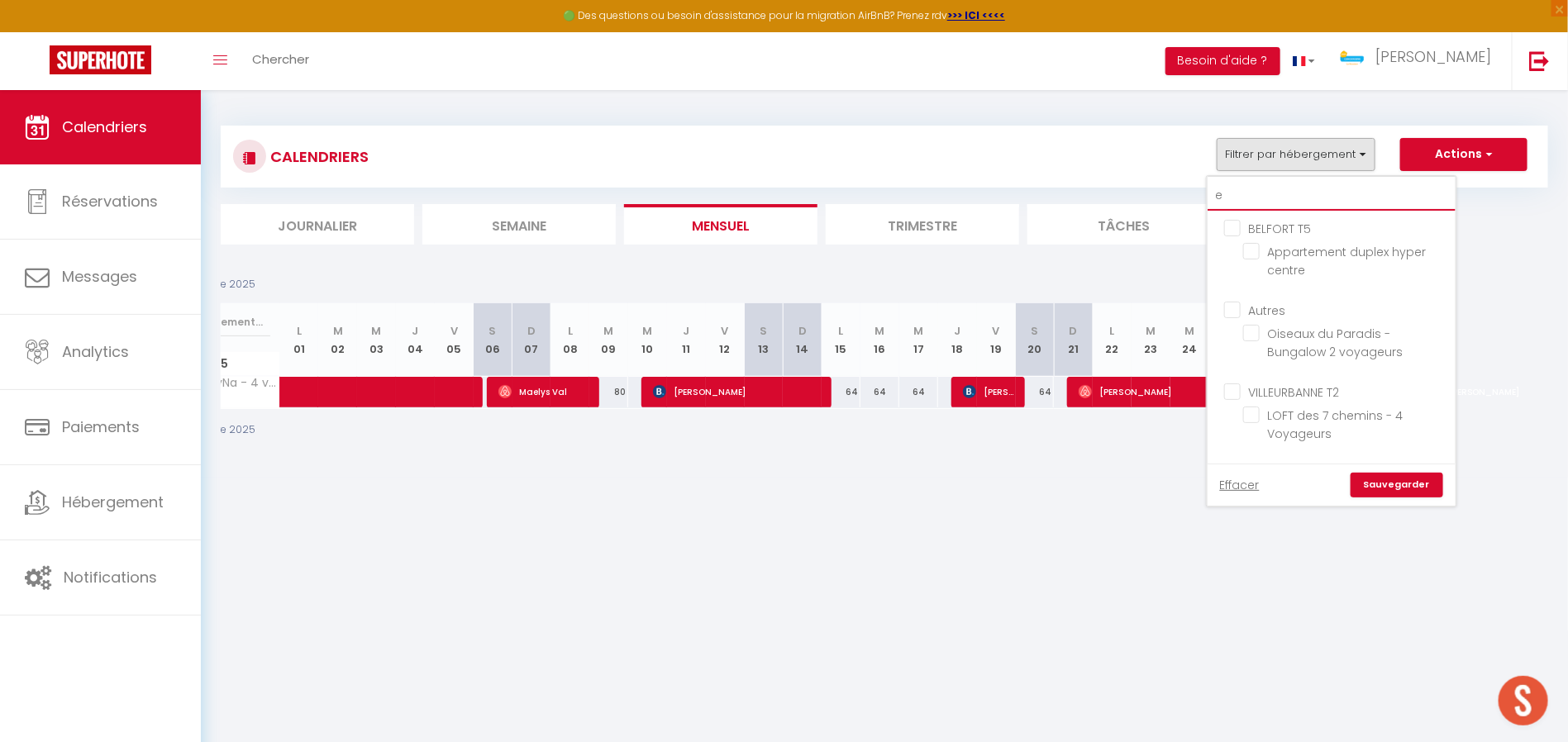
checkbox input "false"
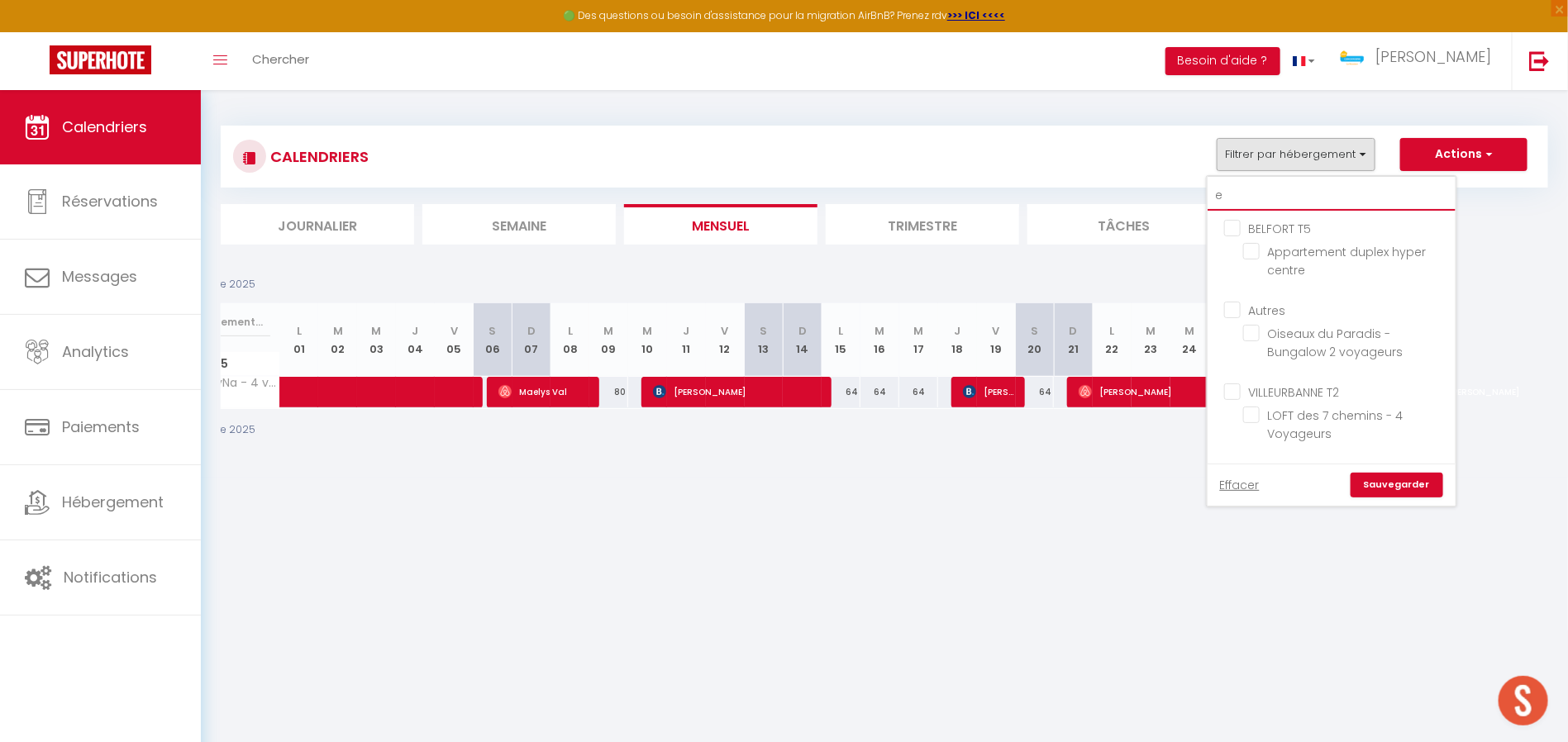
checkbox input "false"
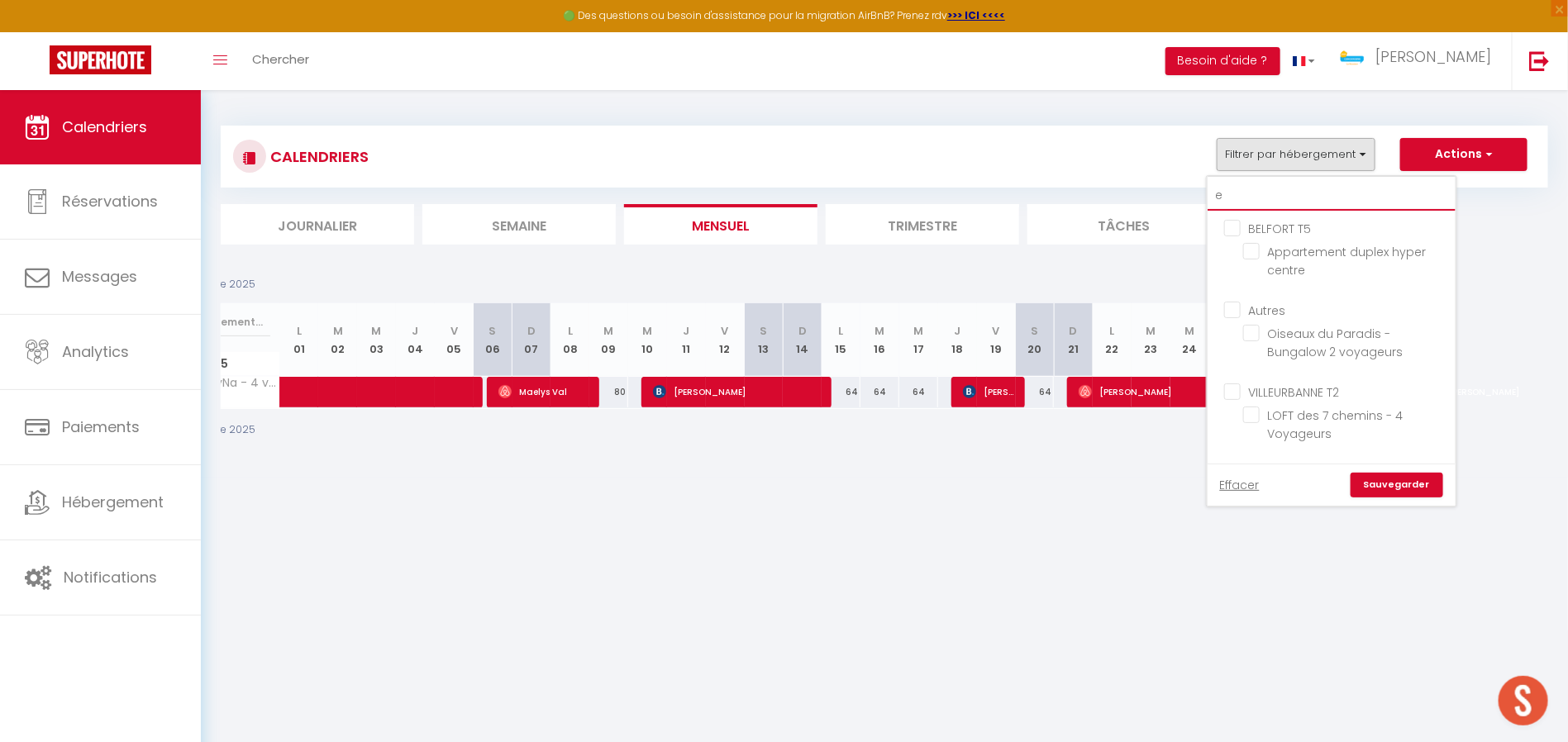
checkbox input "false"
type input "es"
checkbox input "false"
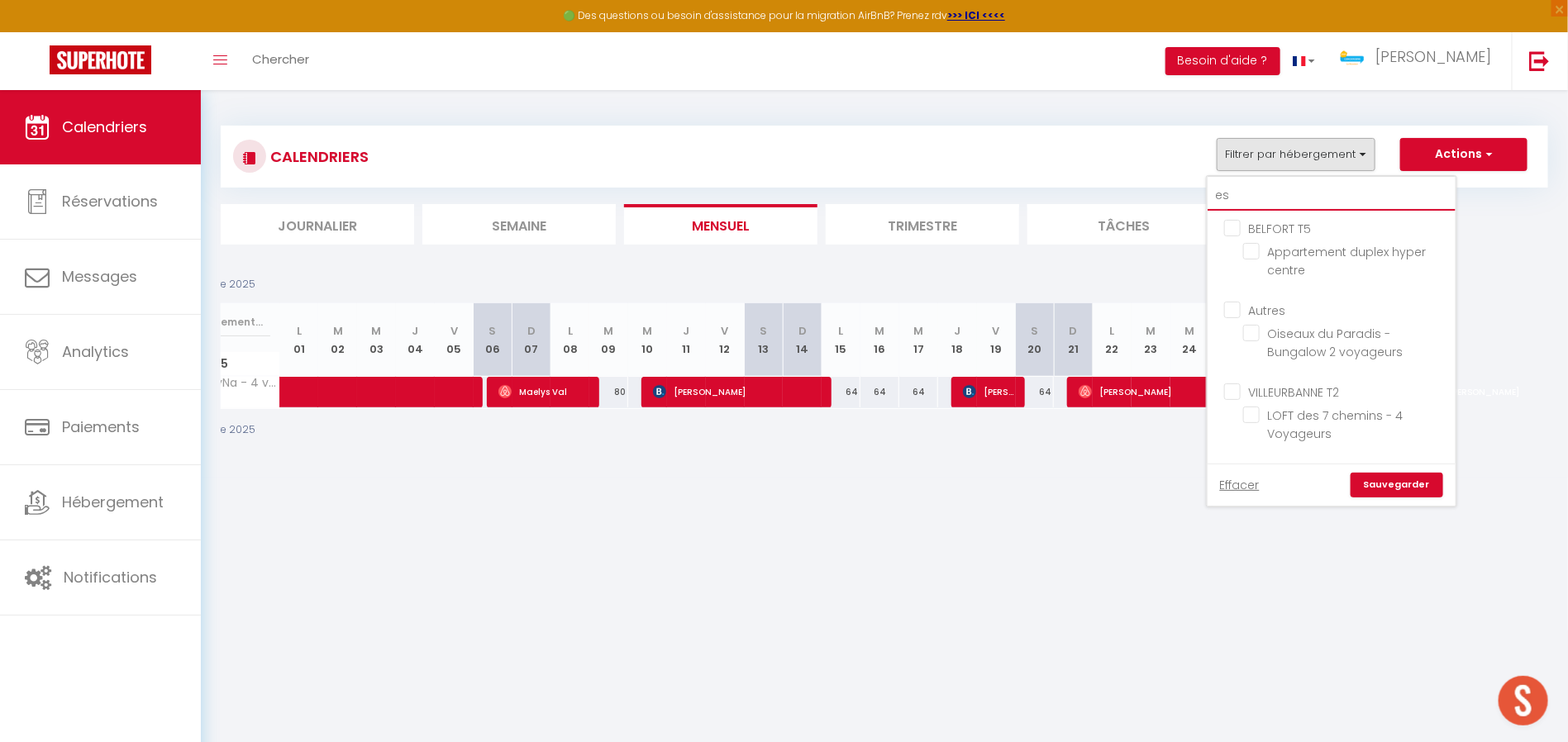
checkbox input "false"
type input "est"
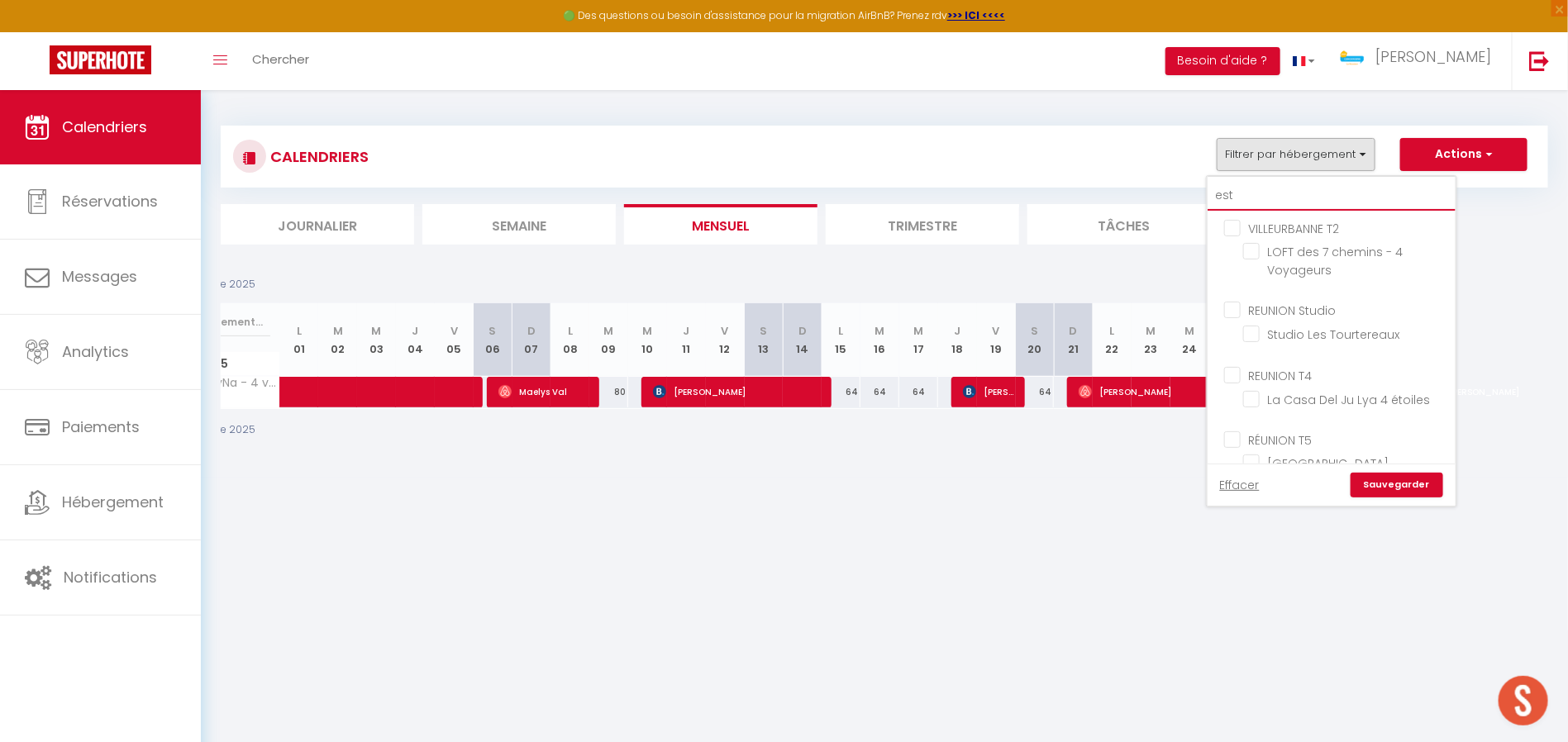
checkbox input "false"
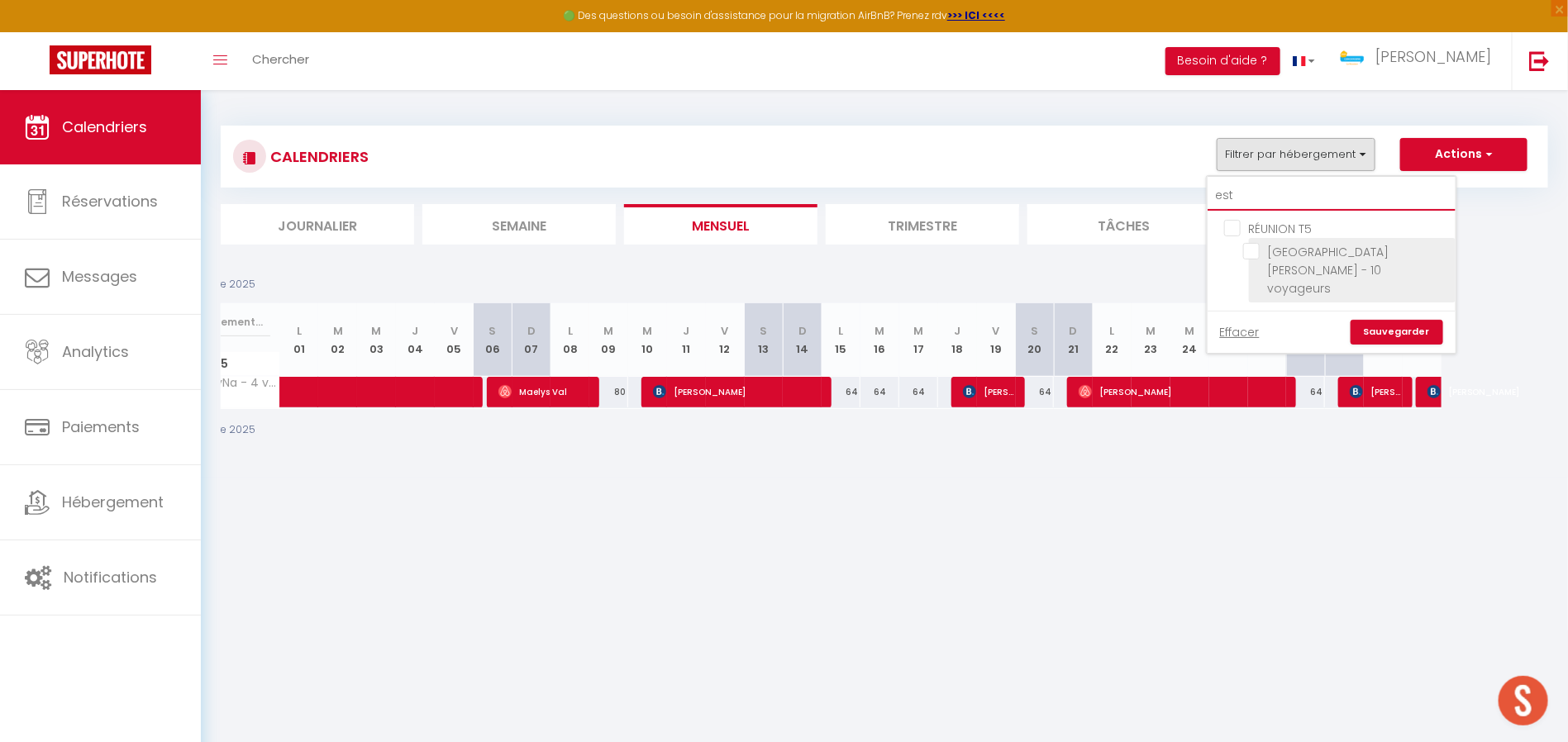
type input "est"
click at [1255, 248] on input "[GEOGRAPHIC_DATA][PERSON_NAME] - 10 voyageurs" at bounding box center [1347, 250] width 207 height 16
checkbox input "true"
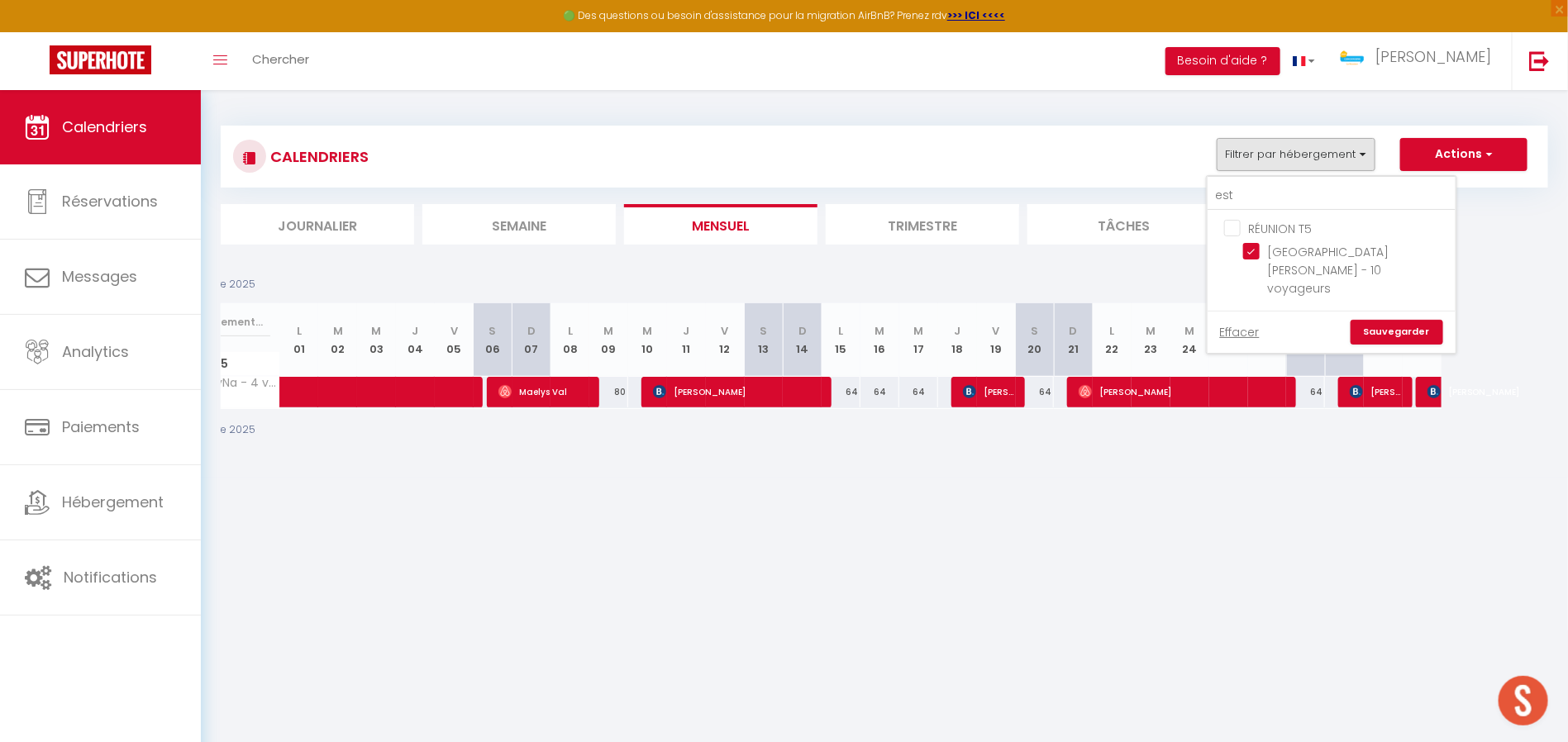
click at [1411, 320] on link "Sauvegarder" at bounding box center [1397, 332] width 93 height 25
